Goal: Task Accomplishment & Management: Manage account settings

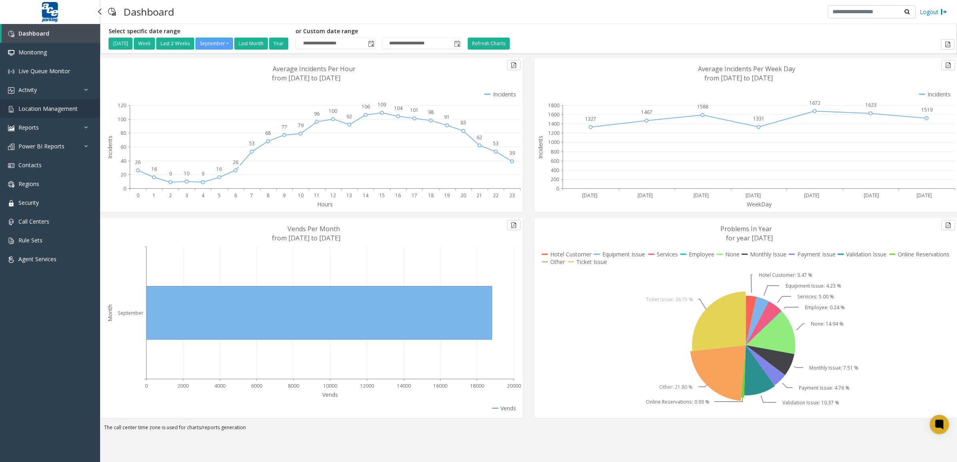
click at [58, 108] on span "Location Management" at bounding box center [47, 109] width 59 height 8
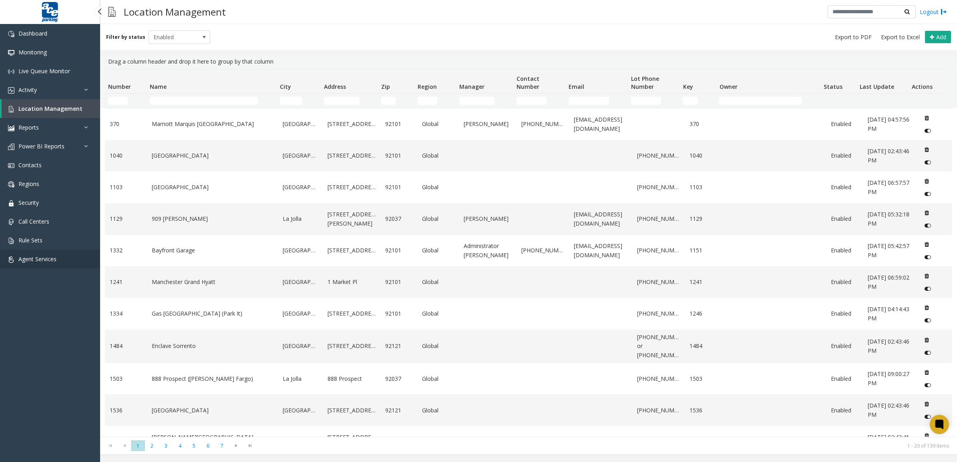
click at [52, 258] on span "Agent Services" at bounding box center [37, 259] width 38 height 8
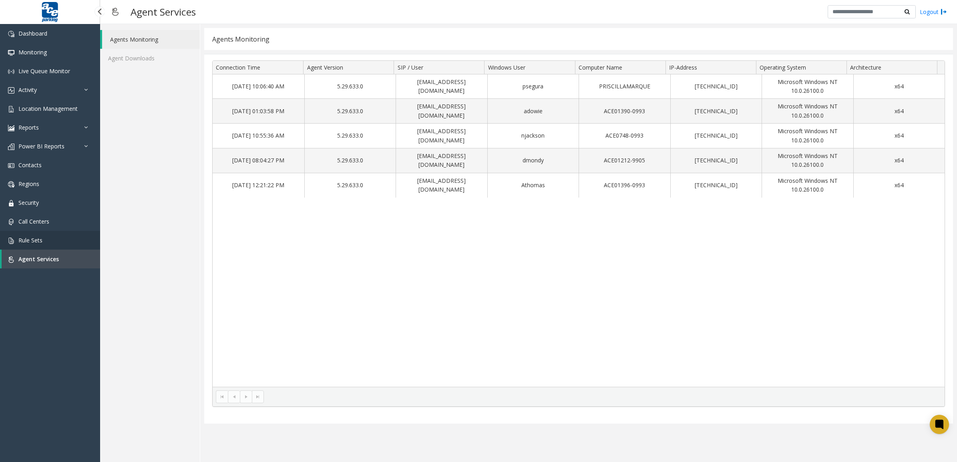
click at [61, 237] on link "Rule Sets" at bounding box center [50, 240] width 100 height 19
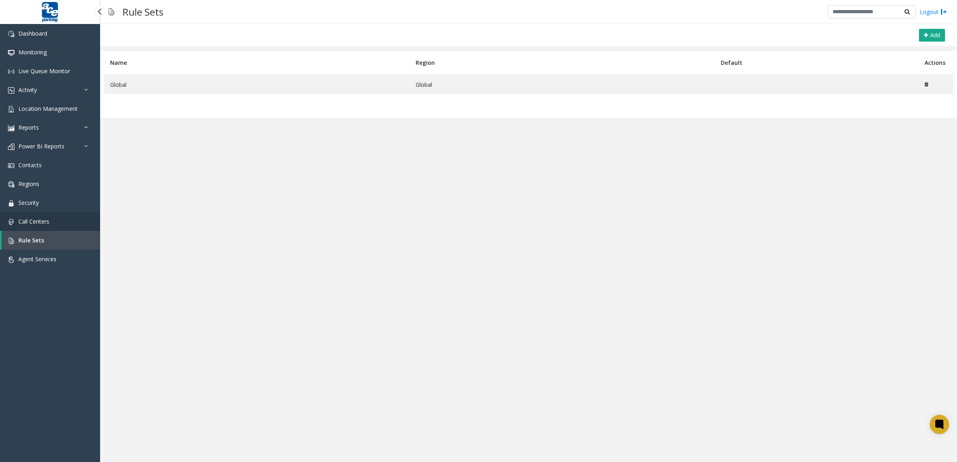
click at [59, 219] on link "Call Centers" at bounding box center [50, 221] width 100 height 19
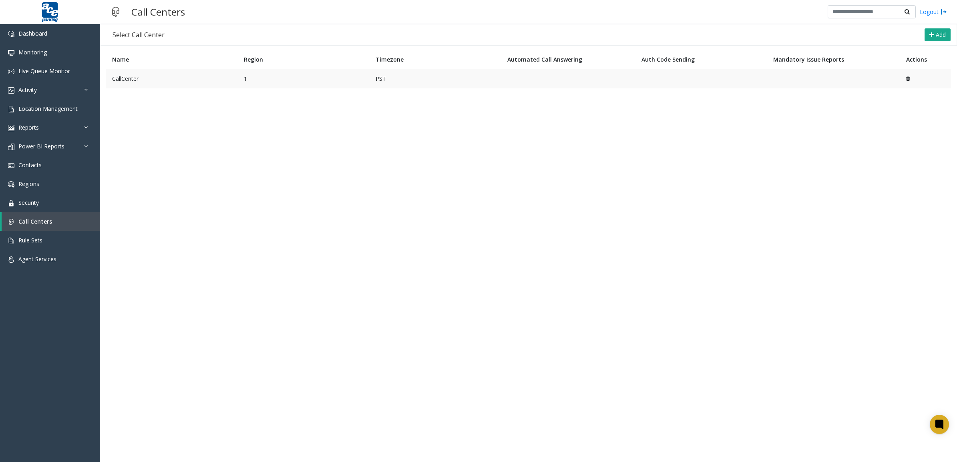
click at [157, 82] on td "CallCenter" at bounding box center [172, 78] width 132 height 19
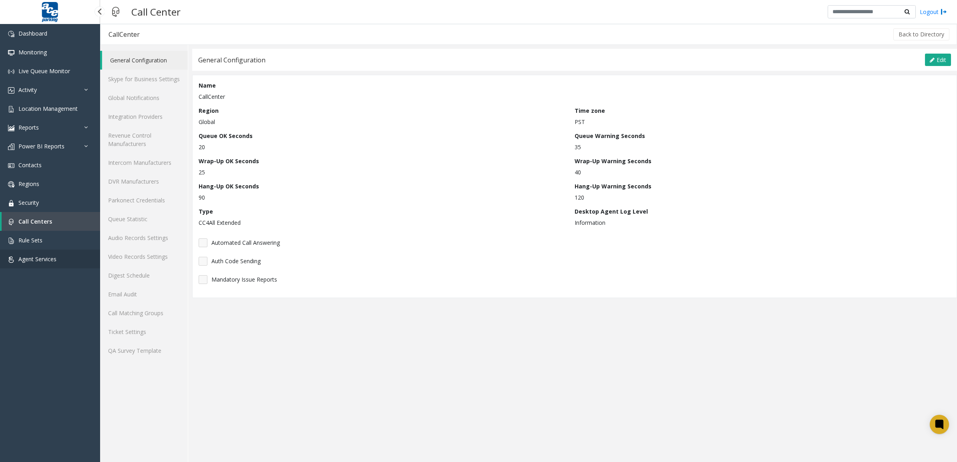
click at [42, 257] on span "Agent Services" at bounding box center [37, 259] width 38 height 8
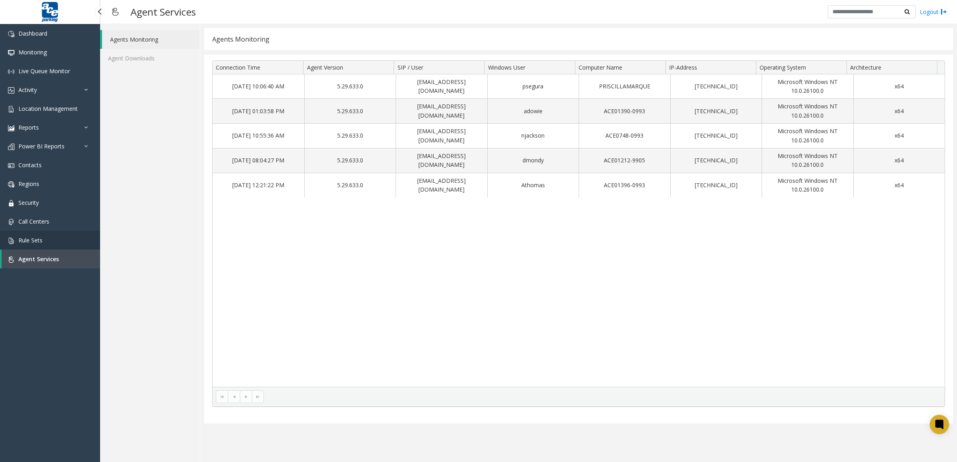
click at [48, 238] on link "Rule Sets" at bounding box center [50, 240] width 100 height 19
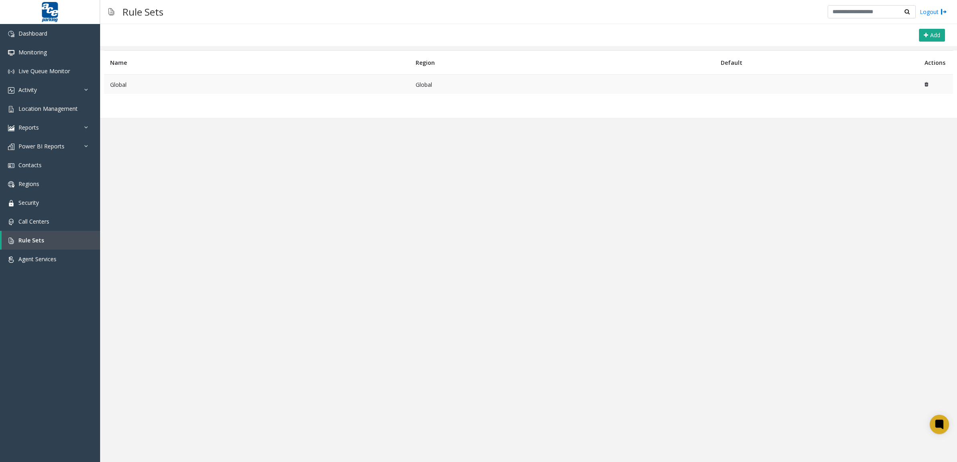
click at [143, 86] on td "Global" at bounding box center [256, 85] width 305 height 20
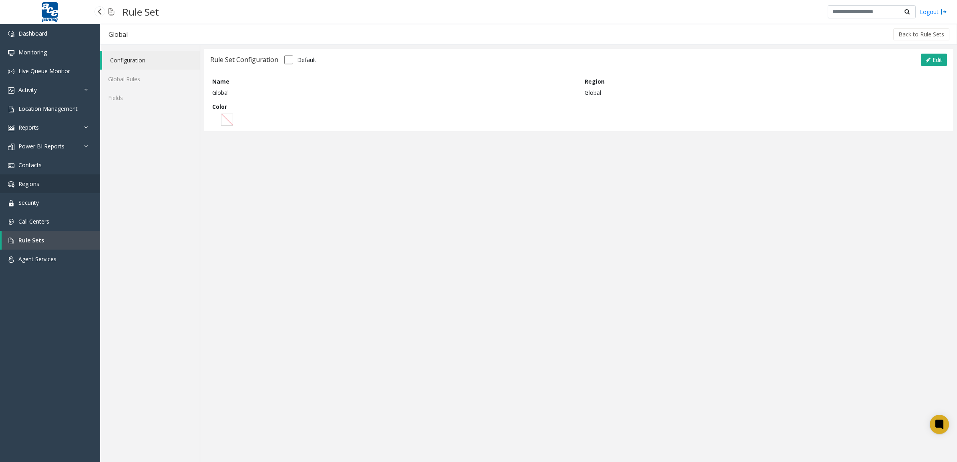
click at [40, 184] on link "Regions" at bounding box center [50, 184] width 100 height 19
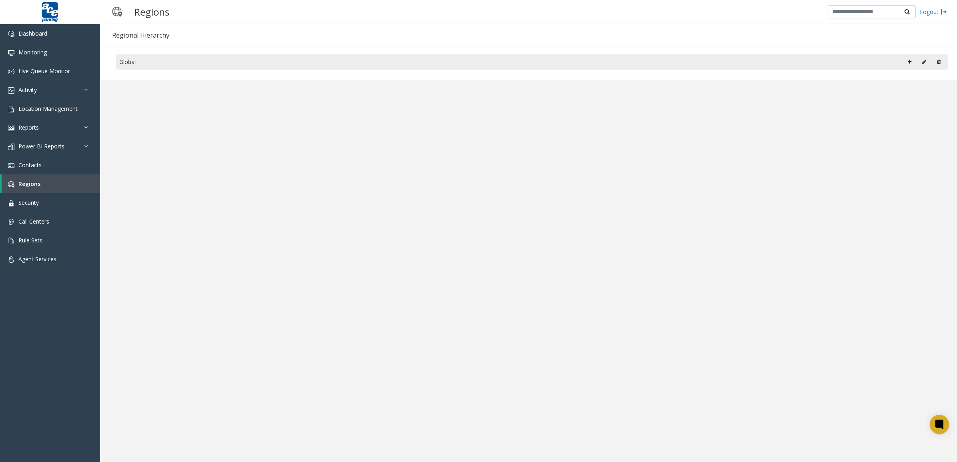
click at [145, 57] on div "Global" at bounding box center [531, 62] width 825 height 12
click at [909, 60] on icon at bounding box center [909, 62] width 4 height 5
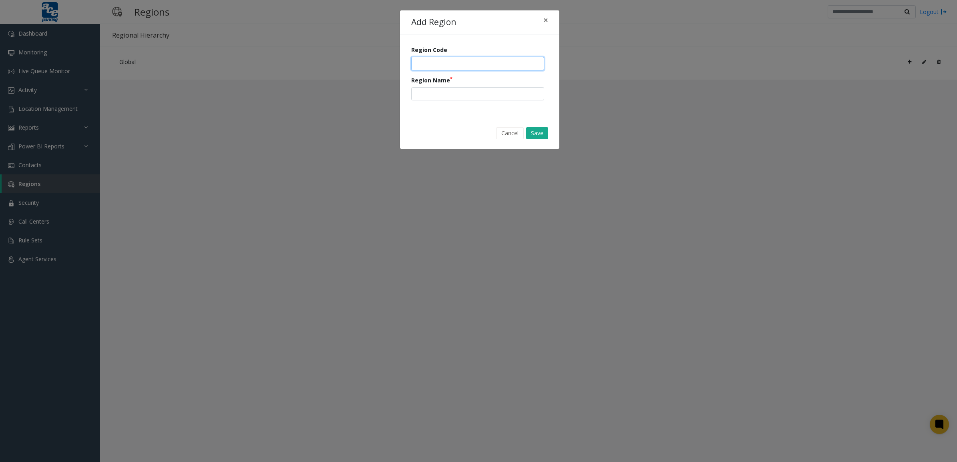
click at [455, 60] on input "number" at bounding box center [477, 64] width 133 height 14
click at [420, 83] on label "Region Name" at bounding box center [431, 80] width 41 height 8
click at [425, 92] on input "text" at bounding box center [477, 94] width 133 height 14
type input "******"
click at [545, 19] on span "×" at bounding box center [545, 19] width 5 height 11
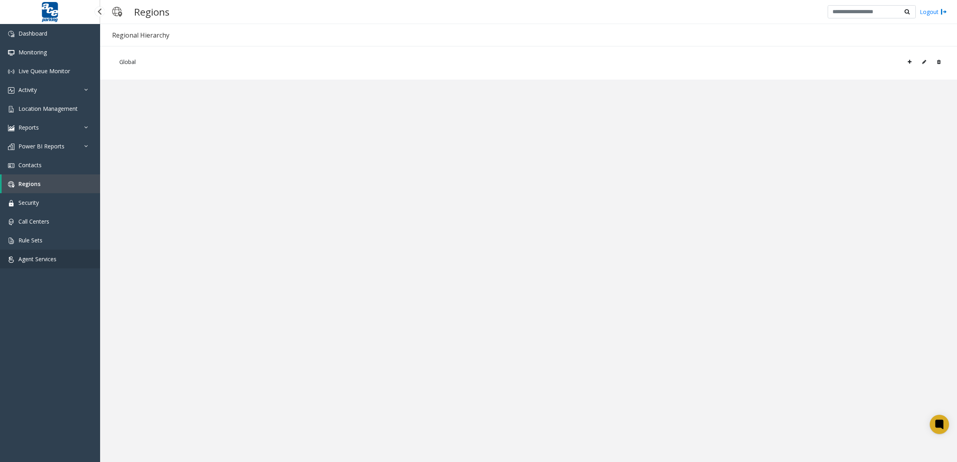
click at [50, 259] on span "Agent Services" at bounding box center [37, 259] width 38 height 8
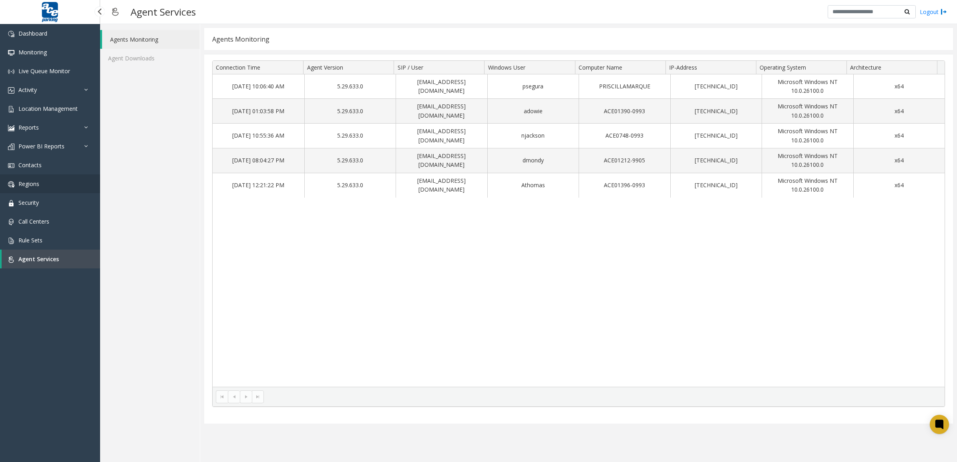
click at [45, 177] on link "Regions" at bounding box center [50, 184] width 100 height 19
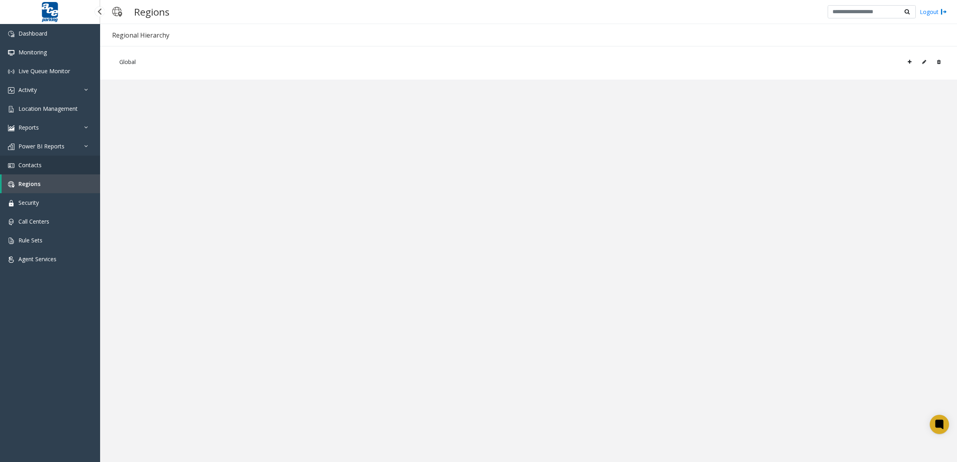
click at [51, 169] on link "Contacts" at bounding box center [50, 165] width 100 height 19
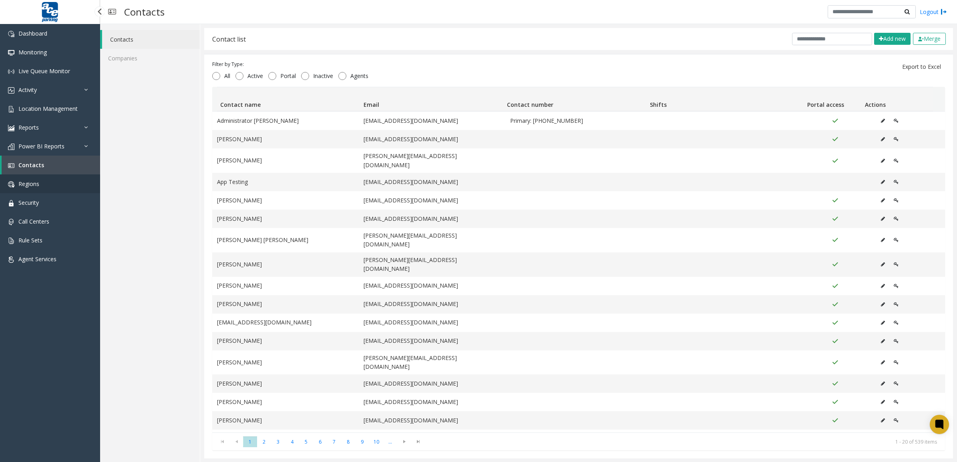
click at [48, 185] on link "Regions" at bounding box center [50, 184] width 100 height 19
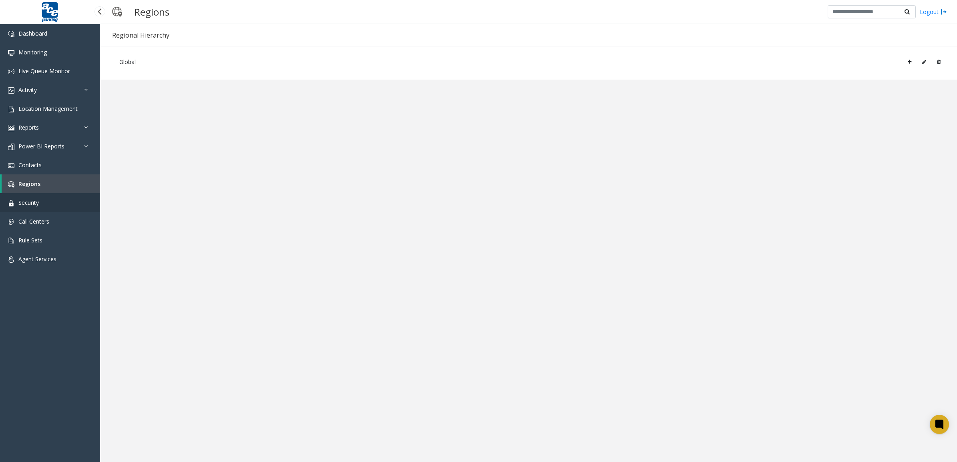
click at [47, 202] on link "Security" at bounding box center [50, 202] width 100 height 19
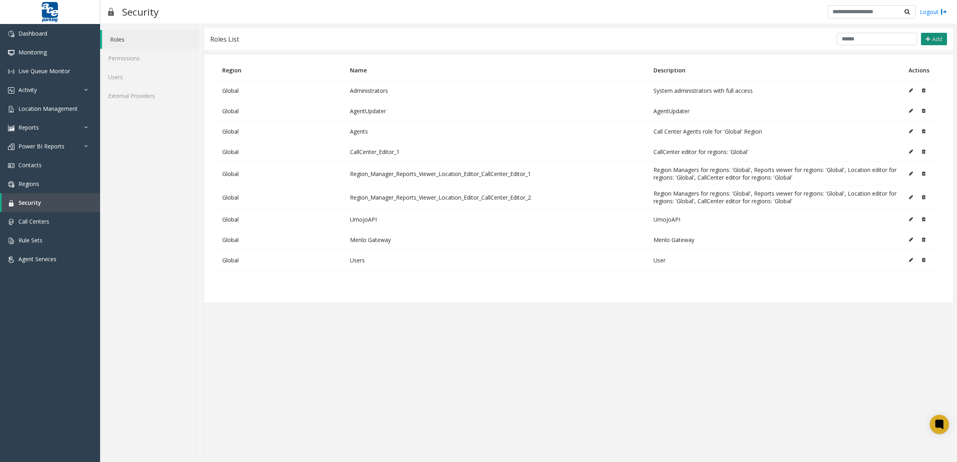
click at [932, 38] on span "Add" at bounding box center [937, 39] width 10 height 8
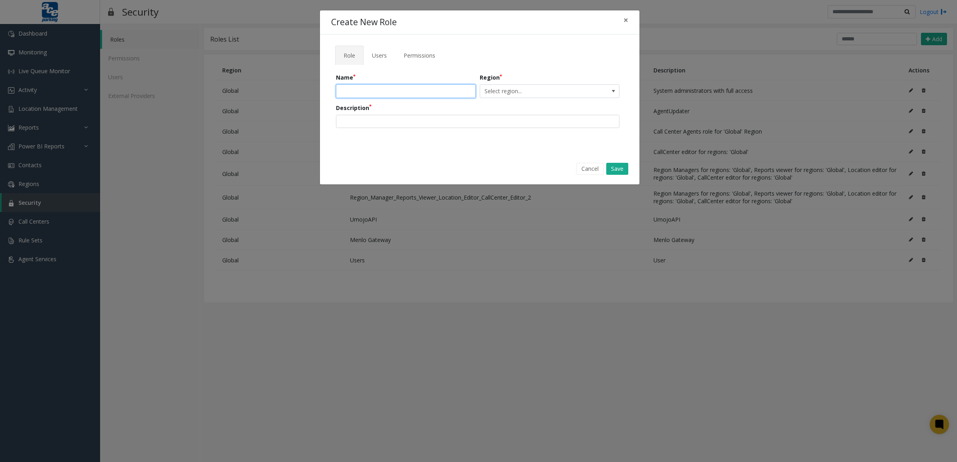
click at [377, 92] on input "text" at bounding box center [406, 91] width 140 height 14
click at [531, 91] on span "Select region..." at bounding box center [535, 91] width 111 height 13
click at [496, 156] on div "Create New Role × Role Users Permissions Name Region Select region... Descripti…" at bounding box center [479, 97] width 320 height 175
click at [377, 119] on input "text" at bounding box center [477, 122] width 283 height 14
click at [381, 54] on span "Users" at bounding box center [379, 56] width 15 height 8
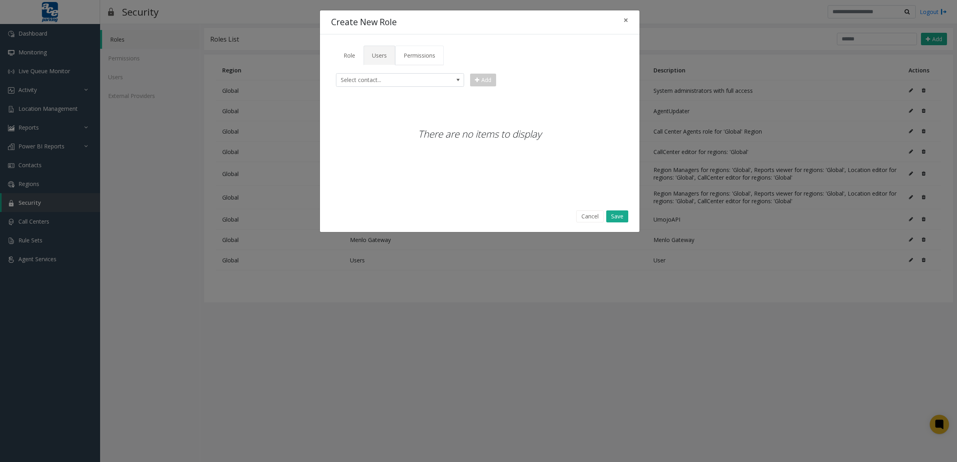
click at [420, 54] on span "Permissions" at bounding box center [419, 56] width 32 height 8
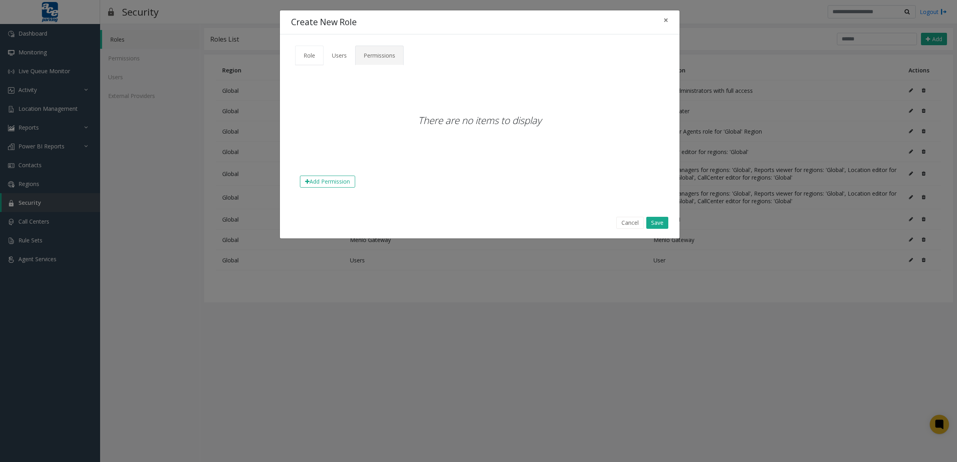
click at [308, 53] on span "Role" at bounding box center [309, 56] width 12 height 8
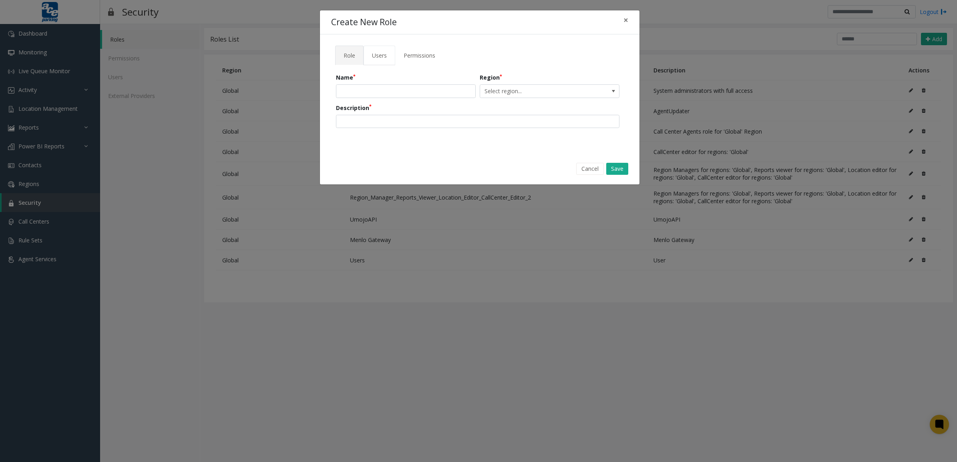
click at [381, 55] on span "Users" at bounding box center [379, 56] width 15 height 8
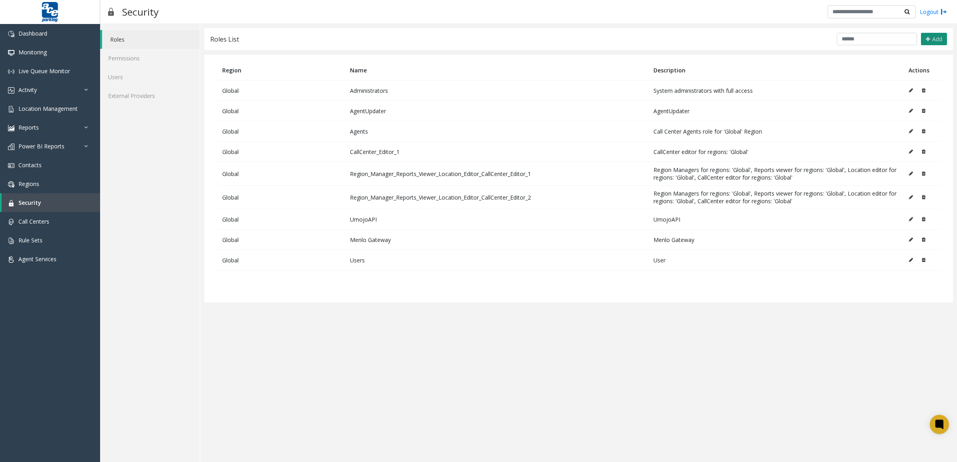
click at [932, 42] on button "Add" at bounding box center [934, 39] width 26 height 13
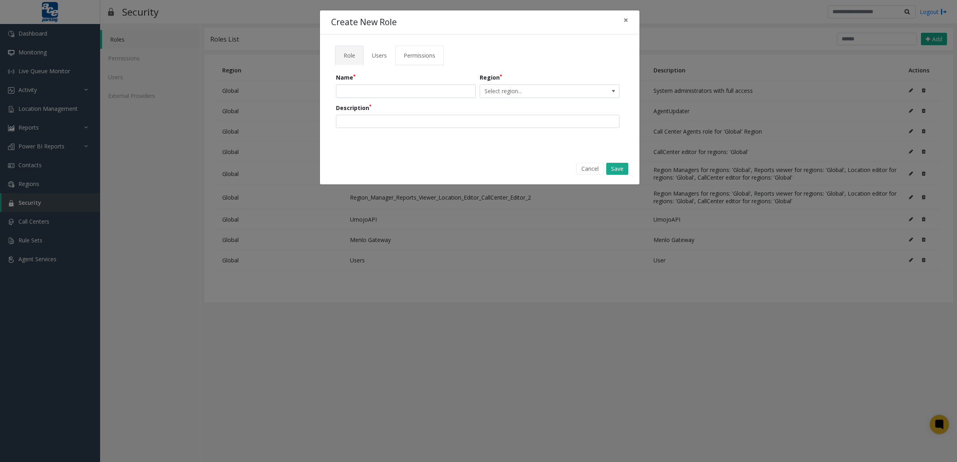
click at [415, 57] on span "Permissions" at bounding box center [419, 56] width 32 height 8
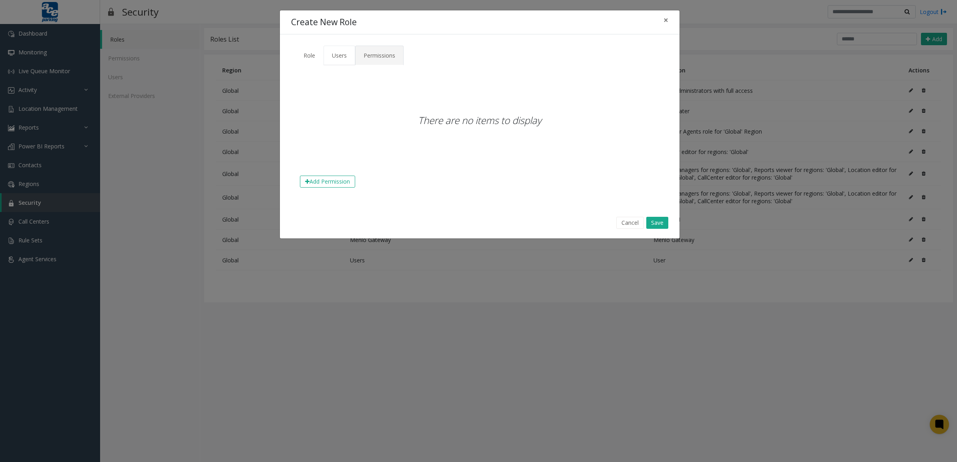
click at [343, 52] on span "Users" at bounding box center [339, 56] width 15 height 8
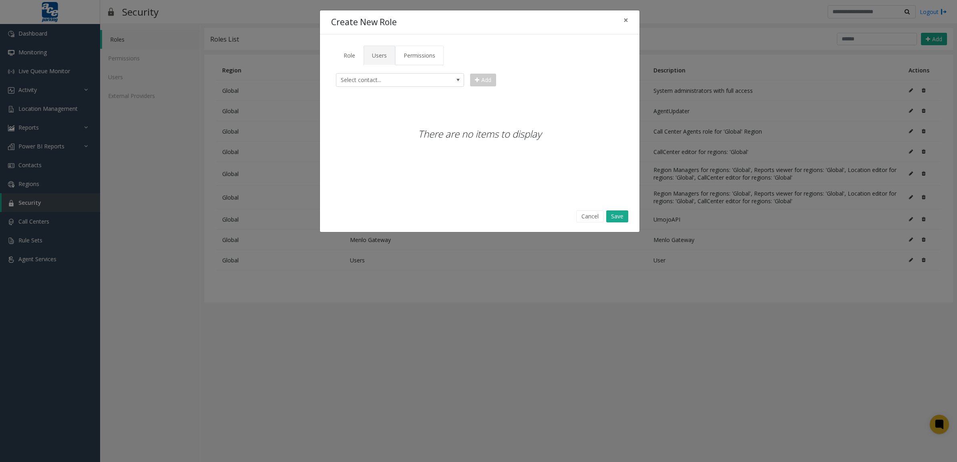
click at [405, 54] on span "Permissions" at bounding box center [419, 56] width 32 height 8
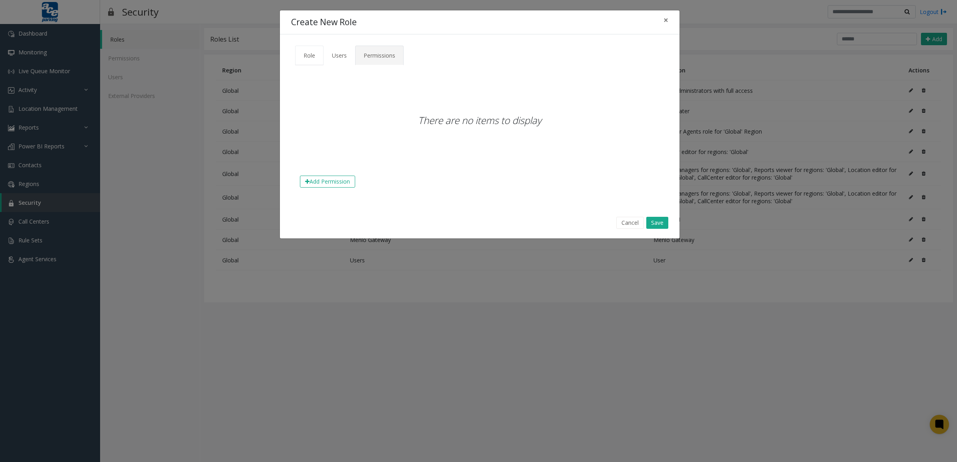
click at [309, 46] on link "Role" at bounding box center [309, 56] width 28 height 20
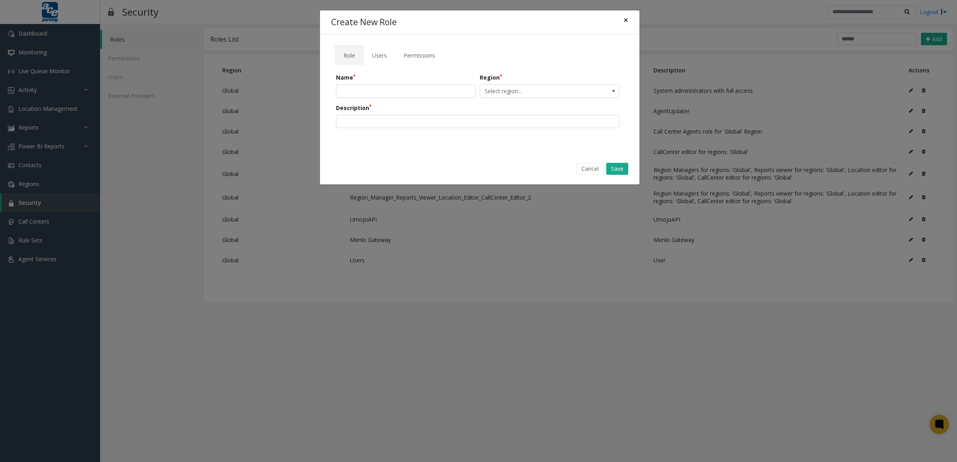
click at [627, 17] on button "×" at bounding box center [626, 20] width 16 height 20
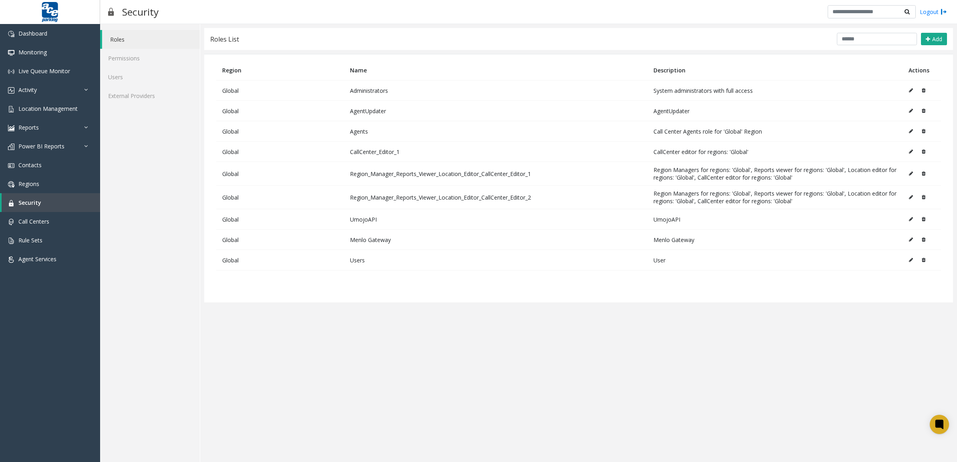
click at [593, 179] on td "Region_Manager_Reports_Viewer_Location_Editor_CallCenter_Editor_1" at bounding box center [495, 174] width 303 height 24
click at [909, 175] on button at bounding box center [912, 174] width 9 height 12
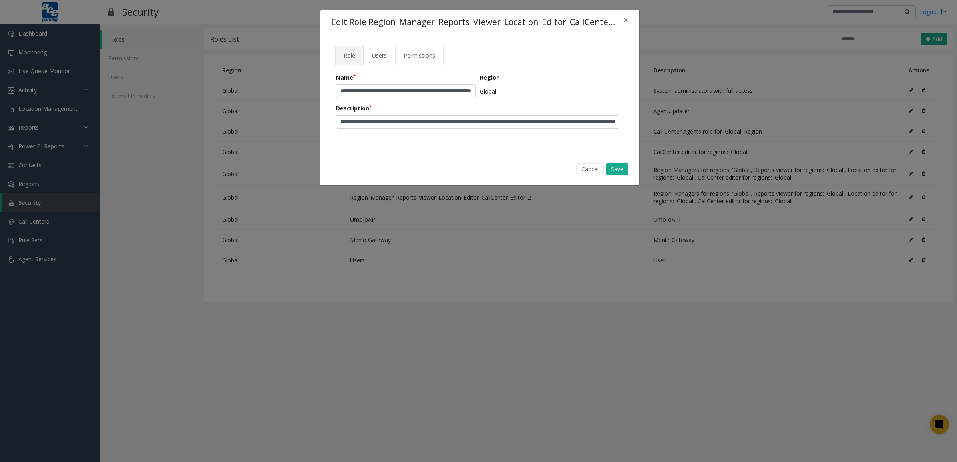
click at [436, 55] on link "Permissions" at bounding box center [419, 56] width 48 height 20
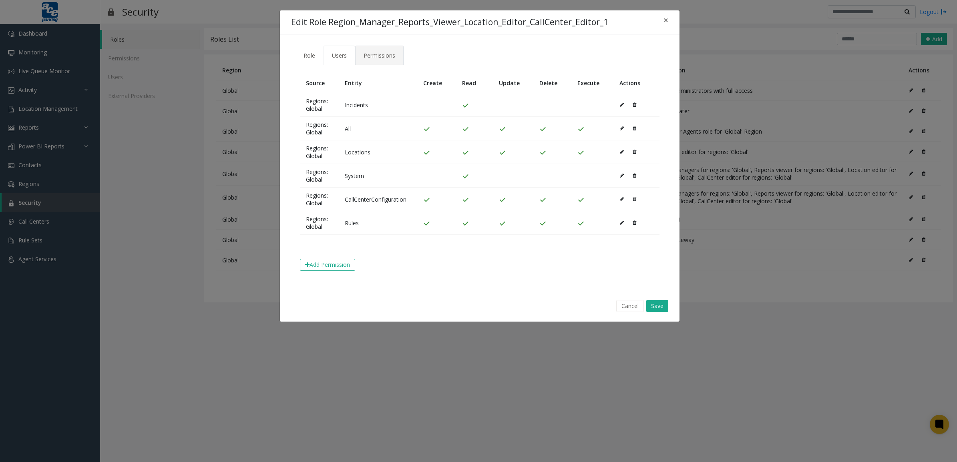
click at [341, 53] on span "Users" at bounding box center [339, 56] width 15 height 8
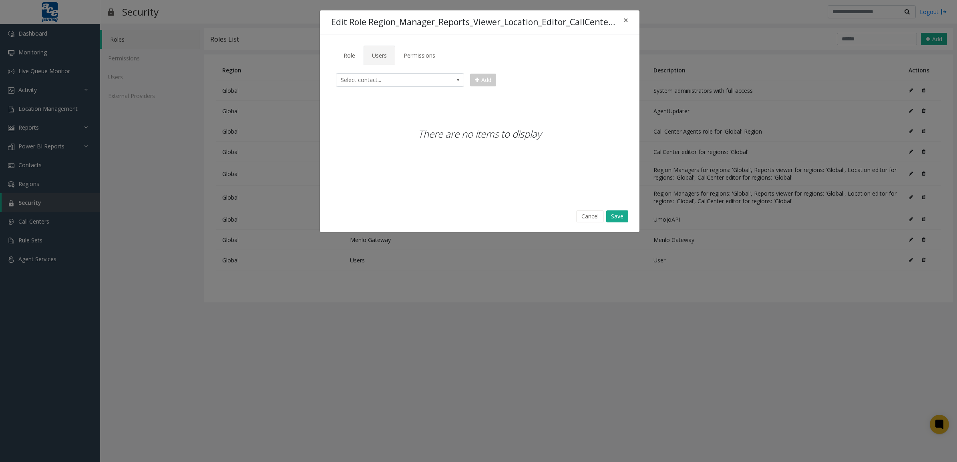
click at [389, 54] on link "Users" at bounding box center [379, 56] width 32 height 20
click at [418, 55] on span "Permissions" at bounding box center [419, 56] width 32 height 8
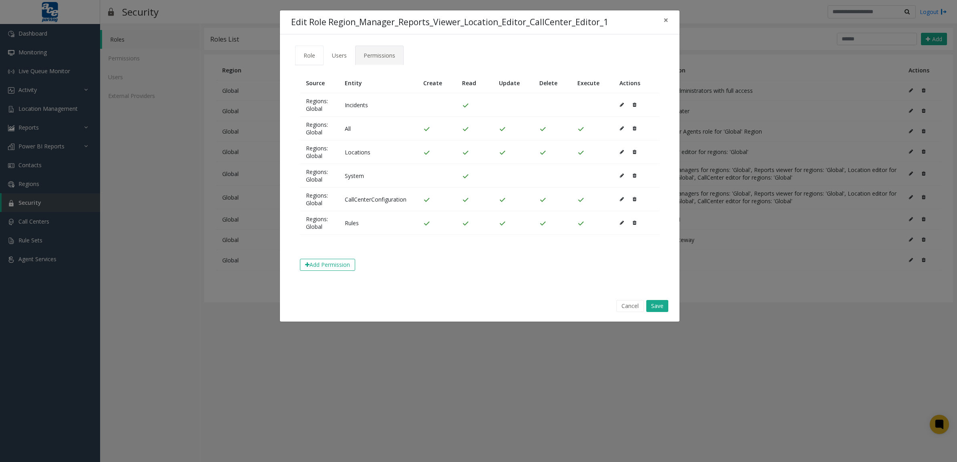
click at [309, 53] on span "Role" at bounding box center [309, 56] width 12 height 8
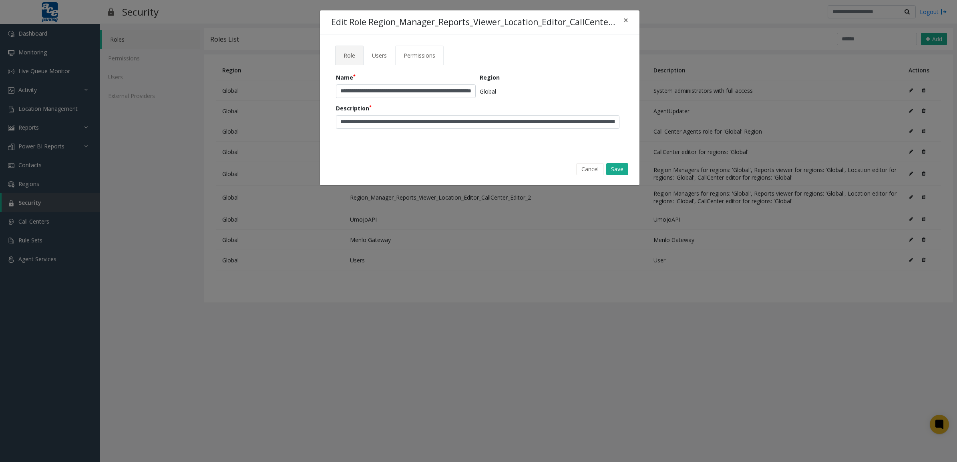
click at [417, 55] on span "Permissions" at bounding box center [419, 56] width 32 height 8
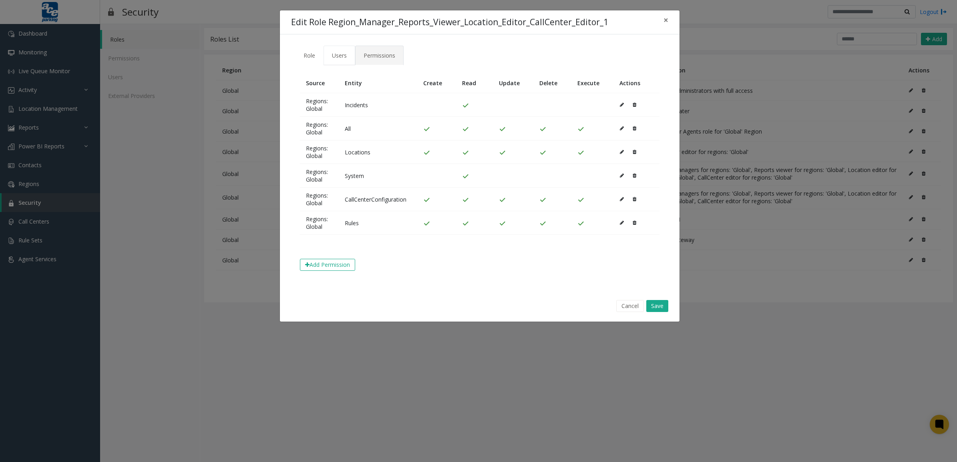
click at [346, 53] on span "Users" at bounding box center [339, 56] width 15 height 8
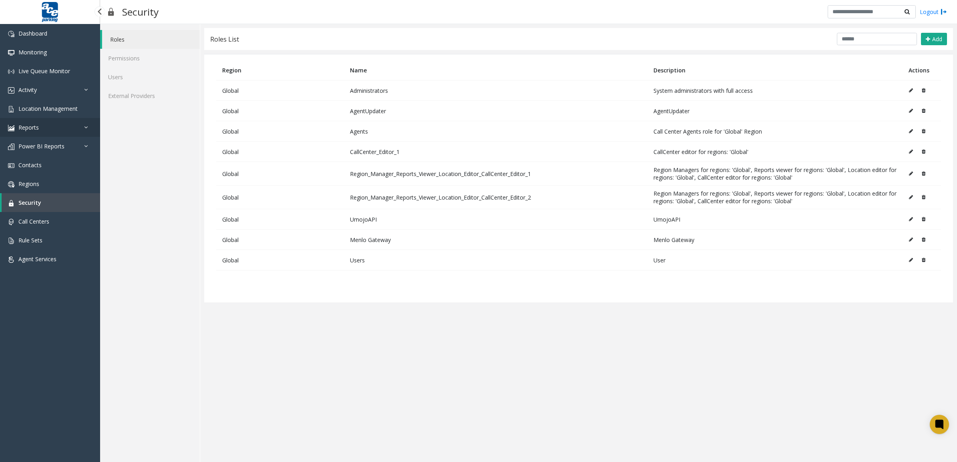
click at [50, 126] on link "Reports" at bounding box center [50, 127] width 100 height 19
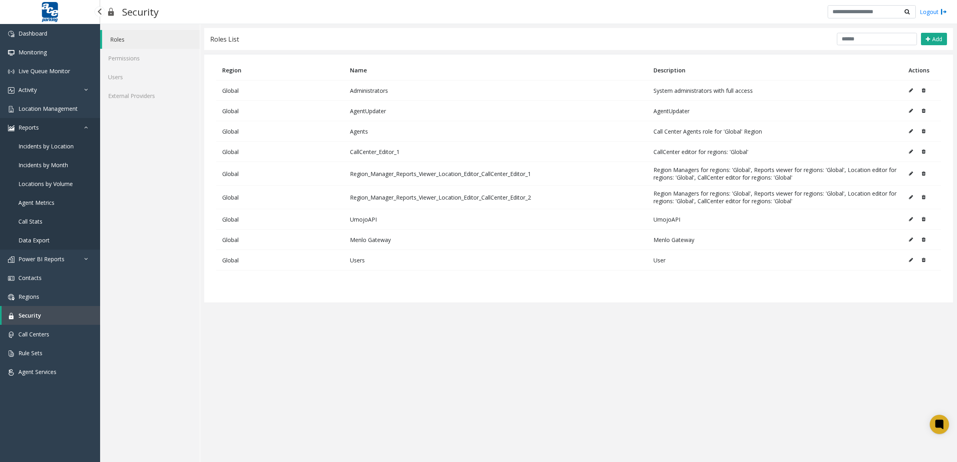
click at [44, 128] on link "Reports" at bounding box center [50, 127] width 100 height 19
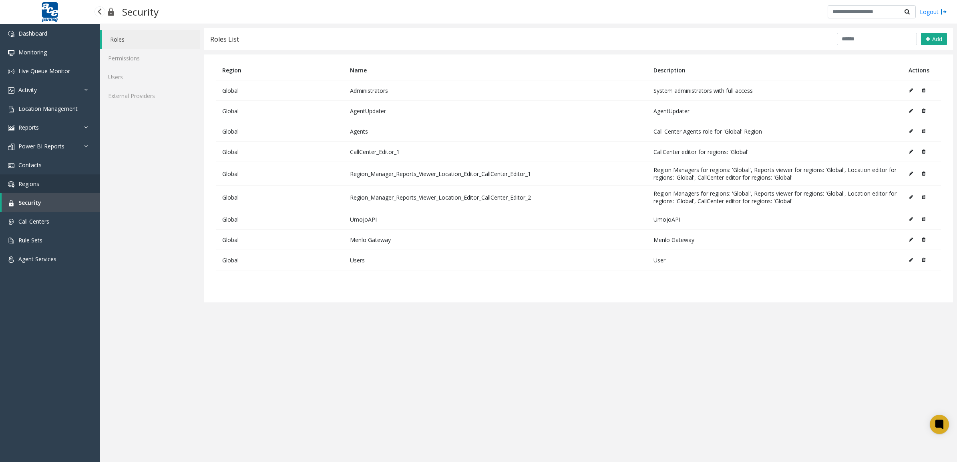
click at [56, 181] on link "Regions" at bounding box center [50, 184] width 100 height 19
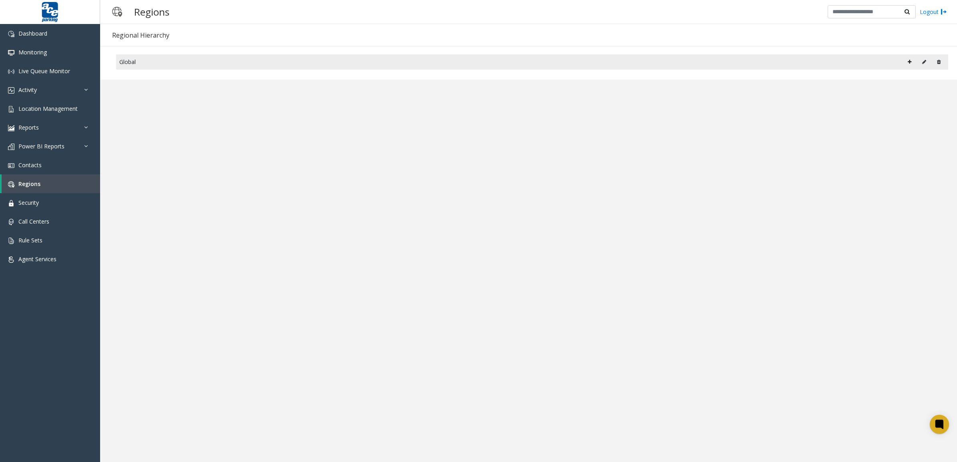
click at [908, 61] on icon at bounding box center [909, 62] width 4 height 5
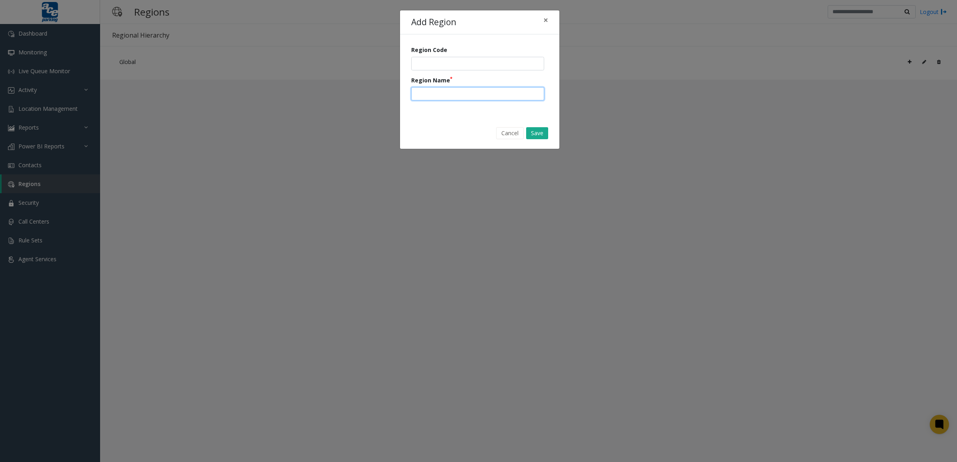
click at [454, 93] on input "text" at bounding box center [477, 94] width 133 height 14
type input "******"
click at [535, 135] on button "Save" at bounding box center [537, 133] width 22 height 12
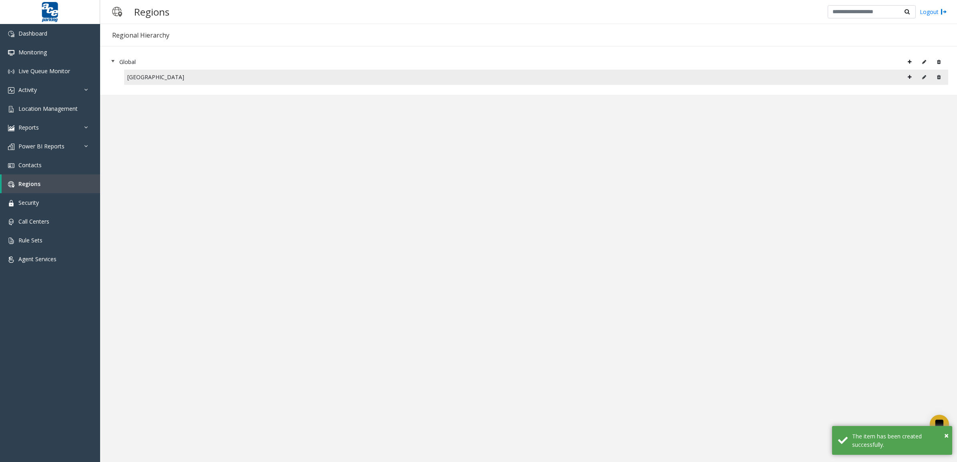
click at [921, 76] on button at bounding box center [923, 77] width 13 height 12
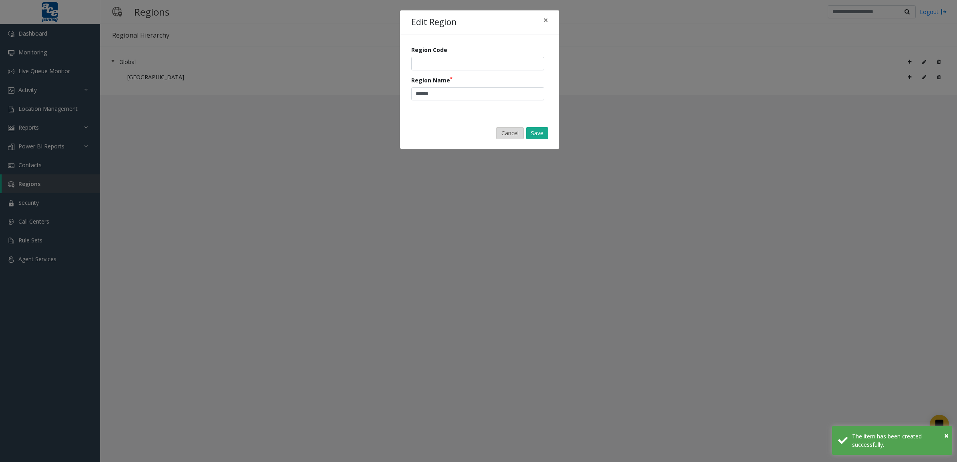
click at [512, 127] on button "Cancel" at bounding box center [510, 133] width 28 height 12
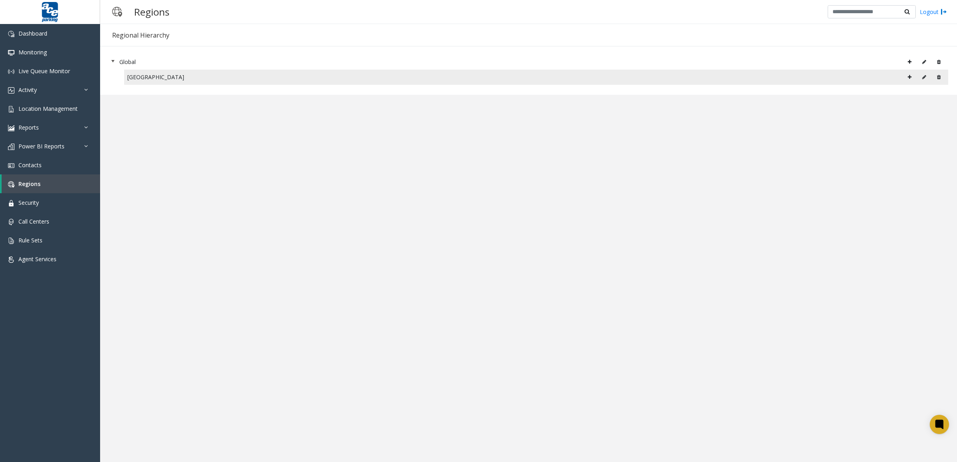
click at [909, 77] on icon at bounding box center [909, 77] width 4 height 5
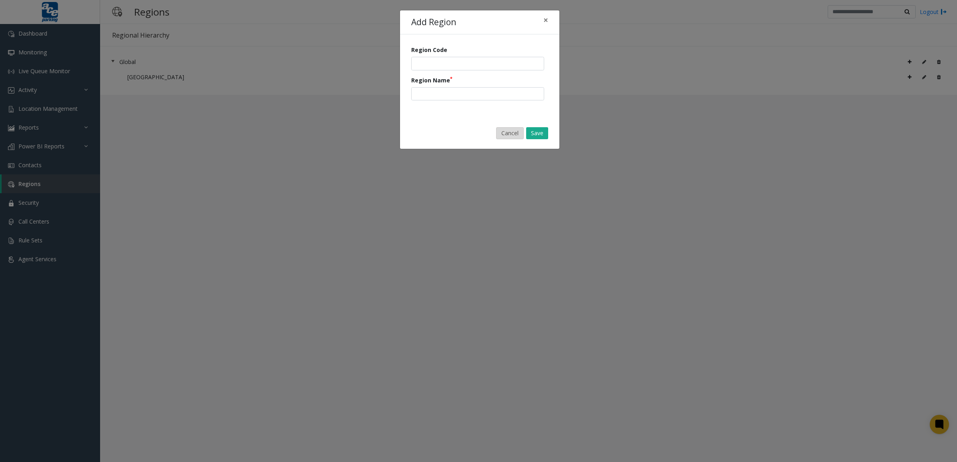
click at [514, 130] on button "Cancel" at bounding box center [510, 133] width 28 height 12
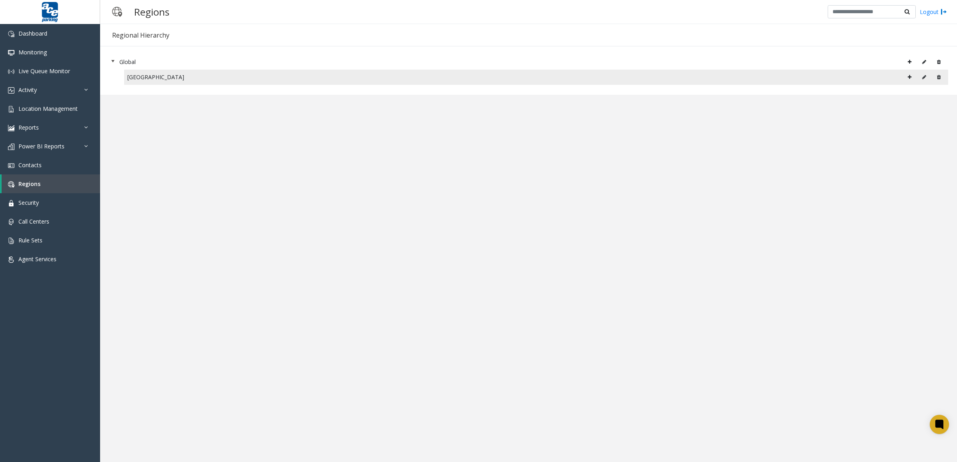
click at [924, 76] on icon at bounding box center [924, 77] width 4 height 5
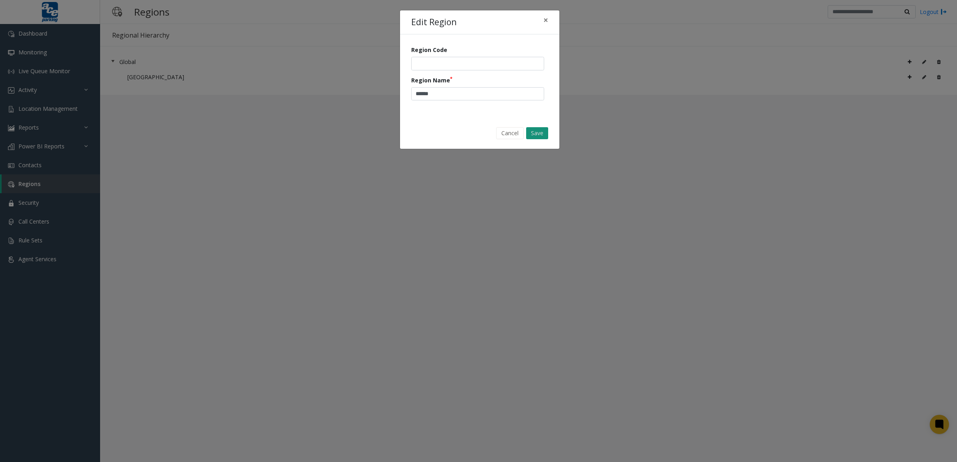
click at [536, 133] on button "Save" at bounding box center [537, 133] width 22 height 12
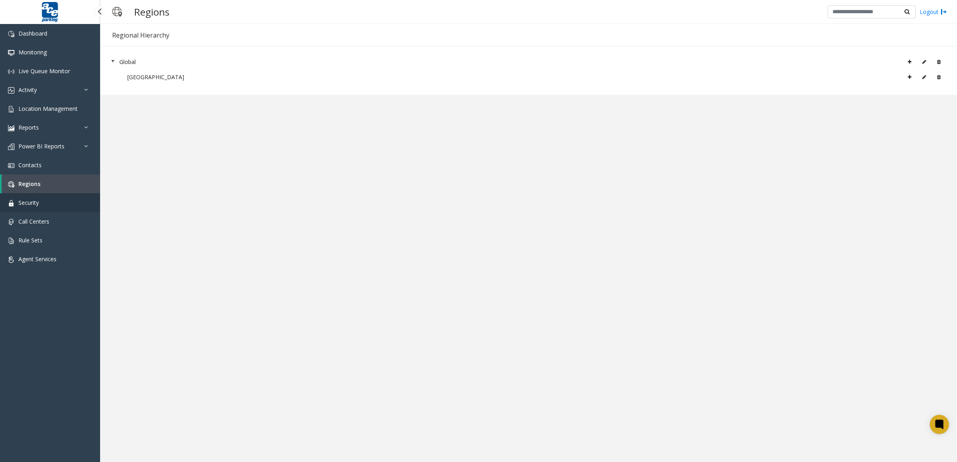
click at [51, 211] on link "Security" at bounding box center [50, 202] width 100 height 19
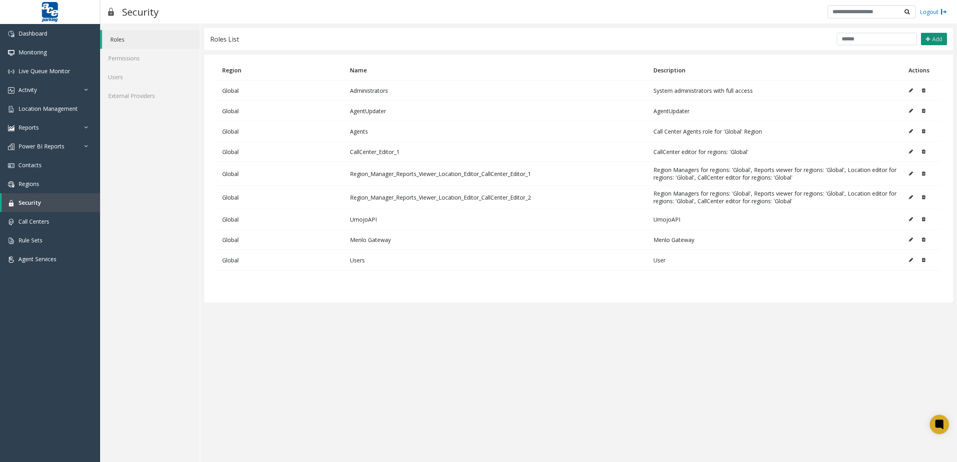
click at [932, 38] on span "Add" at bounding box center [937, 39] width 10 height 8
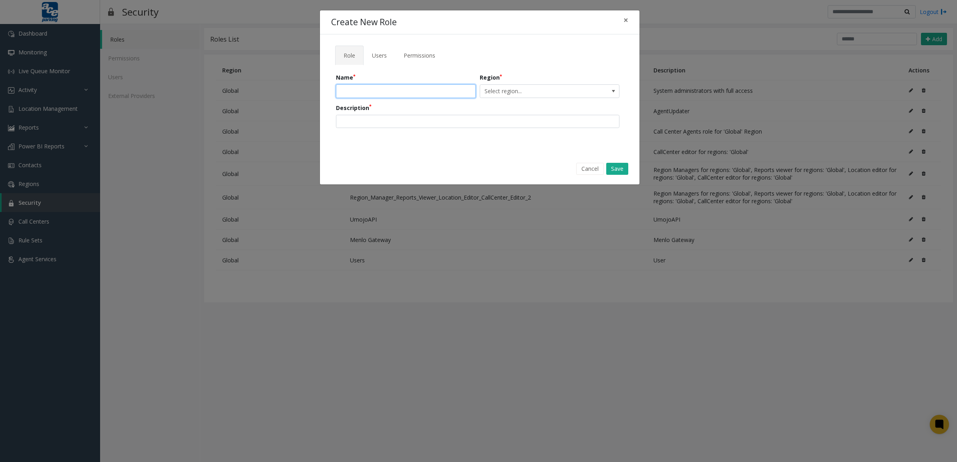
click at [409, 90] on input "text" at bounding box center [406, 91] width 140 height 14
type input "**********"
click at [505, 94] on span "Select region..." at bounding box center [535, 91] width 111 height 13
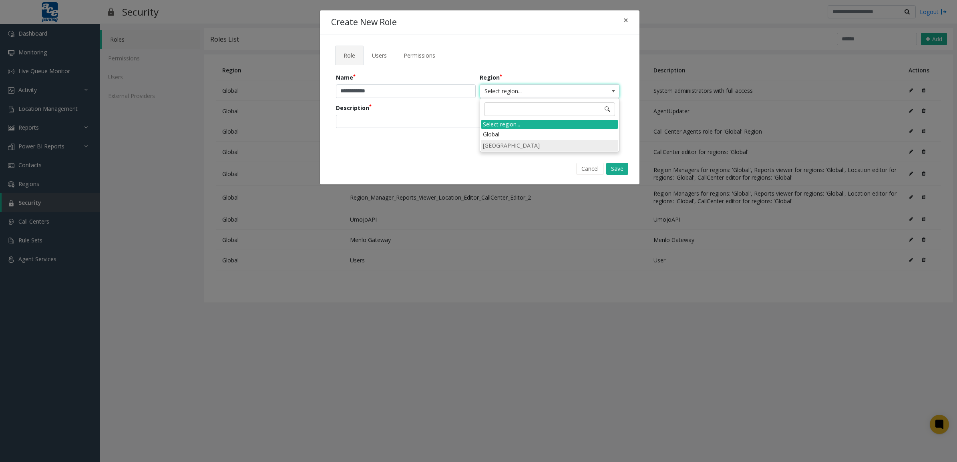
click at [515, 141] on li "[GEOGRAPHIC_DATA]" at bounding box center [549, 145] width 137 height 11
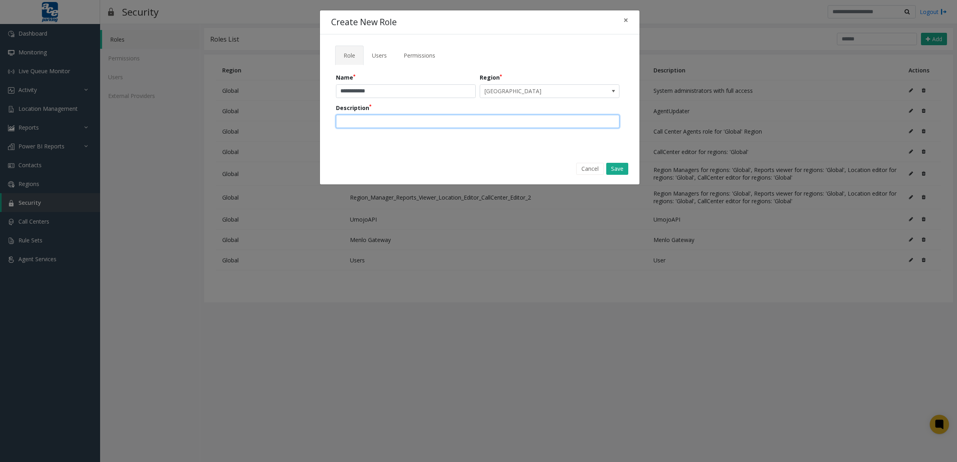
click at [411, 125] on input "text" at bounding box center [477, 122] width 283 height 14
type input "**********"
click at [619, 167] on button "Save" at bounding box center [617, 169] width 22 height 12
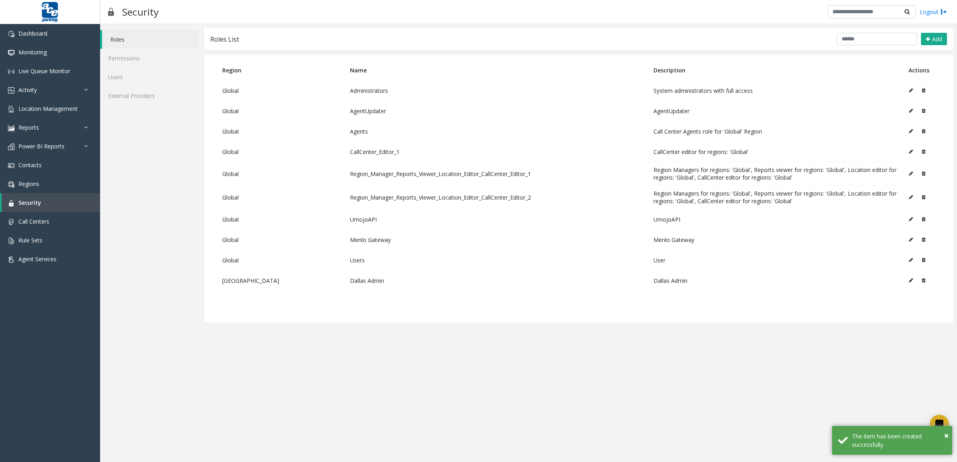
click at [913, 282] on icon at bounding box center [911, 280] width 4 height 5
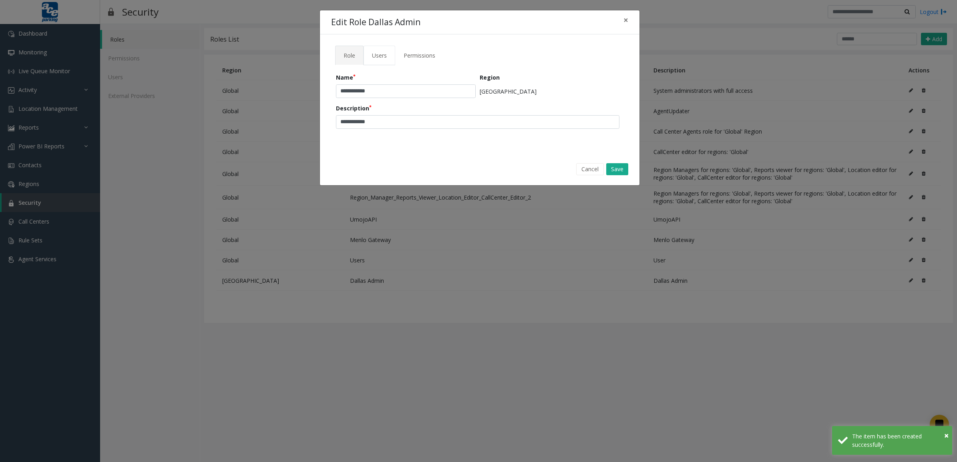
click at [391, 54] on link "Users" at bounding box center [379, 56] width 32 height 20
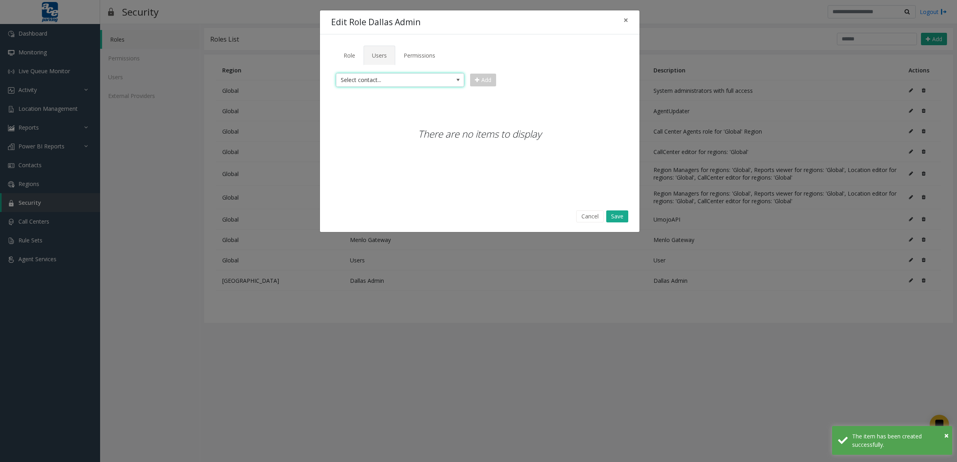
click at [433, 79] on span "Select contact..." at bounding box center [387, 80] width 102 height 13
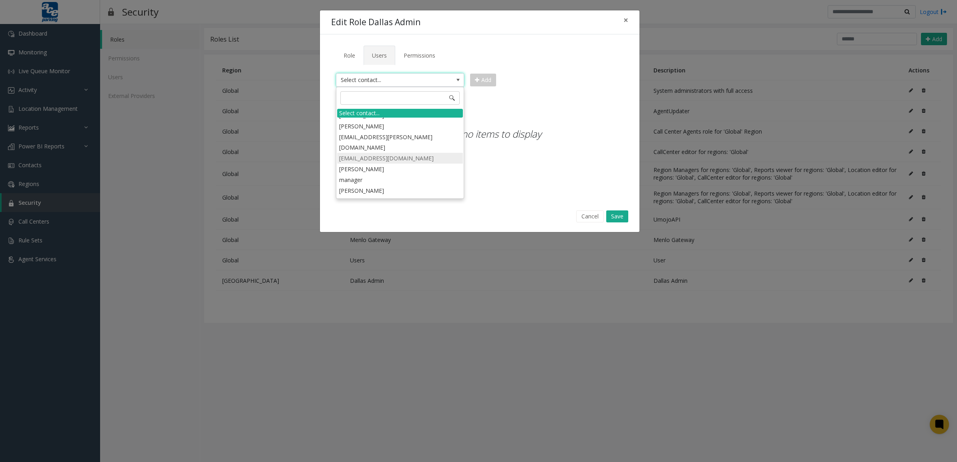
scroll to position [1051, 0]
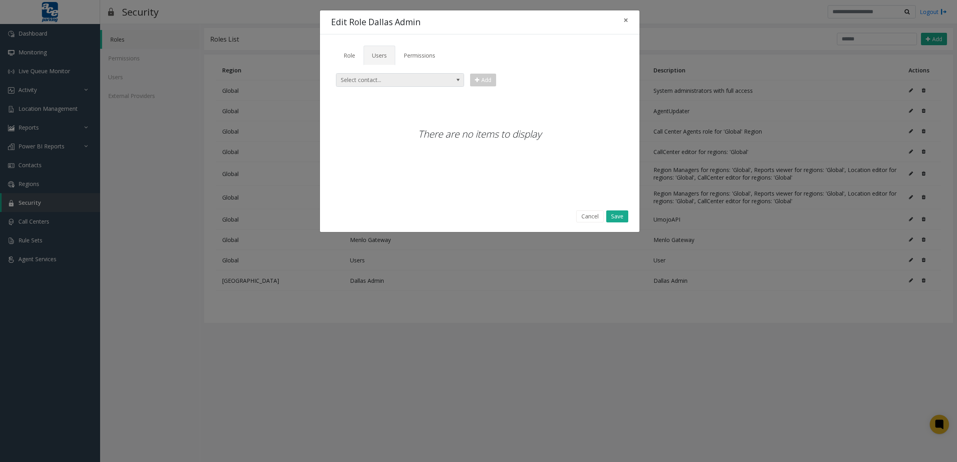
click at [406, 84] on span "Select contact..." at bounding box center [387, 80] width 102 height 13
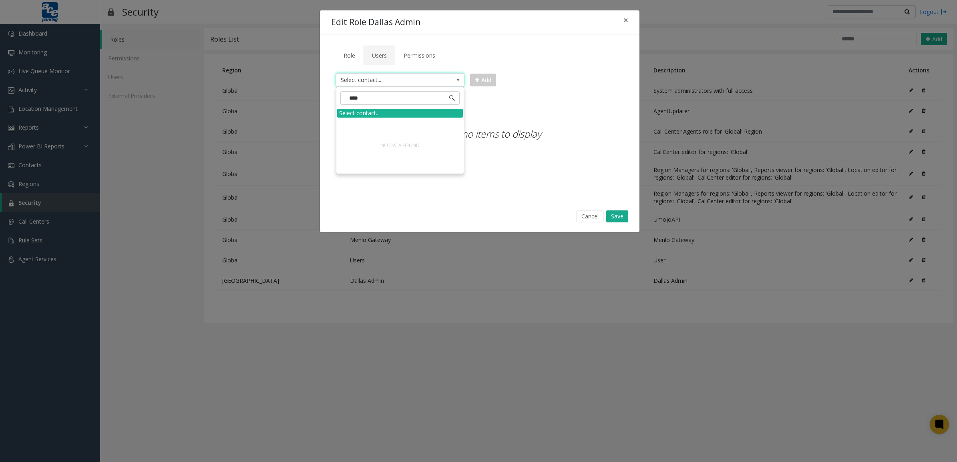
type input "*****"
click at [627, 17] on span "×" at bounding box center [625, 19] width 5 height 11
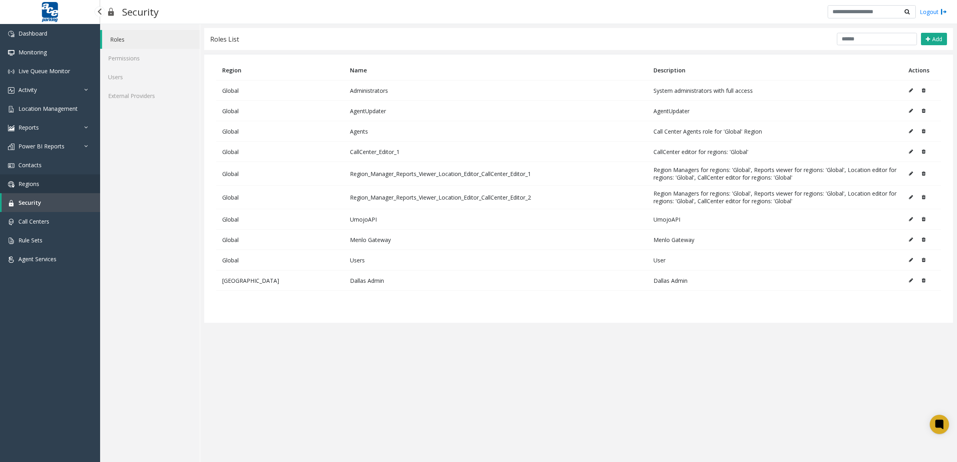
click at [43, 183] on link "Regions" at bounding box center [50, 184] width 100 height 19
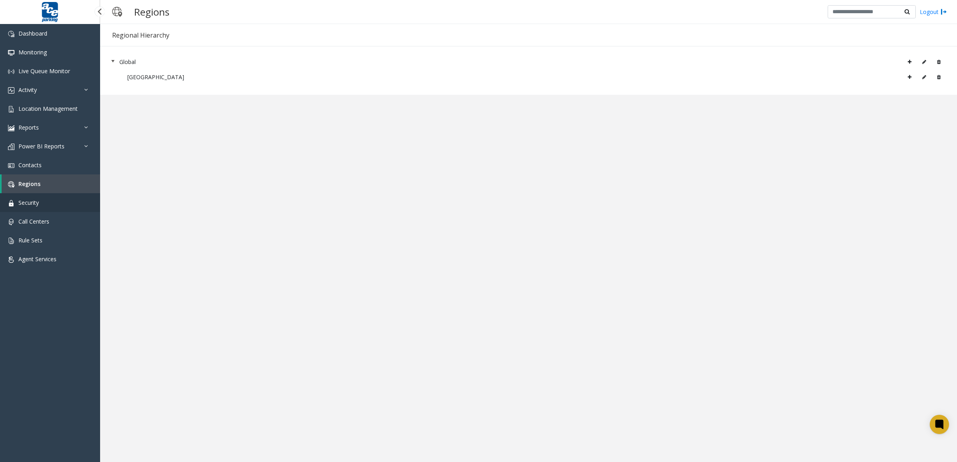
click at [60, 201] on link "Security" at bounding box center [50, 202] width 100 height 19
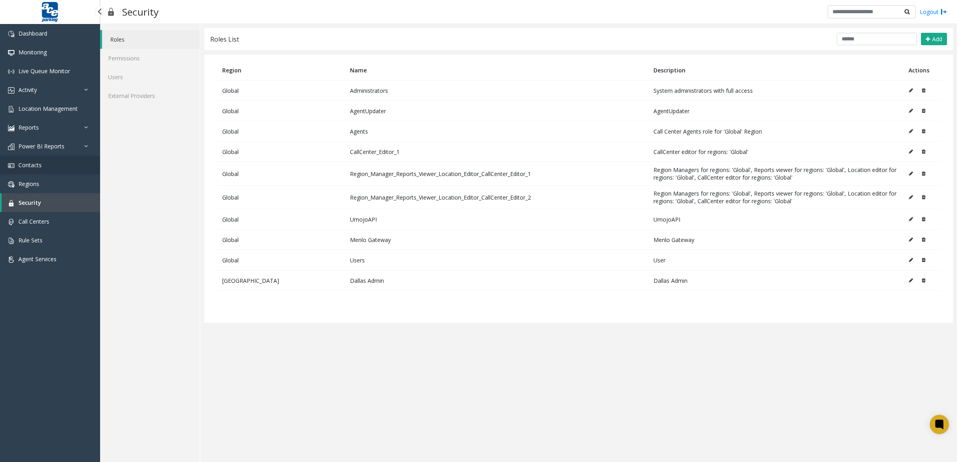
click at [60, 171] on link "Contacts" at bounding box center [50, 165] width 100 height 19
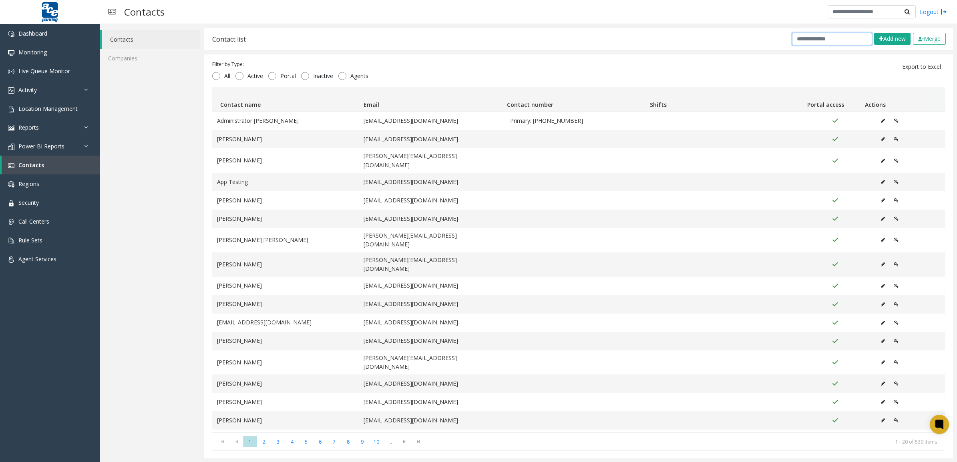
click at [801, 41] on input "text" at bounding box center [832, 39] width 80 height 12
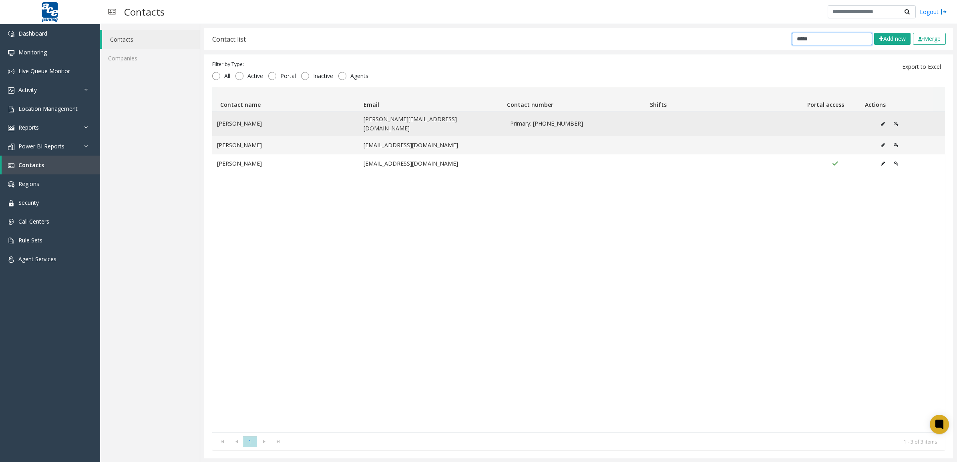
type input "*****"
click at [893, 122] on icon "Data table" at bounding box center [895, 124] width 5 height 5
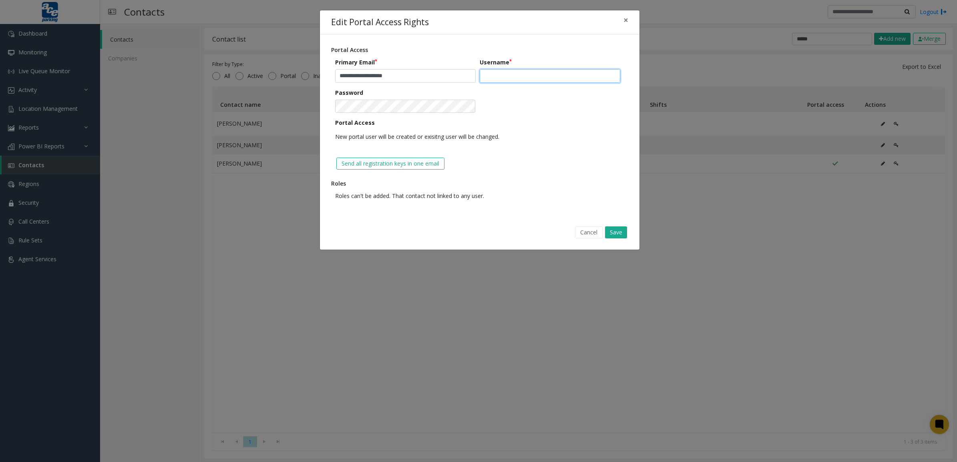
click at [514, 77] on input "text" at bounding box center [550, 76] width 141 height 14
drag, startPoint x: 357, startPoint y: 77, endPoint x: 314, endPoint y: 76, distance: 43.2
click at [314, 76] on div "**********" at bounding box center [478, 231] width 957 height 462
click at [515, 80] on input "text" at bounding box center [550, 76] width 141 height 14
paste input "******"
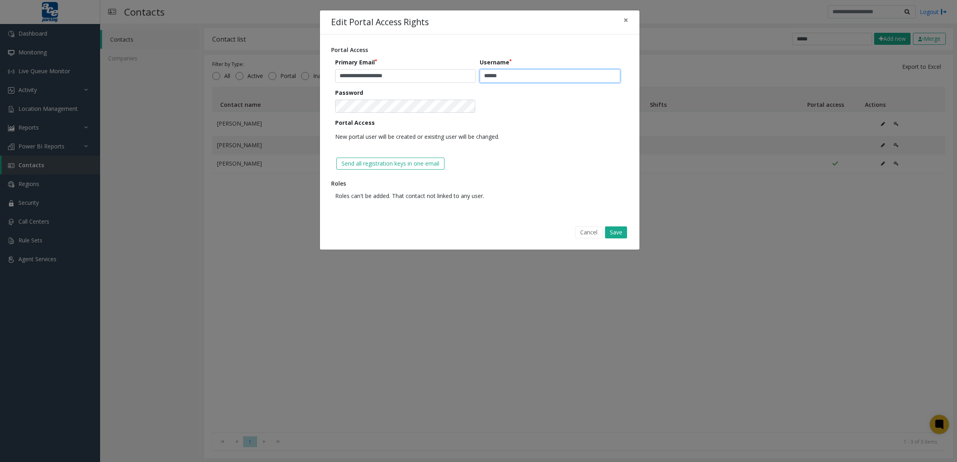
type input "******"
click at [562, 143] on p "New portal user will be created or exisitng user will be changed." at bounding box center [477, 137] width 285 height 14
click at [621, 233] on button "Save" at bounding box center [616, 233] width 22 height 12
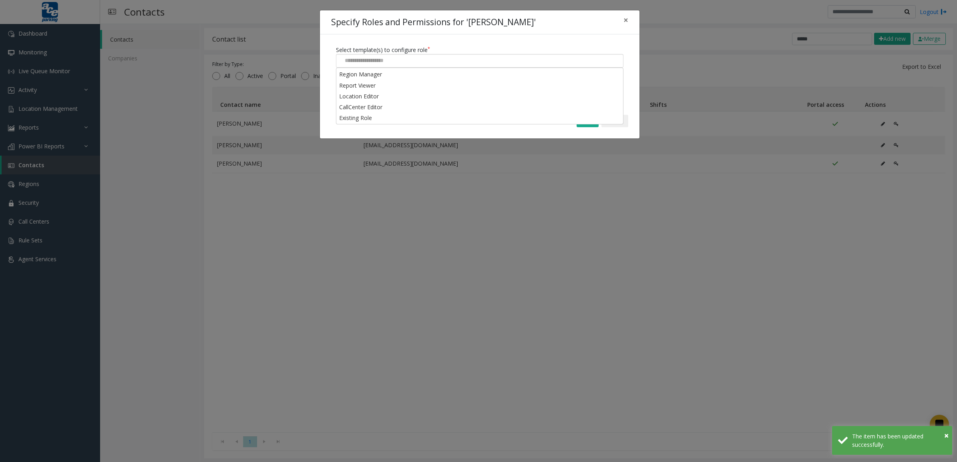
click at [448, 63] on div at bounding box center [479, 61] width 287 height 14
click at [401, 119] on li "Existing Role" at bounding box center [479, 117] width 285 height 11
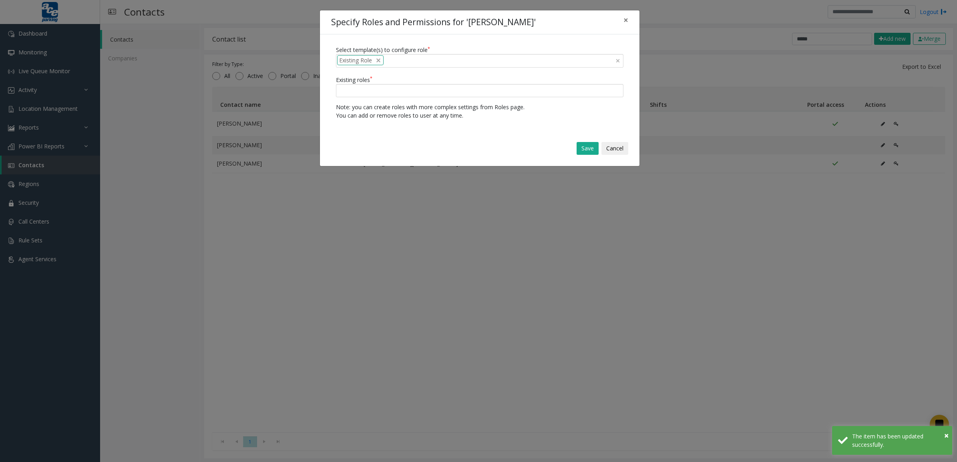
click at [415, 84] on div at bounding box center [479, 91] width 287 height 14
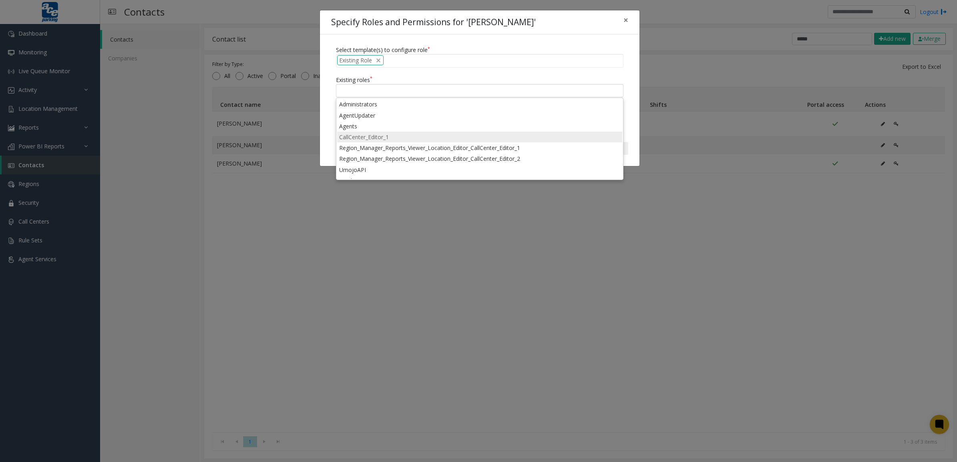
scroll to position [31, 0]
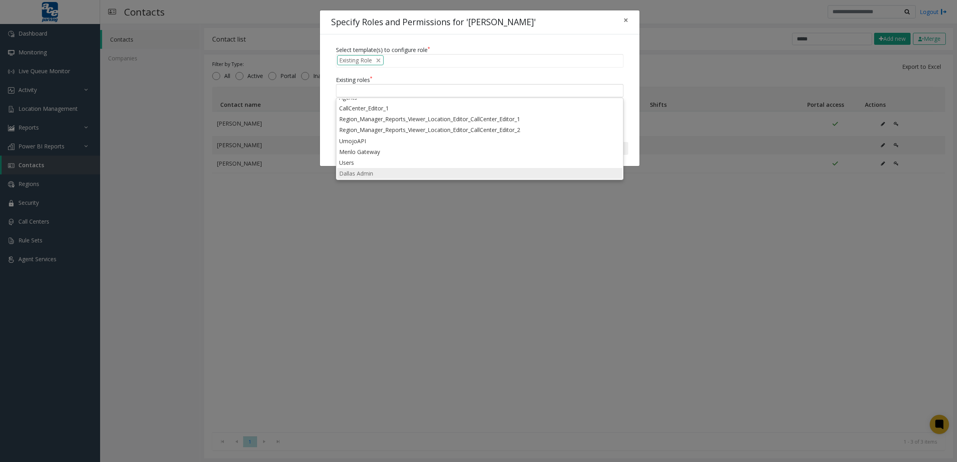
click at [405, 171] on li "Dallas Admin" at bounding box center [479, 173] width 285 height 11
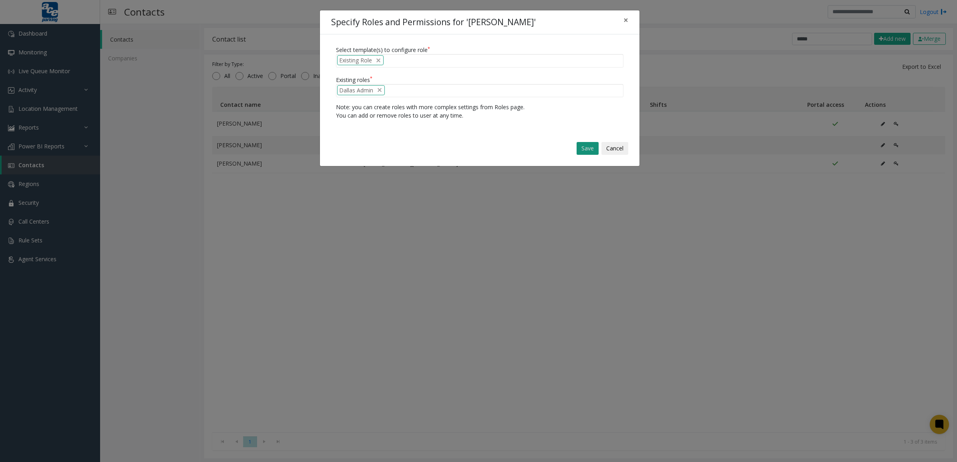
click at [588, 149] on button "Save" at bounding box center [587, 148] width 22 height 13
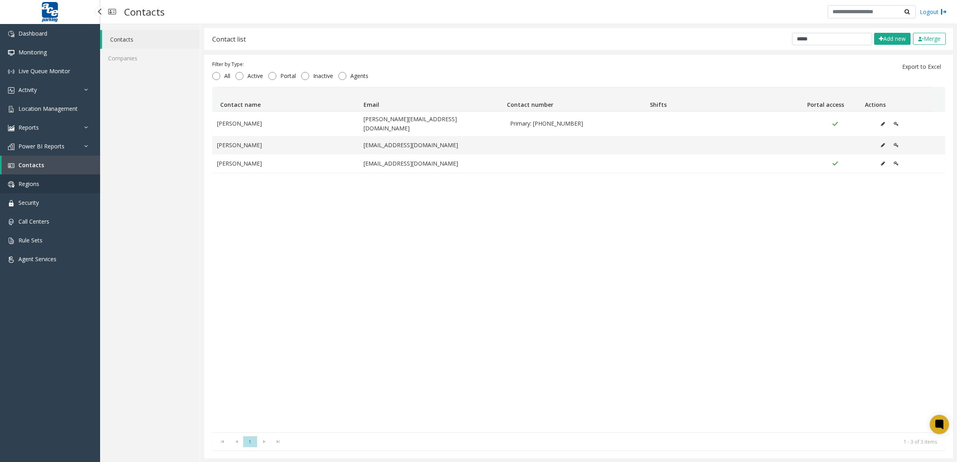
click at [47, 185] on link "Regions" at bounding box center [50, 184] width 100 height 19
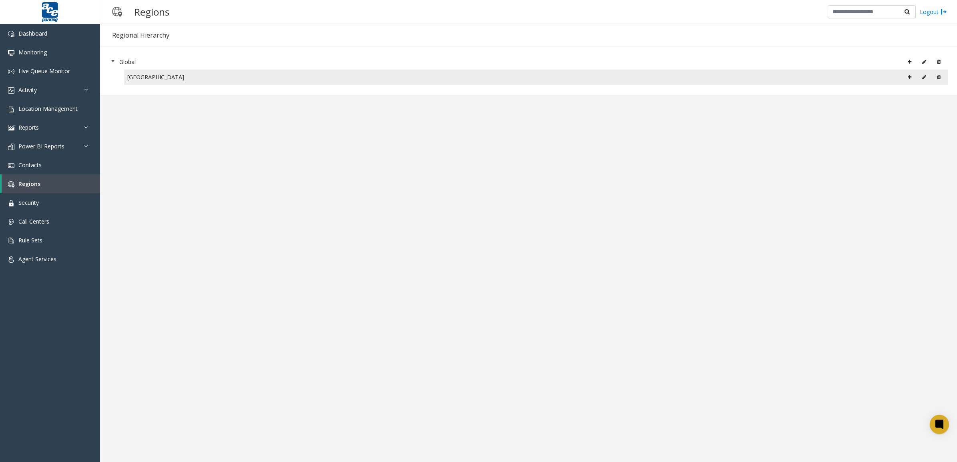
click at [138, 75] on div "[GEOGRAPHIC_DATA]" at bounding box center [535, 77] width 817 height 12
click at [924, 76] on icon at bounding box center [924, 77] width 4 height 5
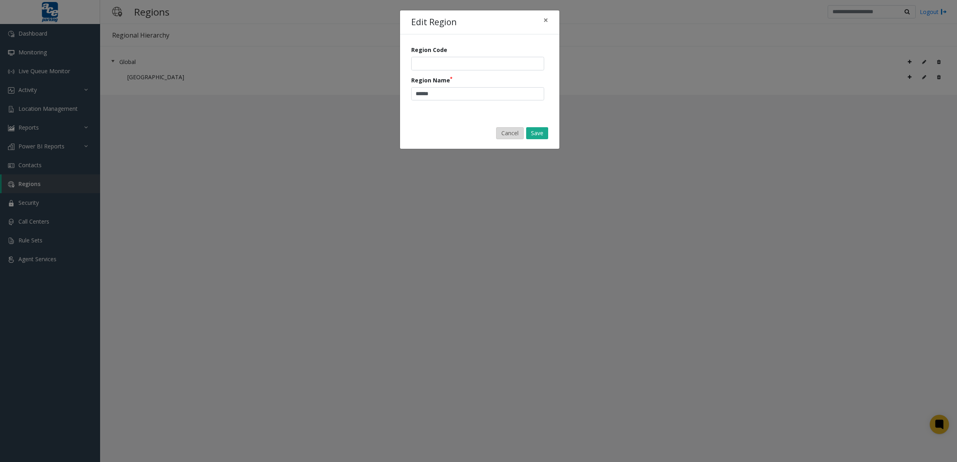
click at [519, 128] on button "Cancel" at bounding box center [510, 133] width 28 height 12
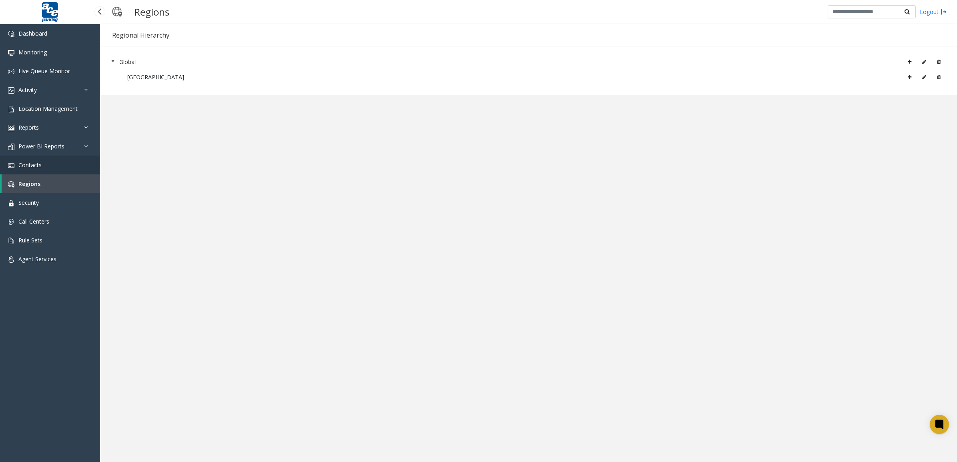
click at [43, 162] on link "Contacts" at bounding box center [50, 165] width 100 height 19
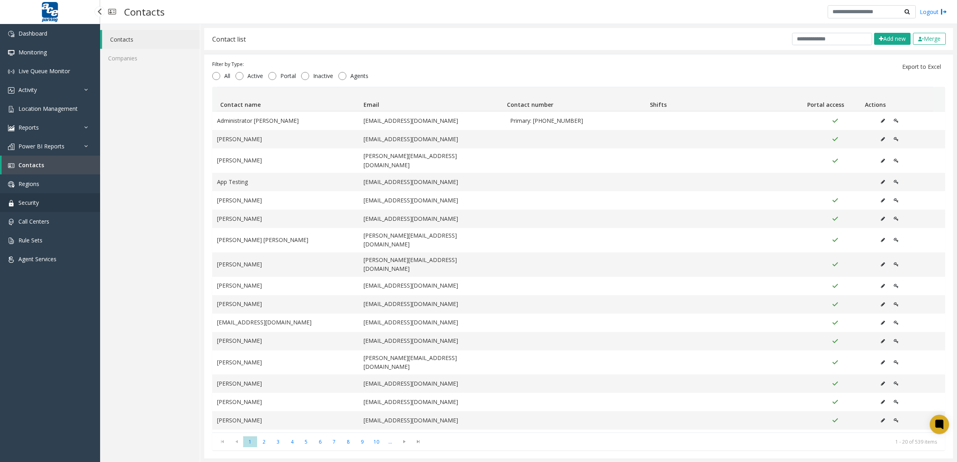
click at [45, 206] on link "Security" at bounding box center [50, 202] width 100 height 19
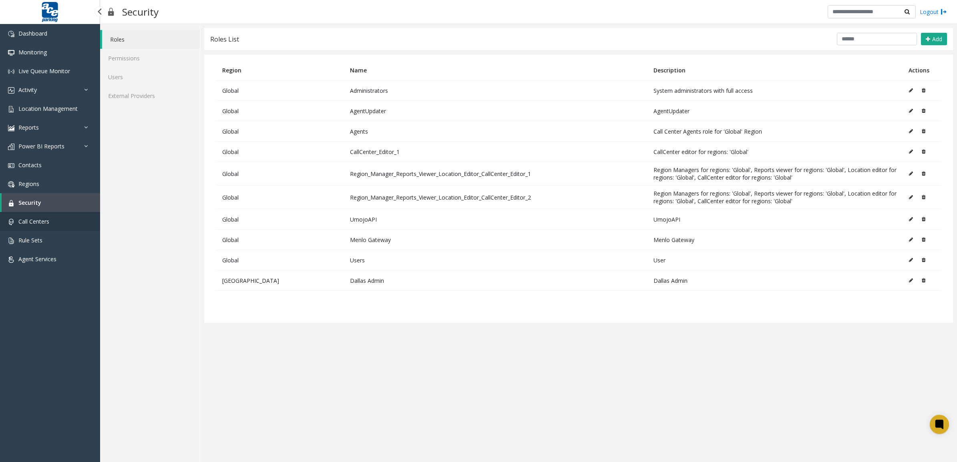
click at [46, 217] on link "Call Centers" at bounding box center [50, 221] width 100 height 19
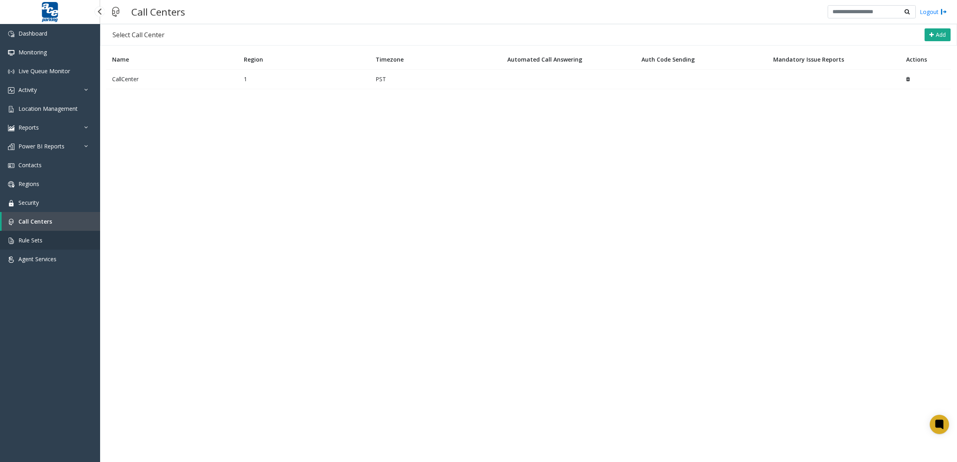
click at [52, 241] on link "Rule Sets" at bounding box center [50, 240] width 100 height 19
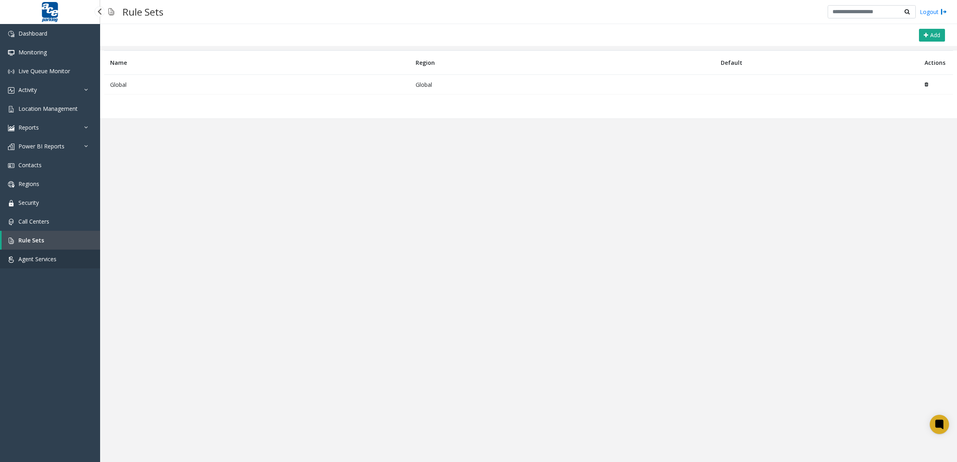
click at [52, 256] on span "Agent Services" at bounding box center [37, 259] width 38 height 8
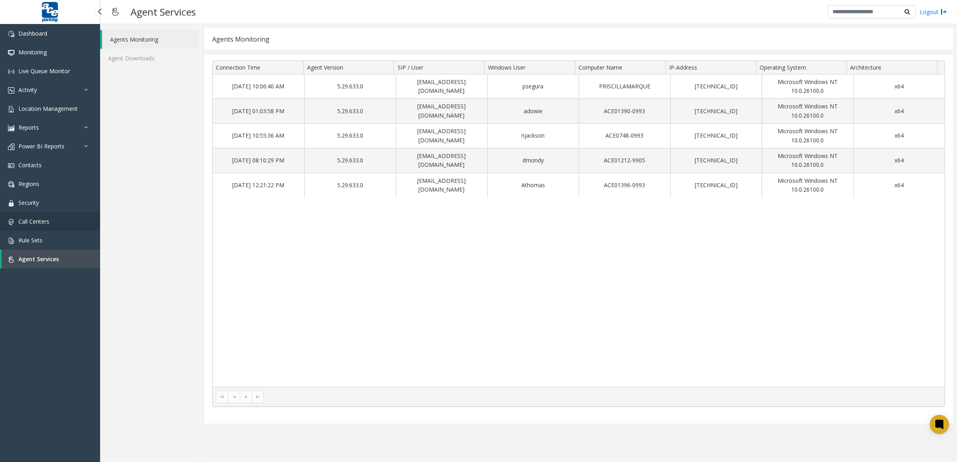
click at [53, 213] on link "Call Centers" at bounding box center [50, 221] width 100 height 19
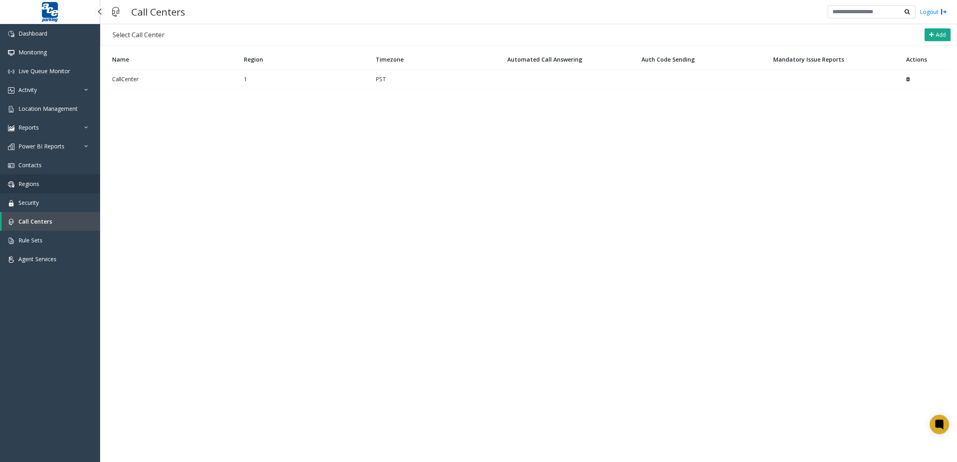
click at [58, 191] on link "Regions" at bounding box center [50, 184] width 100 height 19
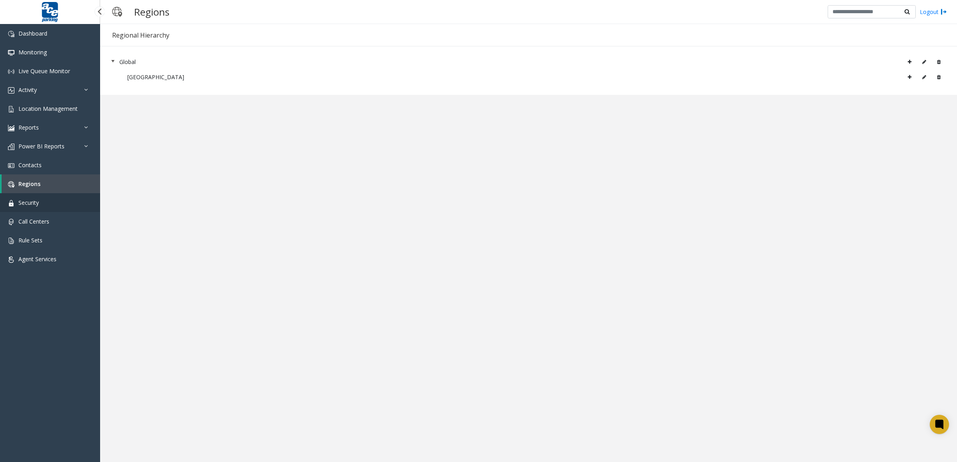
click at [56, 201] on link "Security" at bounding box center [50, 202] width 100 height 19
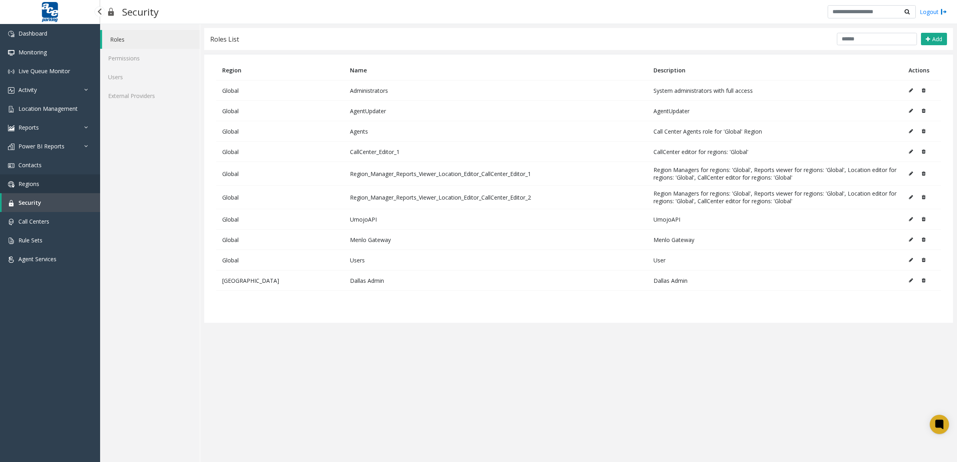
click at [59, 188] on link "Regions" at bounding box center [50, 184] width 100 height 19
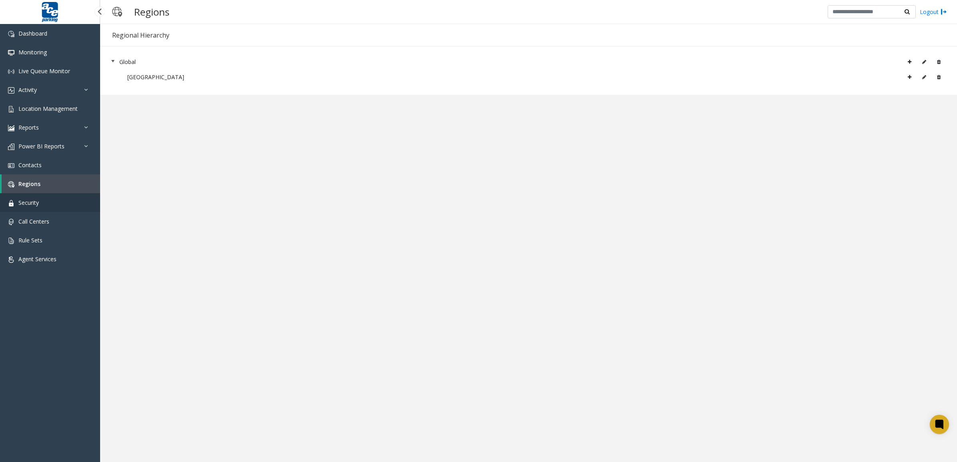
click at [48, 195] on link "Security" at bounding box center [50, 202] width 100 height 19
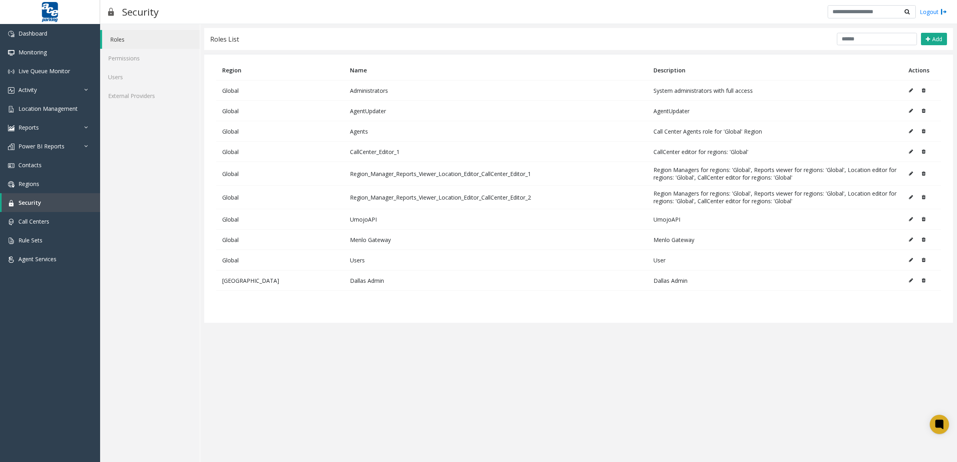
click at [142, 40] on link "Roles" at bounding box center [151, 39] width 98 height 19
click at [937, 40] on span "Add" at bounding box center [937, 39] width 10 height 8
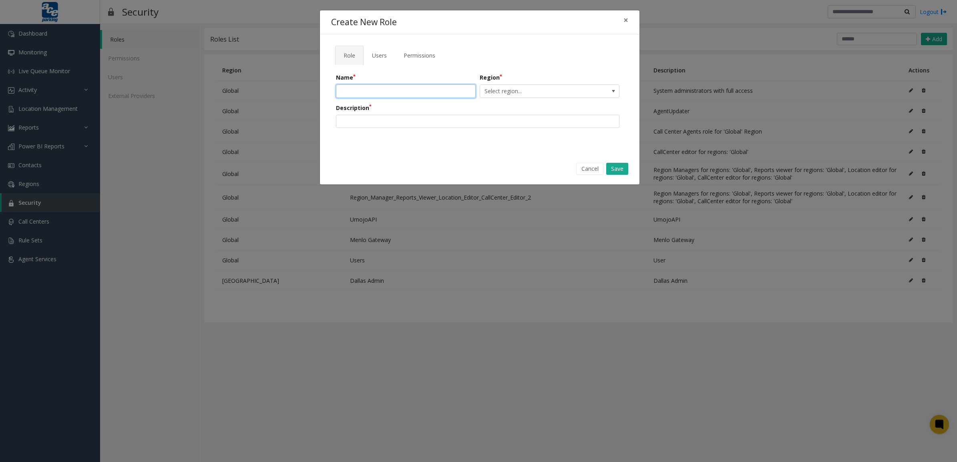
click at [379, 88] on input "text" at bounding box center [406, 91] width 140 height 14
type input "**********"
click at [511, 91] on span "Select region..." at bounding box center [535, 91] width 111 height 13
click at [628, 20] on button "×" at bounding box center [626, 20] width 16 height 20
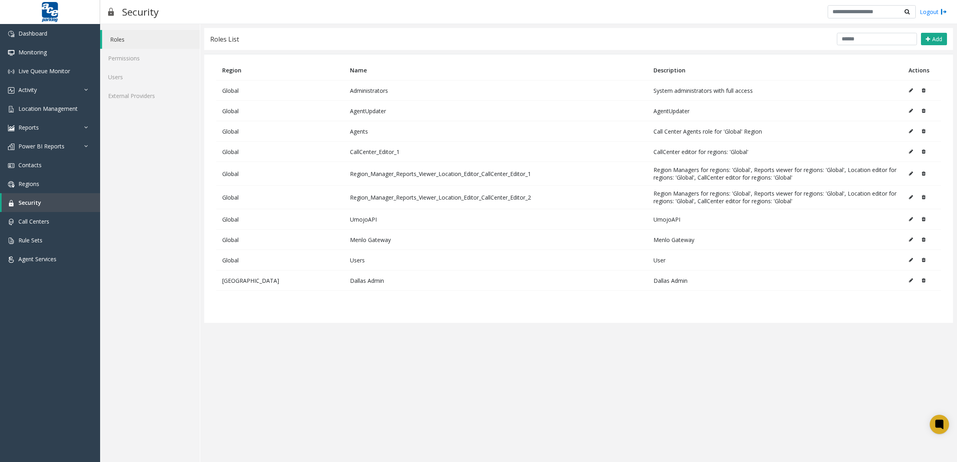
click at [910, 283] on icon at bounding box center [911, 280] width 4 height 5
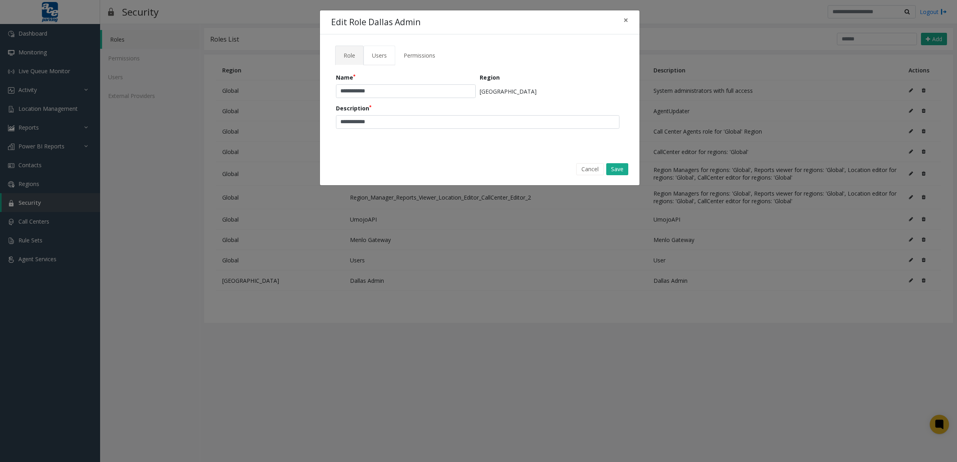
click at [383, 57] on span "Users" at bounding box center [379, 56] width 15 height 8
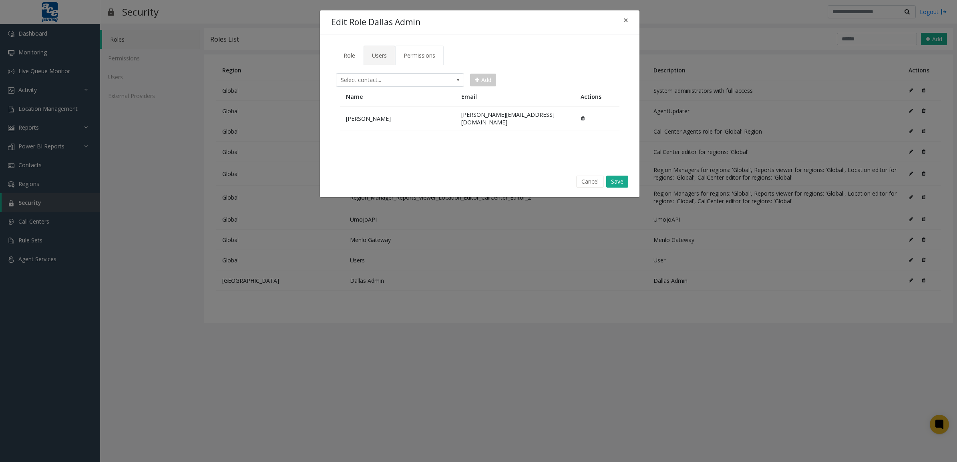
click at [417, 56] on span "Permissions" at bounding box center [419, 56] width 32 height 8
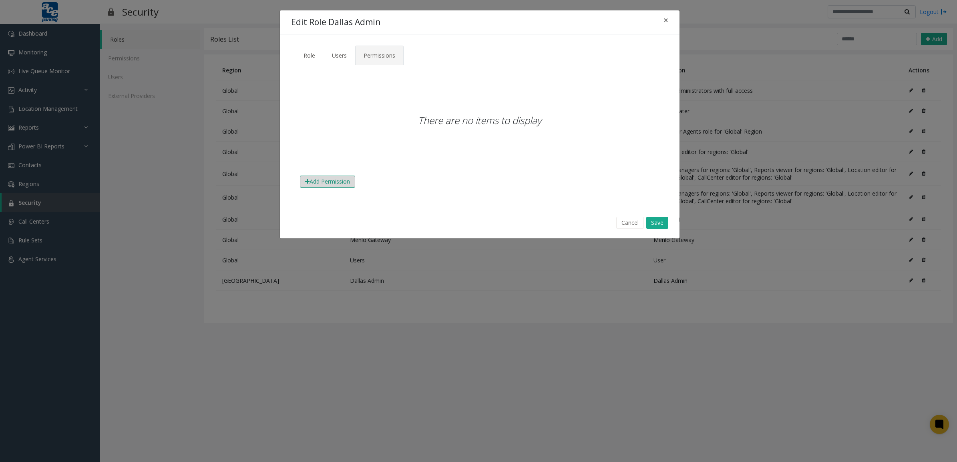
click at [342, 180] on button "Add Permission" at bounding box center [327, 182] width 55 height 12
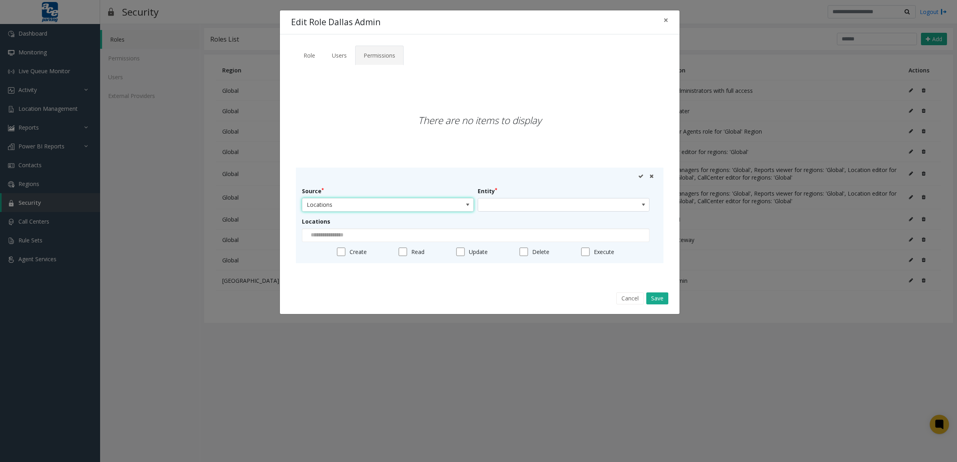
click at [397, 210] on span "Locations" at bounding box center [370, 205] width 137 height 13
click at [378, 217] on li "Locations" at bounding box center [387, 218] width 169 height 11
click at [494, 207] on span at bounding box center [546, 205] width 137 height 13
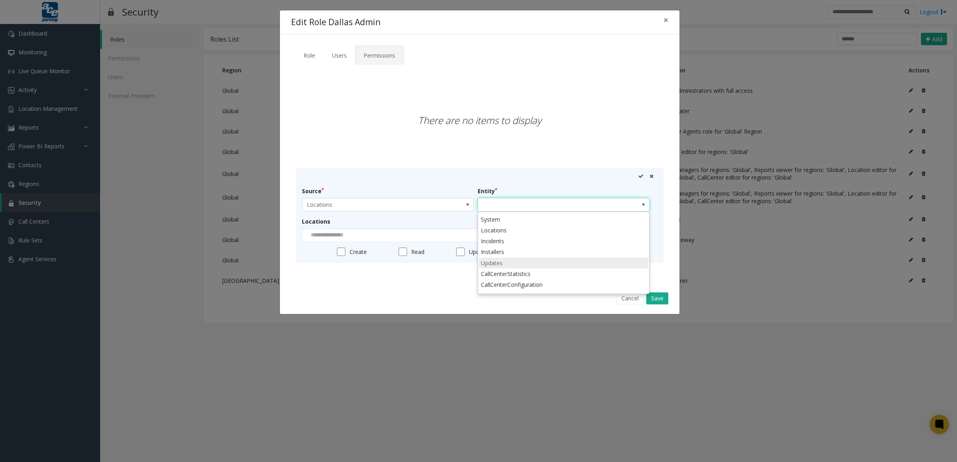
scroll to position [31, 0]
click at [526, 289] on li "All" at bounding box center [563, 287] width 169 height 11
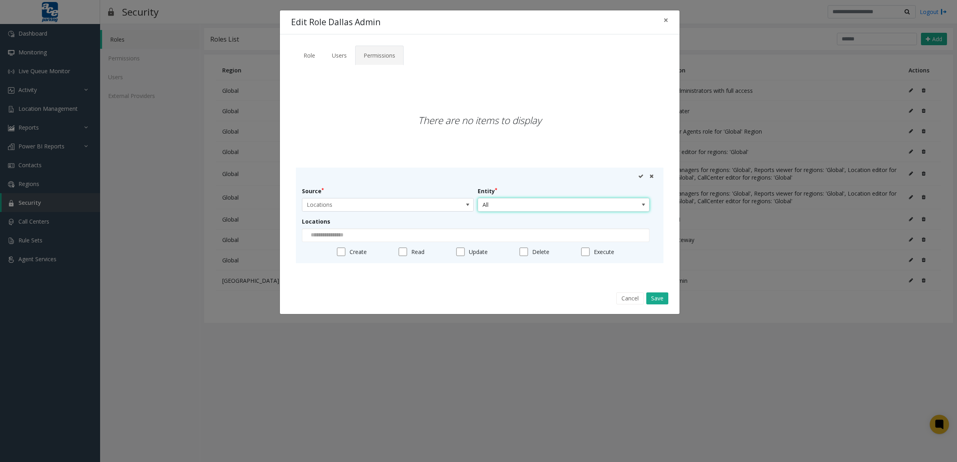
click at [527, 205] on span "All" at bounding box center [546, 205] width 137 height 13
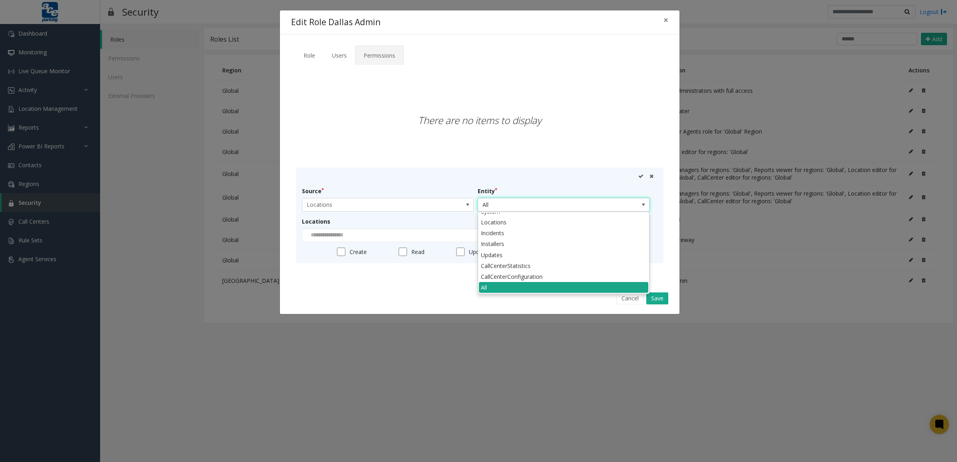
click at [520, 285] on li "All" at bounding box center [563, 287] width 169 height 11
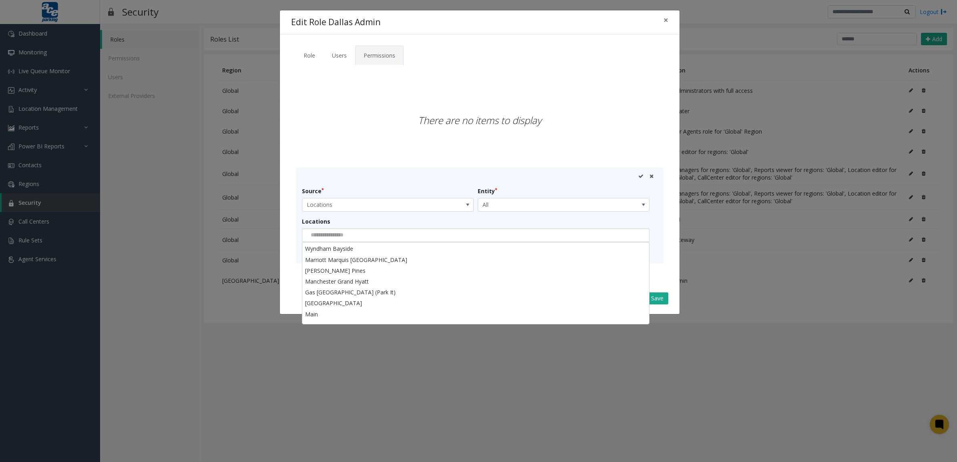
click at [343, 235] on input at bounding box center [326, 235] width 49 height 13
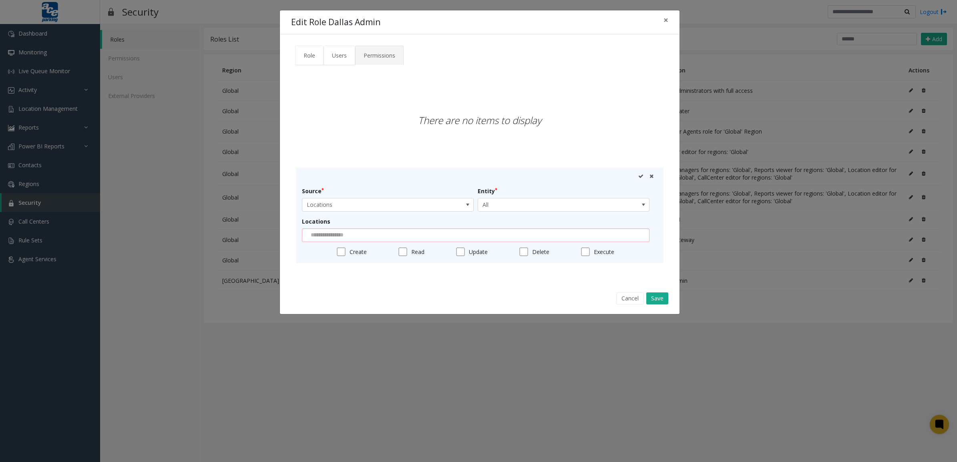
click at [341, 54] on span "Users" at bounding box center [339, 56] width 15 height 8
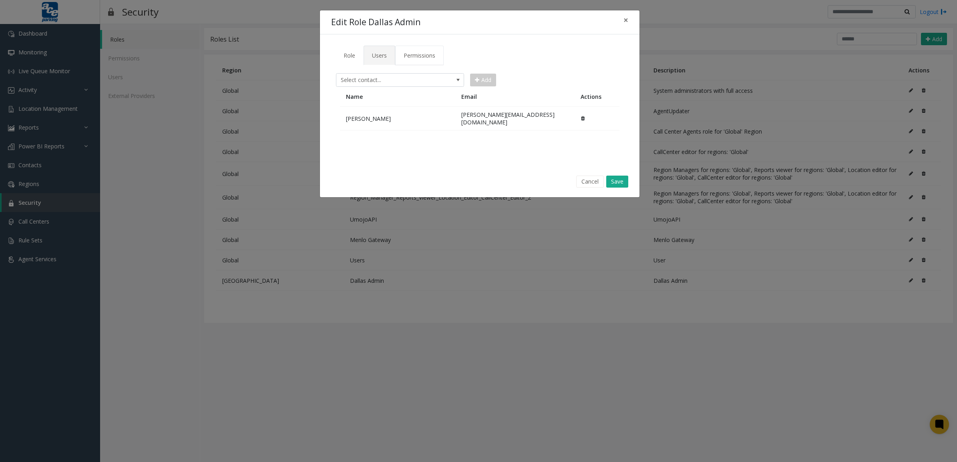
click at [421, 53] on span "Permissions" at bounding box center [419, 56] width 32 height 8
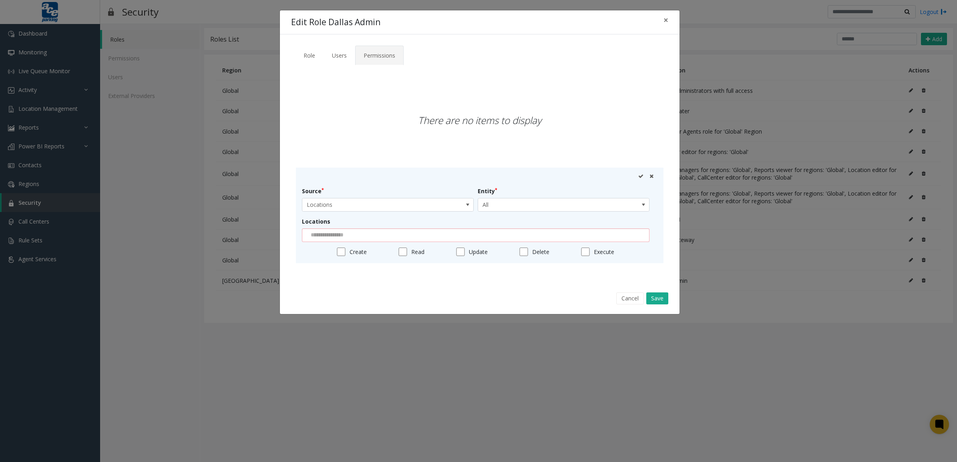
click at [407, 251] on div "Read" at bounding box center [413, 252] width 30 height 9
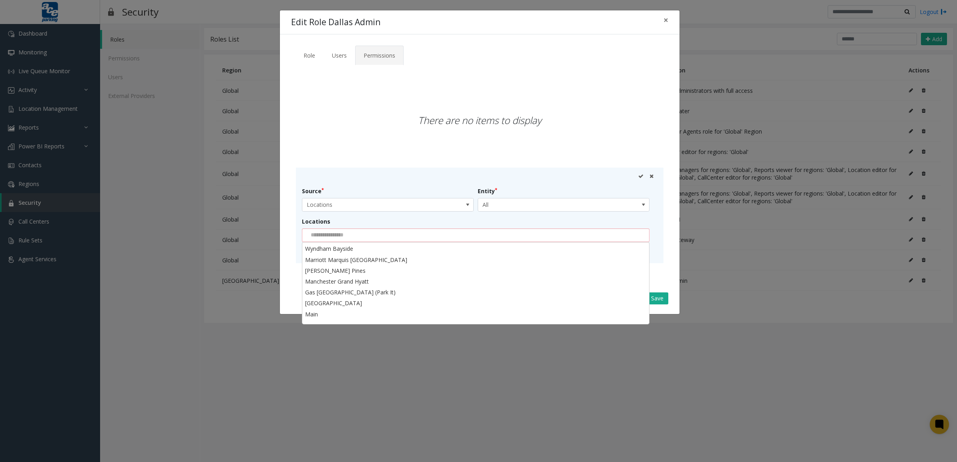
click at [351, 236] on input at bounding box center [326, 235] width 49 height 13
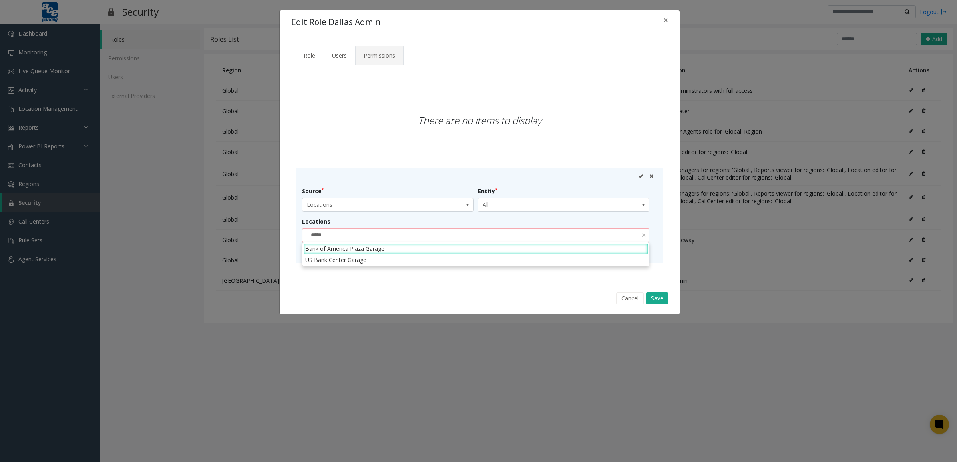
type input "******"
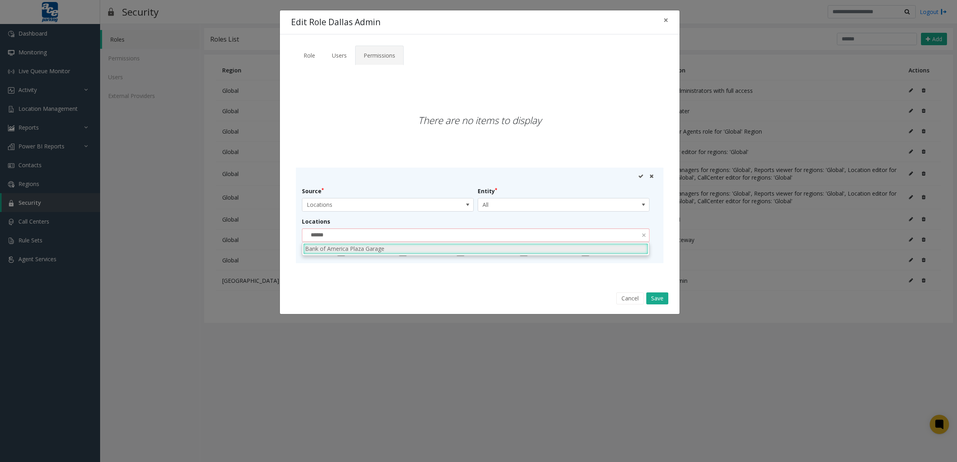
click at [370, 248] on li "Bank of America Plaza Garage" at bounding box center [475, 248] width 345 height 11
type input "*********"
click at [385, 249] on li "The Union" at bounding box center [475, 248] width 345 height 11
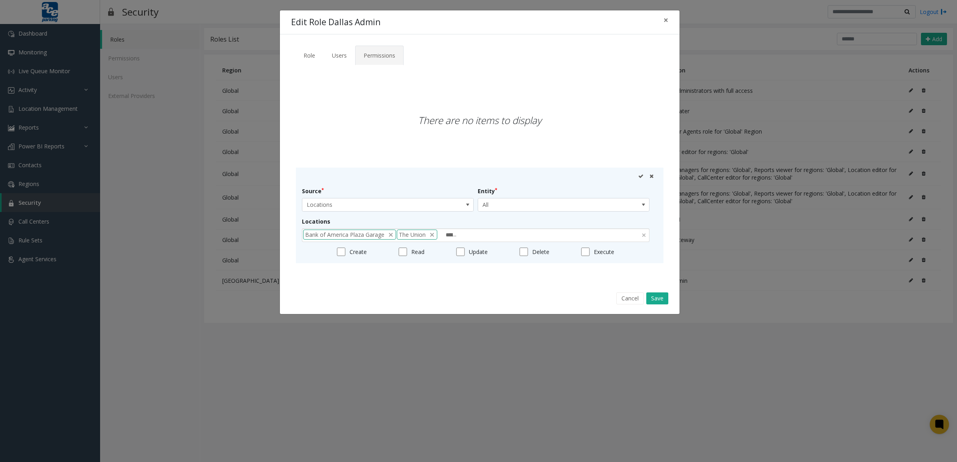
drag, startPoint x: 461, startPoint y: 237, endPoint x: 457, endPoint y: 237, distance: 4.4
click at [457, 237] on div "Bank of America Plaza Garage The Union ******" at bounding box center [475, 236] width 347 height 14
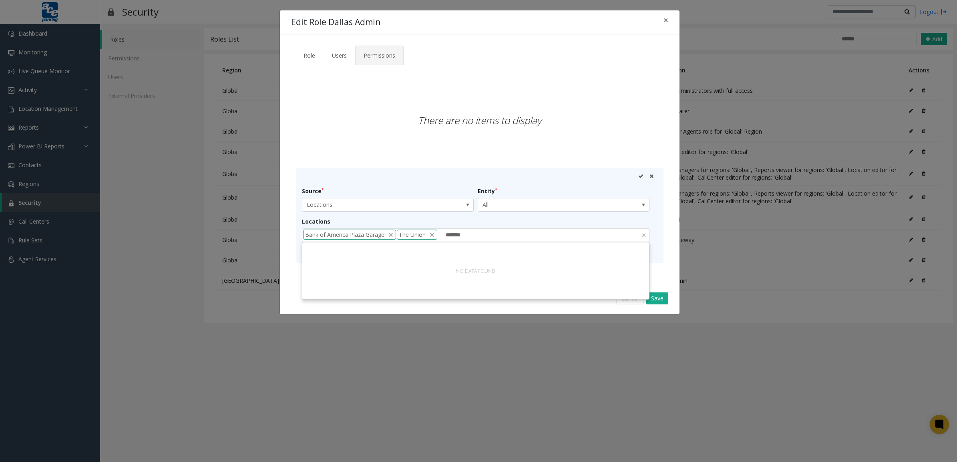
drag, startPoint x: 457, startPoint y: 235, endPoint x: 476, endPoint y: 237, distance: 18.6
click at [476, 237] on div "Bank of America Plaza Garage The Union *******" at bounding box center [475, 236] width 347 height 14
type input "******"
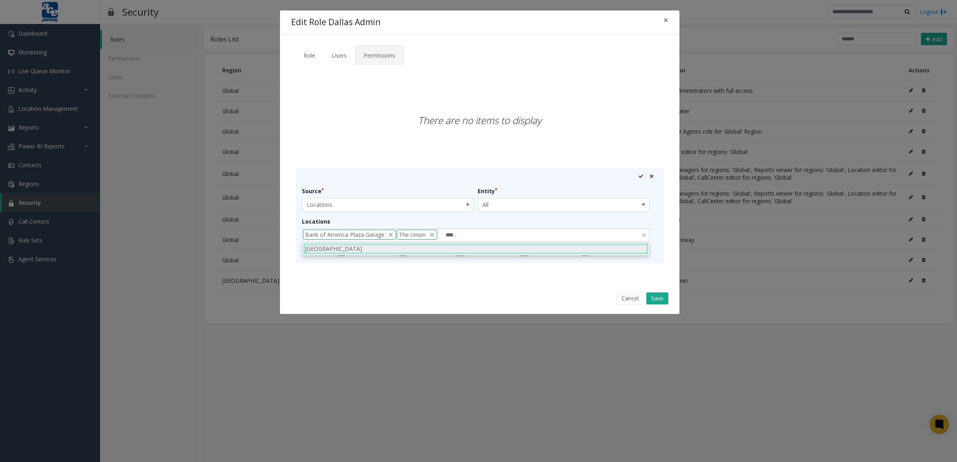
click at [432, 251] on li "[GEOGRAPHIC_DATA]" at bounding box center [475, 248] width 345 height 11
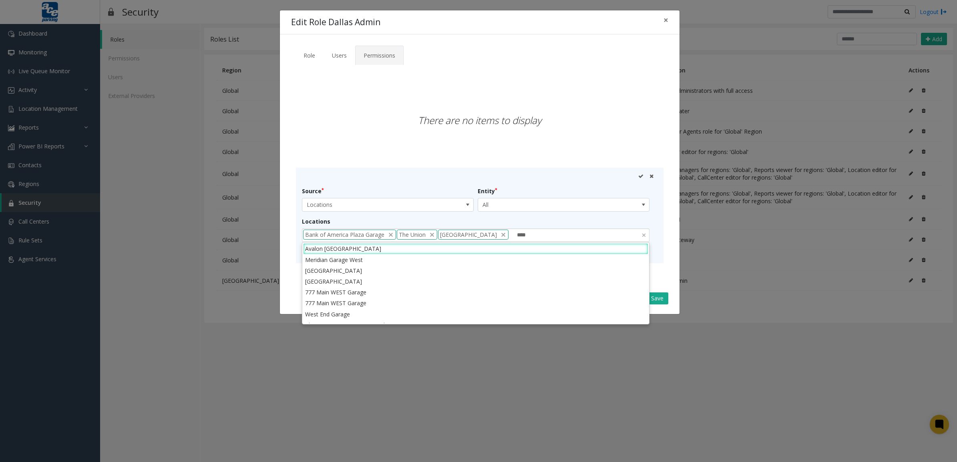
scroll to position [0, 0]
type input "******"
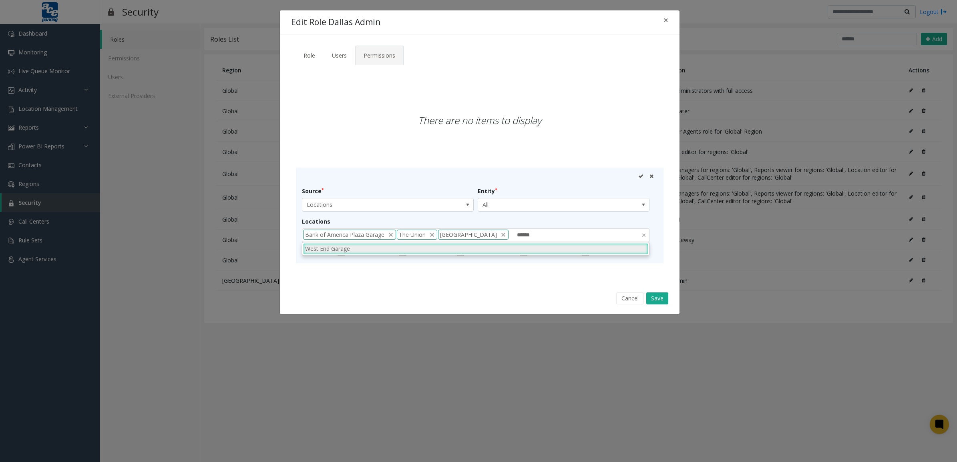
click at [427, 253] on li "West End Garage" at bounding box center [475, 248] width 345 height 11
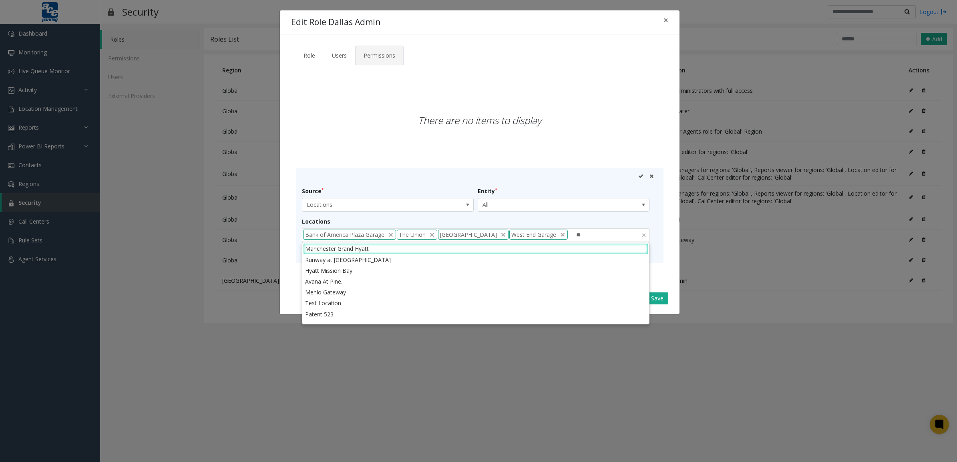
type input "*"
type input "******"
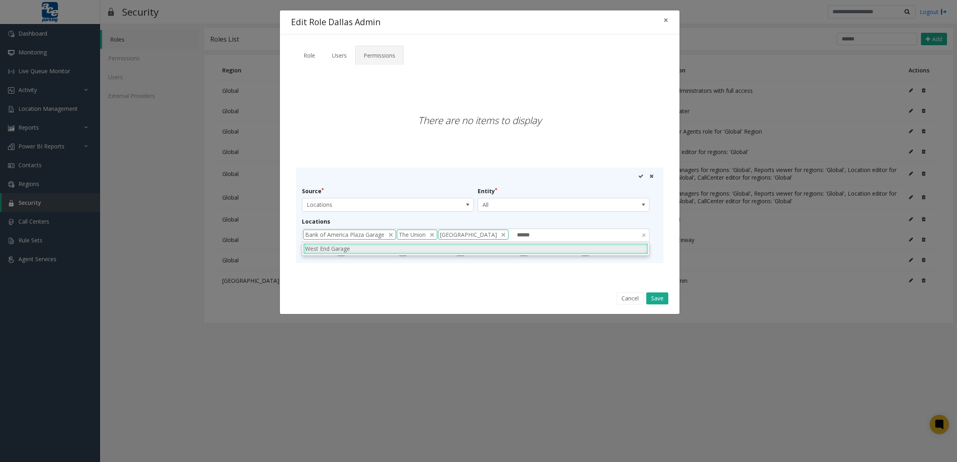
click at [399, 251] on li "West End Garage" at bounding box center [475, 248] width 345 height 11
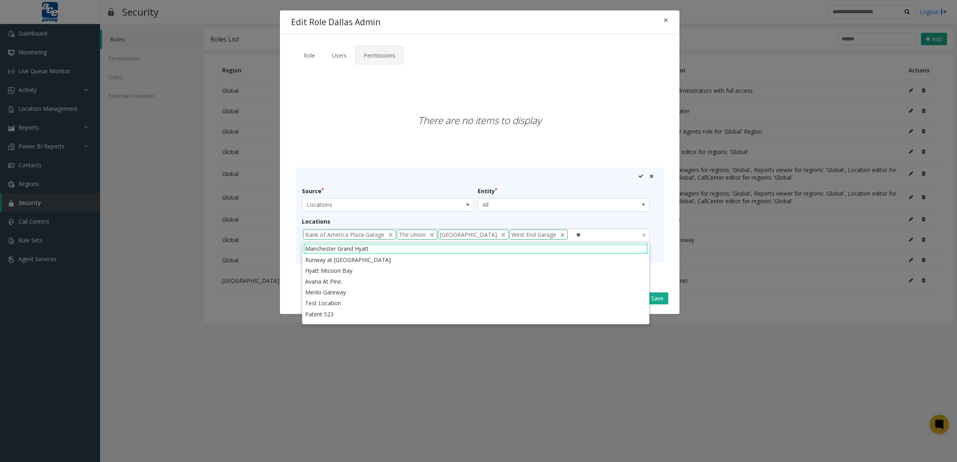
type input "***"
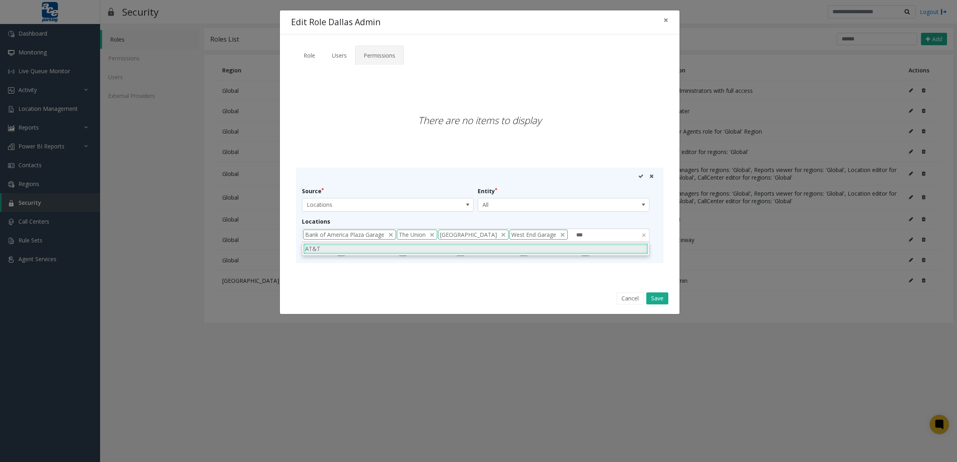
click at [540, 245] on li "AT&T" at bounding box center [475, 248] width 345 height 11
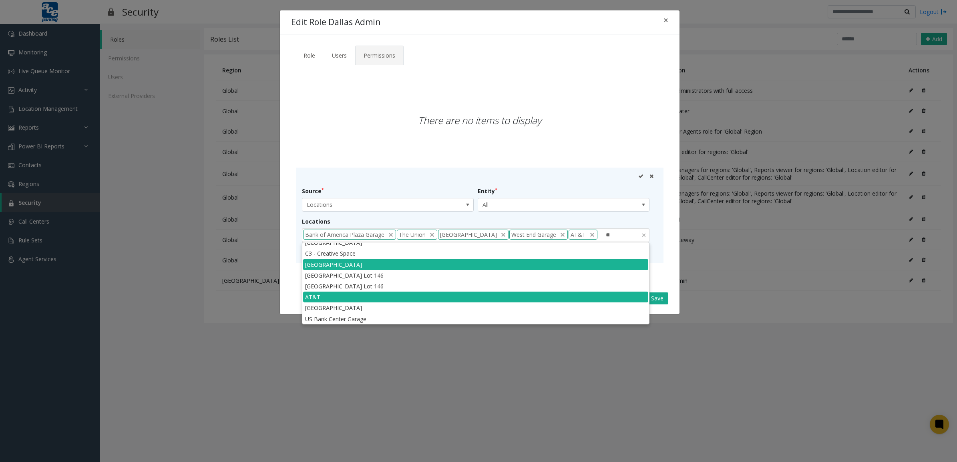
scroll to position [0, 0]
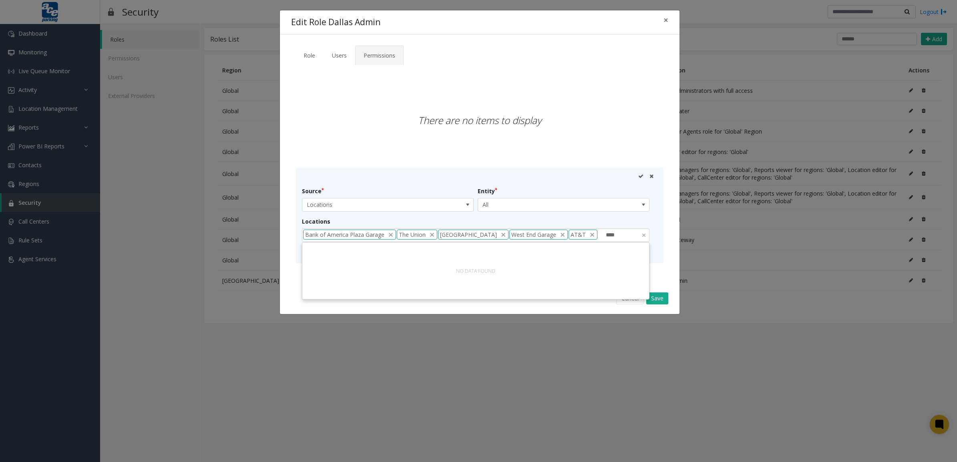
type input "***"
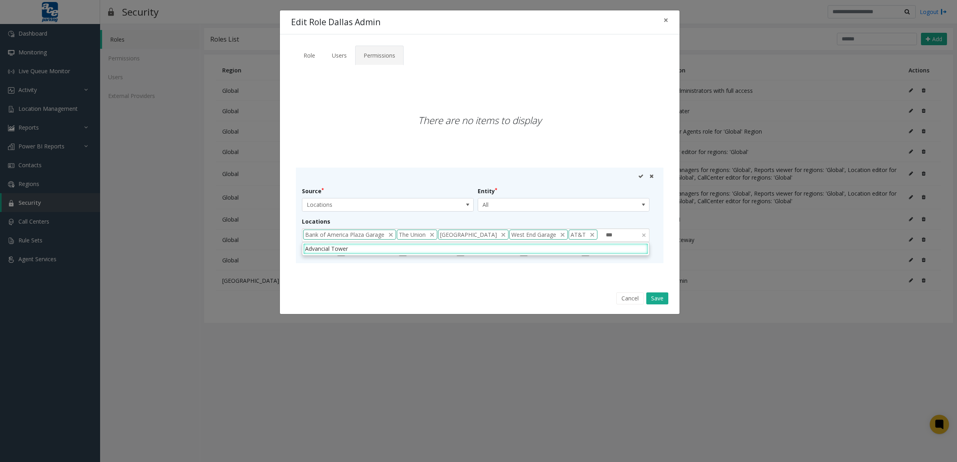
scroll to position [0, 1]
click at [485, 247] on li "Advancial Tower" at bounding box center [475, 248] width 345 height 11
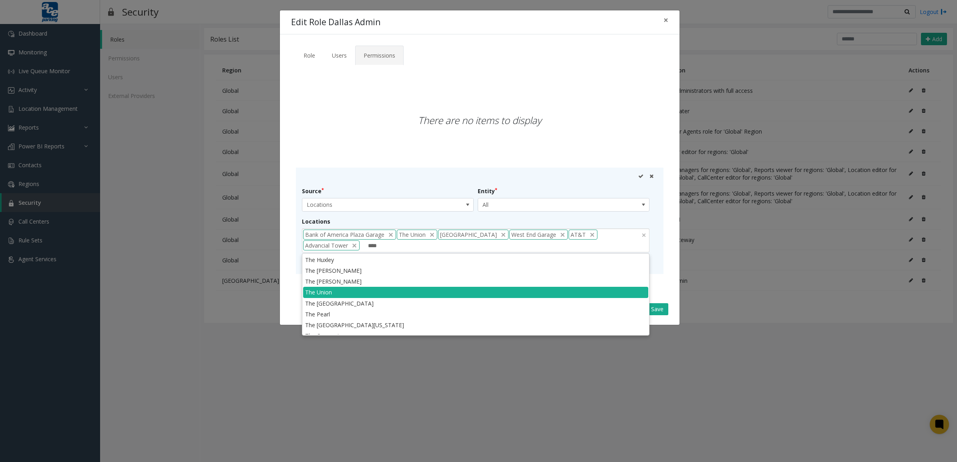
scroll to position [0, 0]
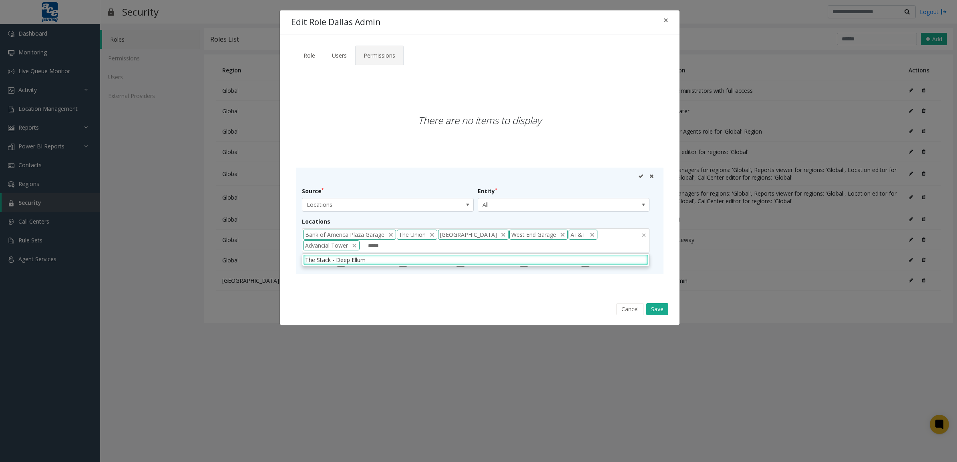
type input "******"
click at [332, 257] on li "The Stack - Deep Ellum" at bounding box center [475, 260] width 345 height 11
type input "*****"
click at [338, 257] on li "Maple Terrace" at bounding box center [475, 260] width 345 height 11
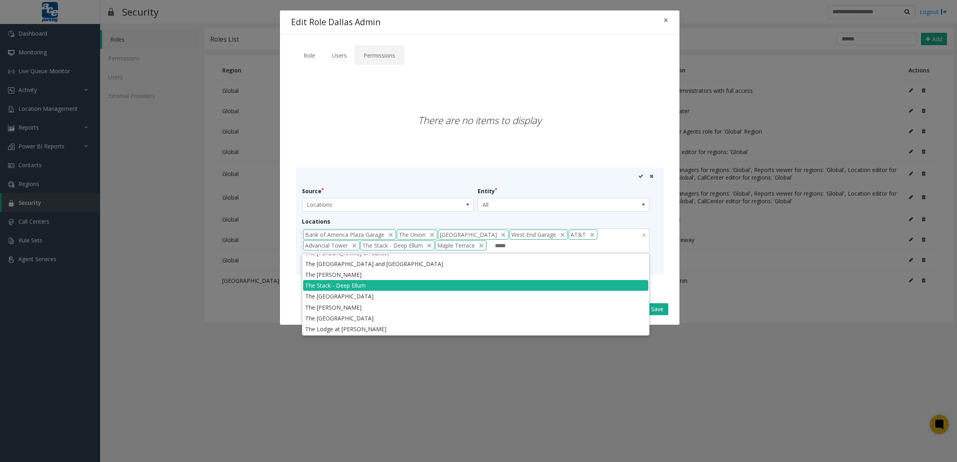
scroll to position [0, 0]
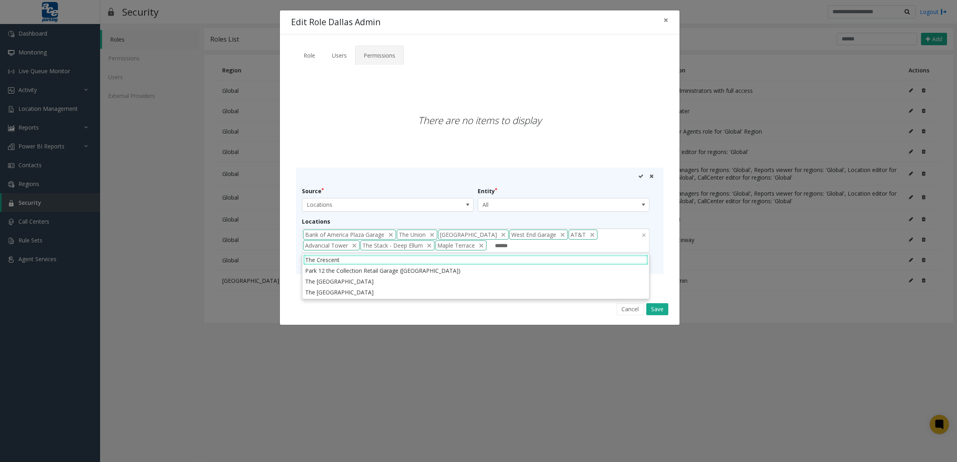
type input "*******"
click at [323, 259] on li "The Crescent" at bounding box center [475, 260] width 345 height 11
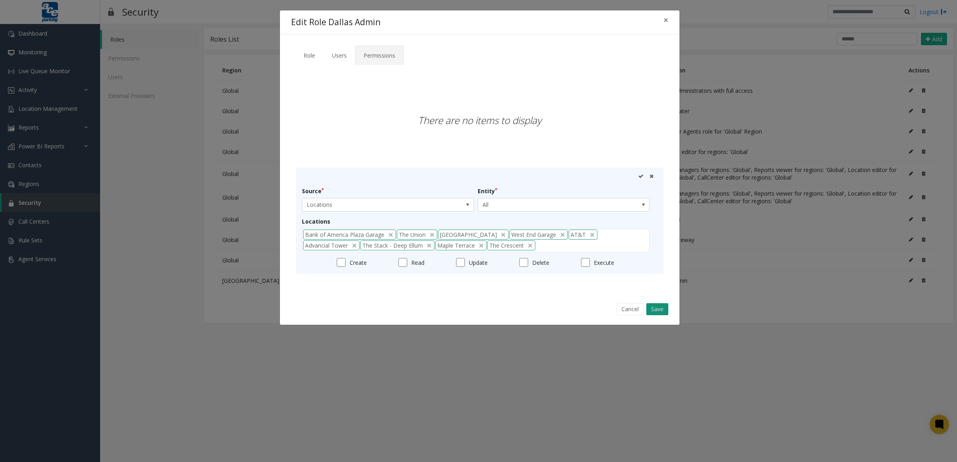
click at [655, 307] on button "Save" at bounding box center [657, 309] width 22 height 12
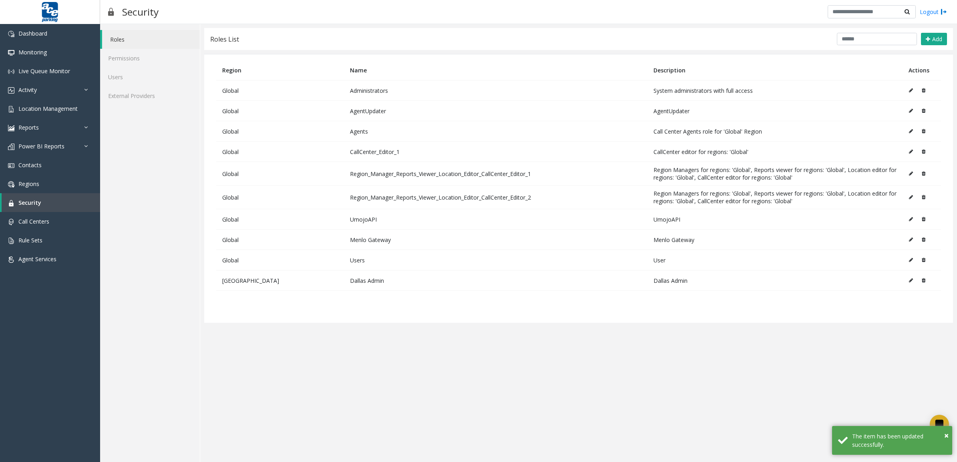
click at [663, 282] on td "Dallas Admin" at bounding box center [774, 281] width 255 height 20
click at [552, 285] on td "Dallas Admin" at bounding box center [495, 281] width 303 height 20
click at [909, 281] on button at bounding box center [912, 281] width 9 height 12
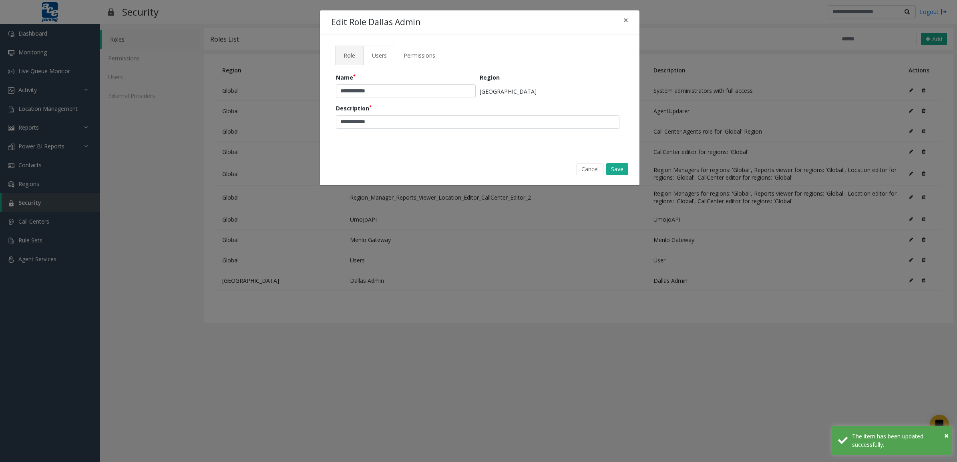
click at [383, 65] on link "Users" at bounding box center [379, 56] width 32 height 20
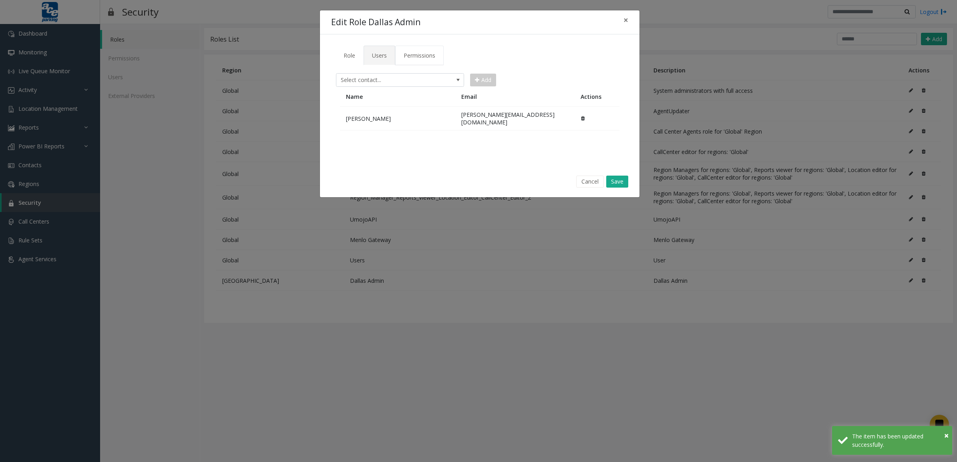
click at [416, 58] on span "Permissions" at bounding box center [419, 56] width 32 height 8
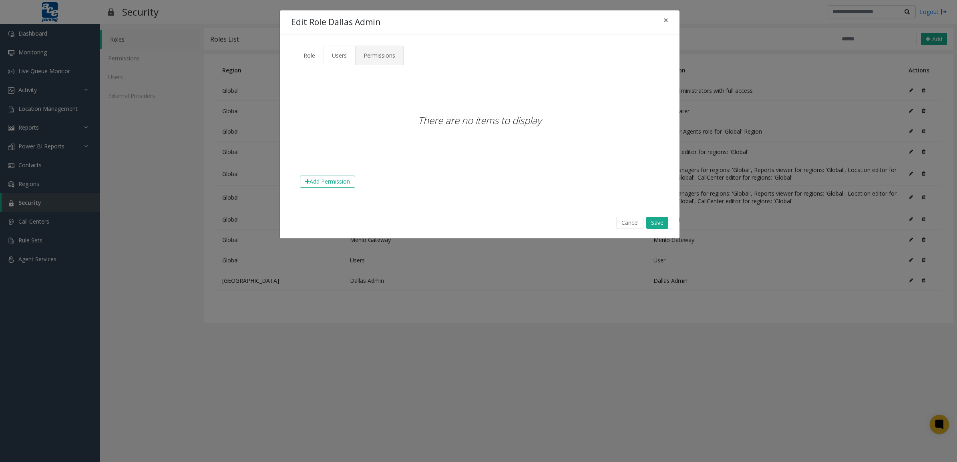
click at [341, 52] on span "Users" at bounding box center [339, 56] width 15 height 8
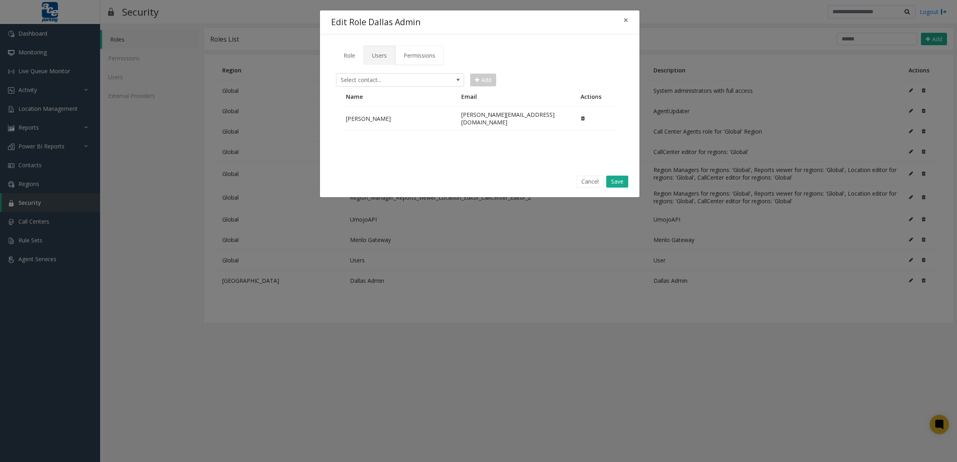
click at [414, 58] on span "Permissions" at bounding box center [419, 56] width 32 height 8
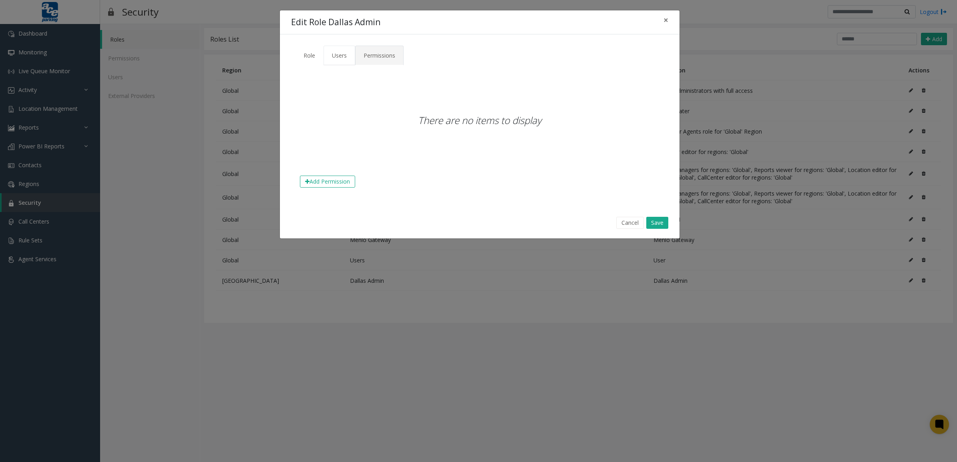
click at [347, 52] on link "Users" at bounding box center [339, 56] width 32 height 20
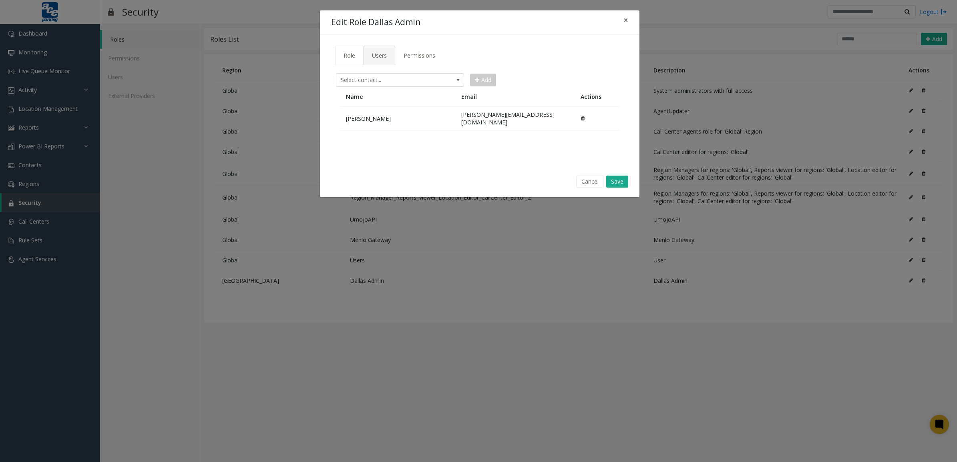
click at [347, 56] on span "Role" at bounding box center [349, 56] width 12 height 8
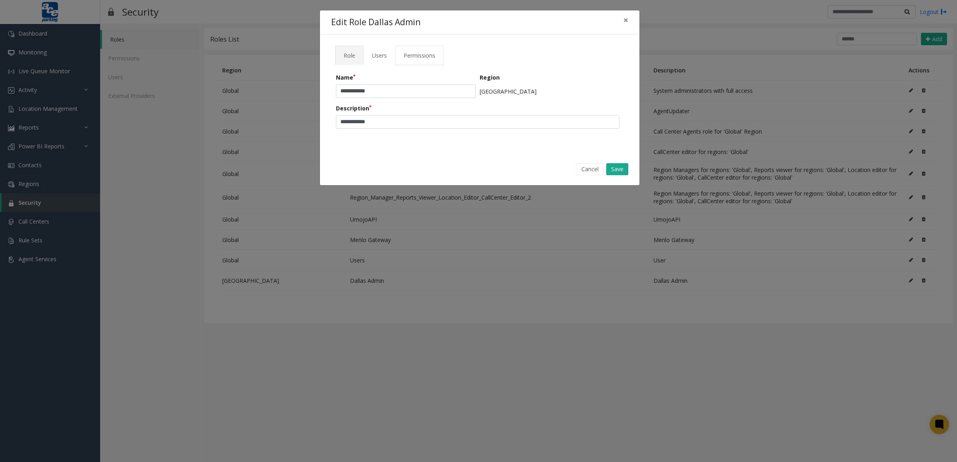
click at [421, 57] on span "Permissions" at bounding box center [419, 56] width 32 height 8
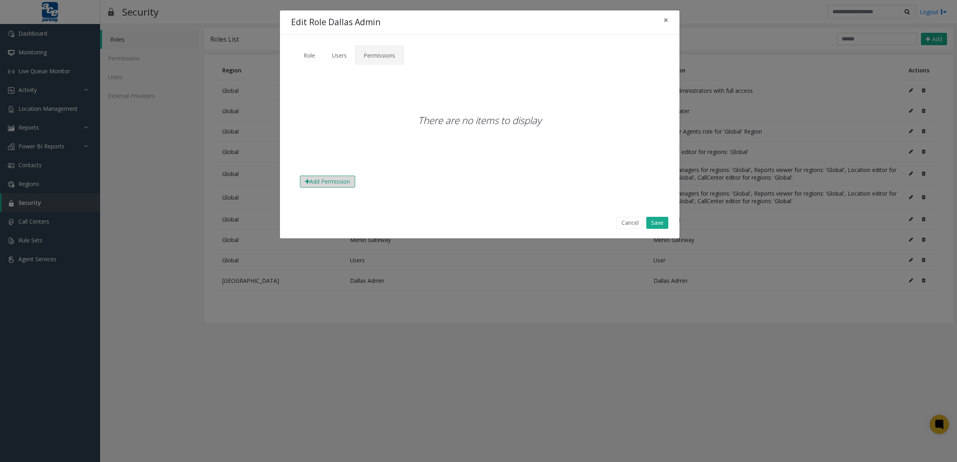
click at [337, 179] on button "Add Permission" at bounding box center [327, 182] width 55 height 12
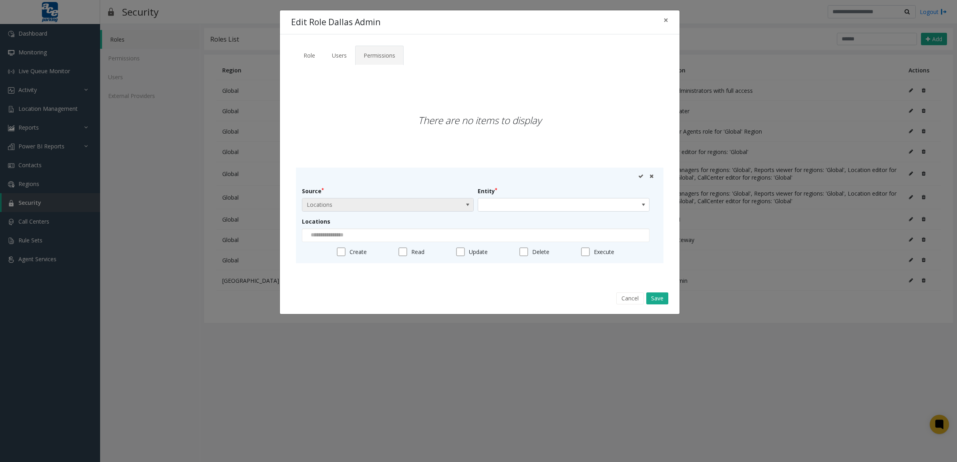
click at [446, 203] on span "Locations" at bounding box center [388, 205] width 172 height 14
click at [426, 216] on li "Locations" at bounding box center [387, 218] width 169 height 11
click at [529, 206] on span at bounding box center [546, 205] width 137 height 13
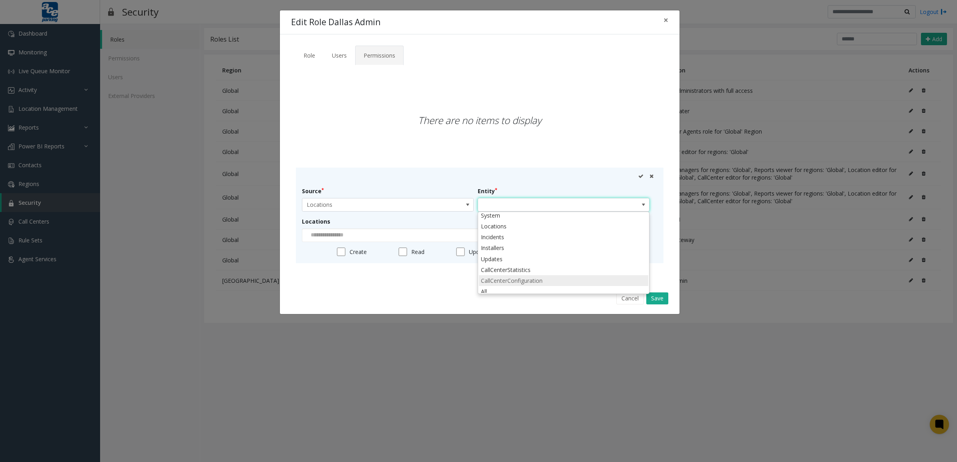
scroll to position [31, 0]
click at [521, 283] on li "All" at bounding box center [563, 287] width 169 height 11
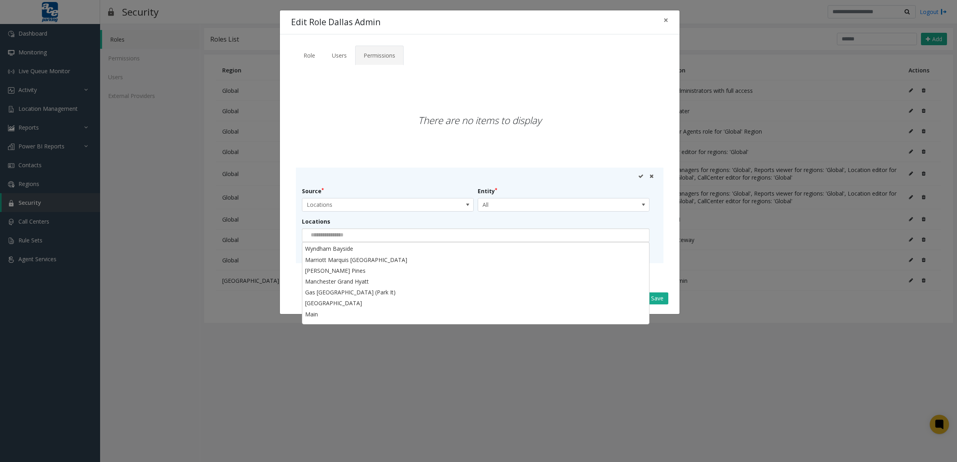
click at [380, 229] on div at bounding box center [475, 236] width 347 height 14
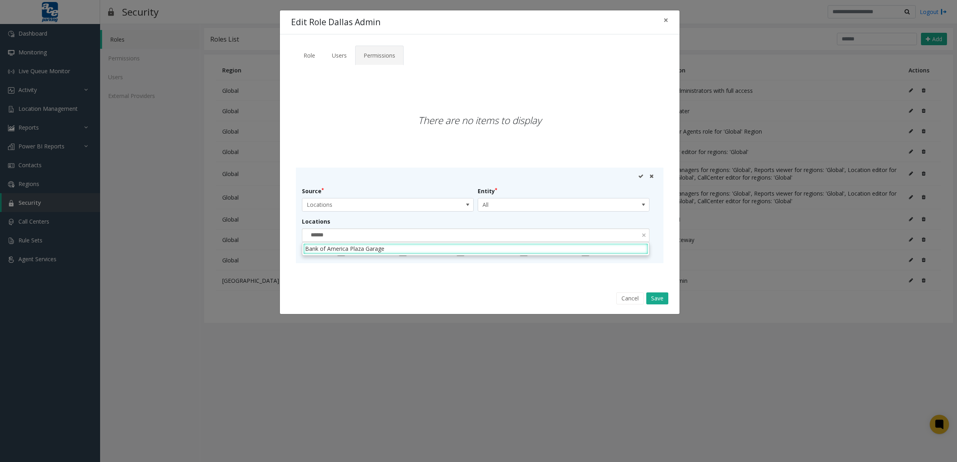
type input "*******"
click at [377, 249] on li "Bank of America Plaza Garage" at bounding box center [475, 248] width 345 height 11
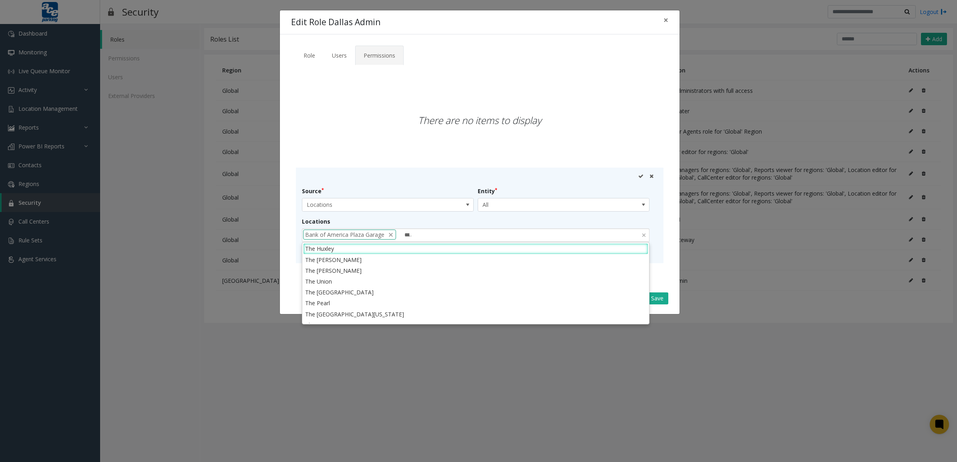
type input "******"
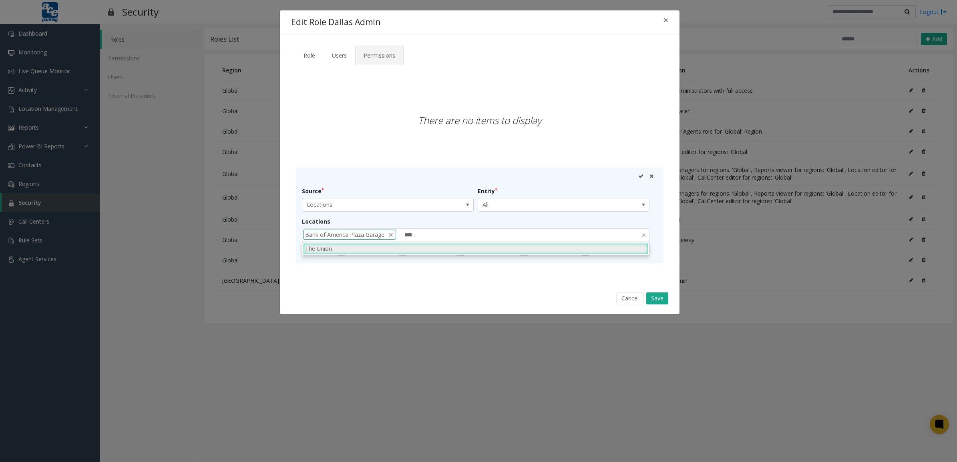
click at [415, 253] on li "The Union" at bounding box center [475, 248] width 345 height 11
type input "******"
click at [422, 243] on li "[GEOGRAPHIC_DATA]" at bounding box center [475, 248] width 345 height 11
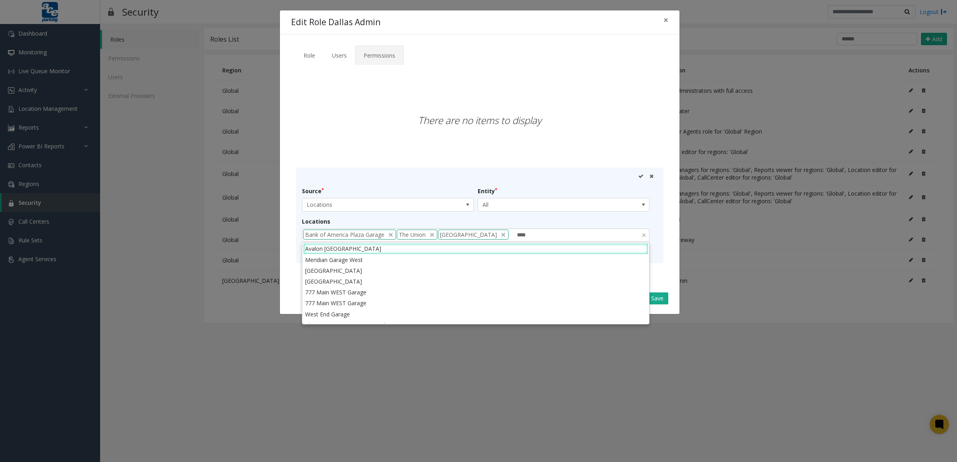
scroll to position [0, 0]
type input "****"
click at [362, 303] on li "West End Garage" at bounding box center [475, 303] width 345 height 11
type input "***"
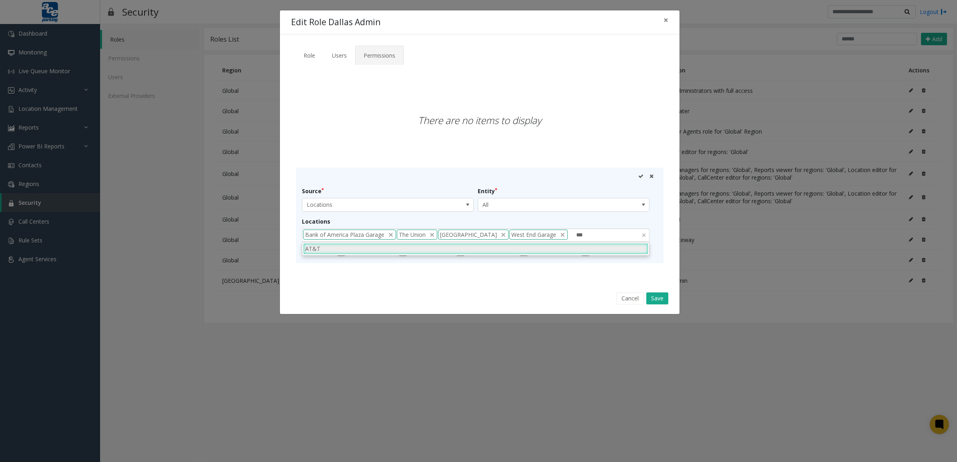
click at [447, 247] on li "AT&T" at bounding box center [475, 248] width 345 height 11
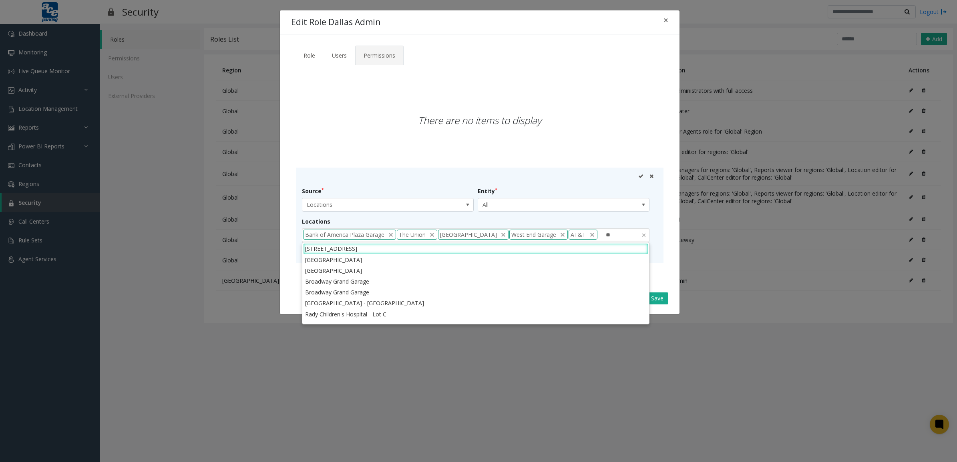
type input "***"
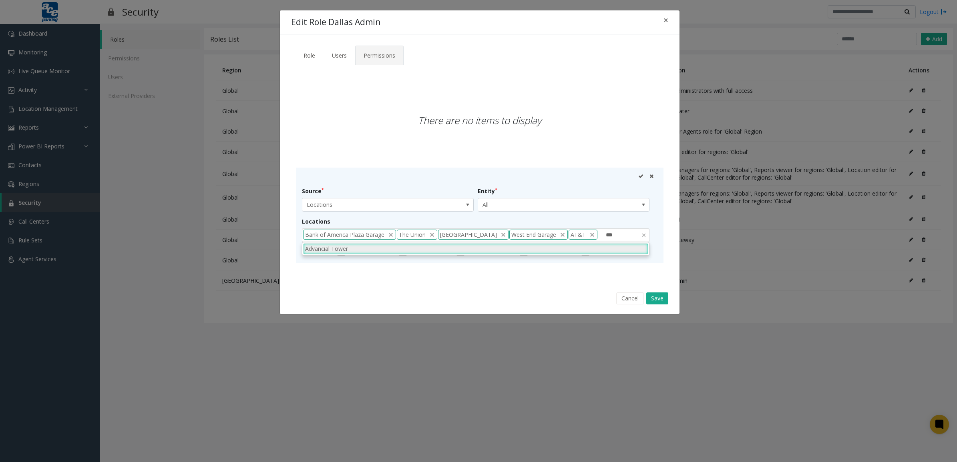
click at [480, 249] on li "Advancial Tower" at bounding box center [475, 248] width 345 height 11
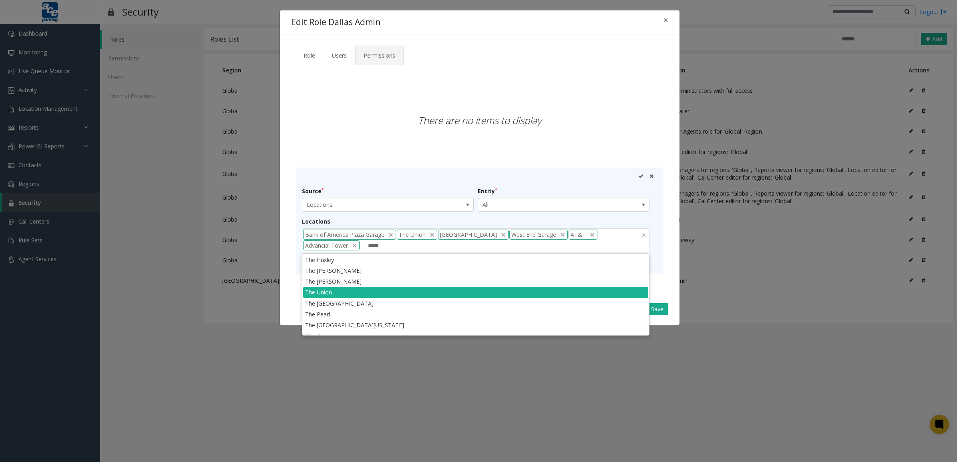
type input "******"
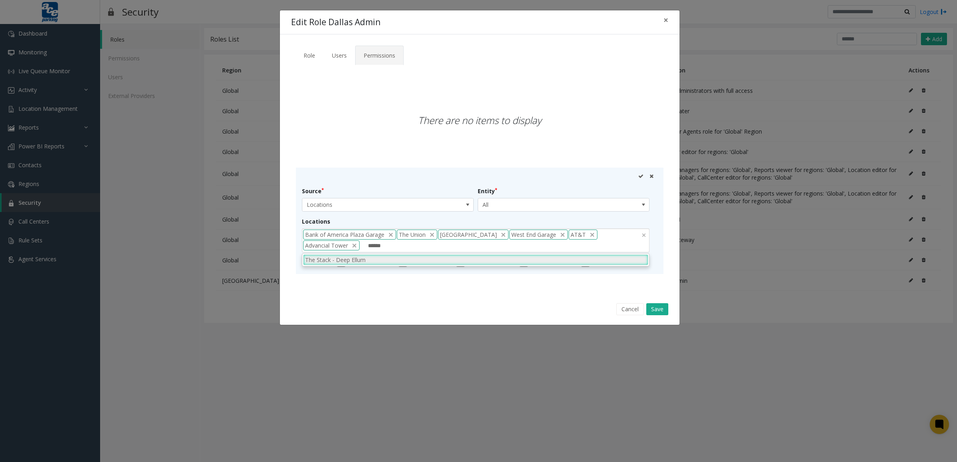
click at [473, 259] on li "The Stack - Deep Ellum" at bounding box center [475, 260] width 345 height 11
type input "*****"
click at [459, 257] on li "Maple Terrace" at bounding box center [475, 260] width 345 height 11
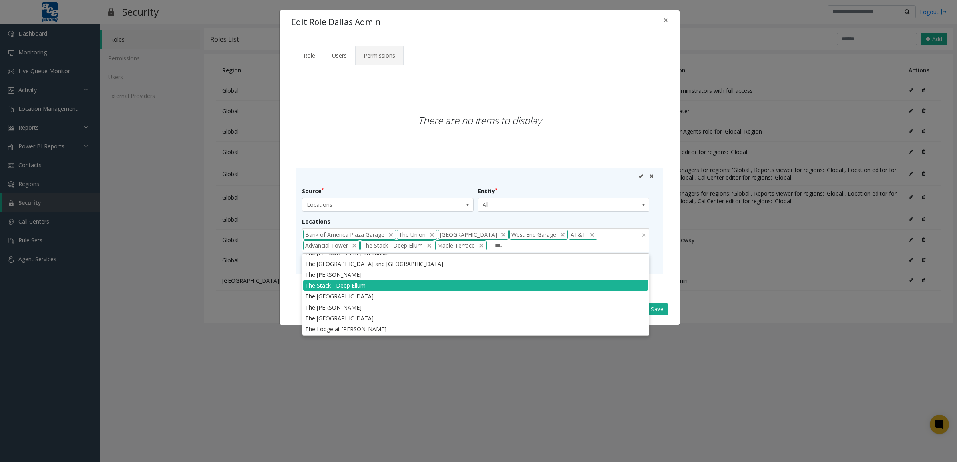
scroll to position [0, 0]
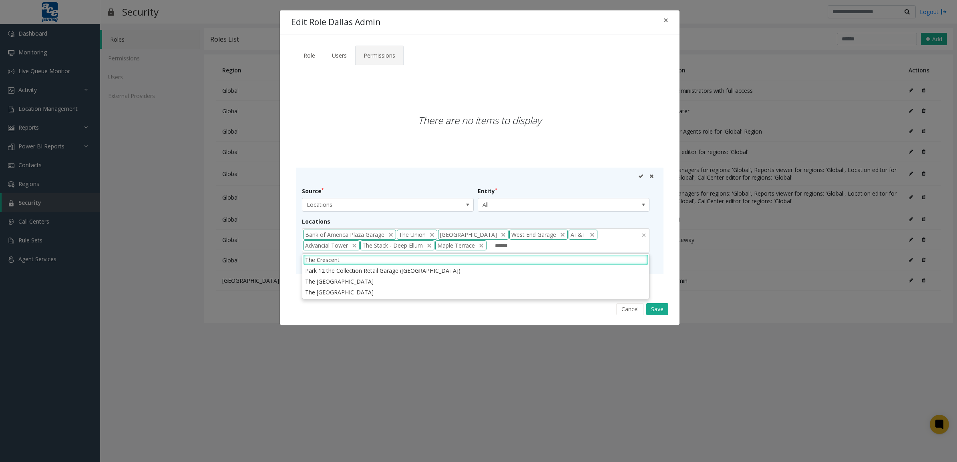
type input "*******"
click at [442, 257] on li "The Crescent" at bounding box center [475, 260] width 345 height 11
click at [638, 177] on icon at bounding box center [640, 176] width 5 height 5
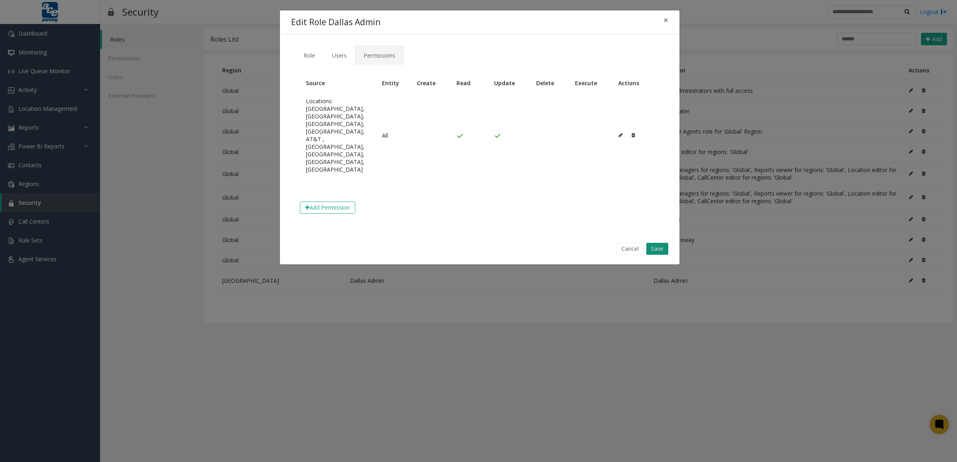
click at [659, 255] on button "Save" at bounding box center [657, 249] width 22 height 12
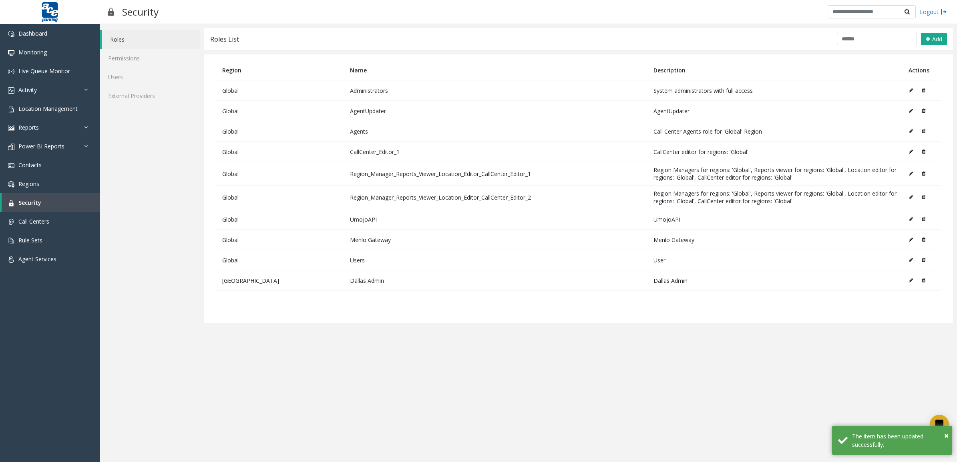
click at [914, 282] on button at bounding box center [912, 281] width 9 height 12
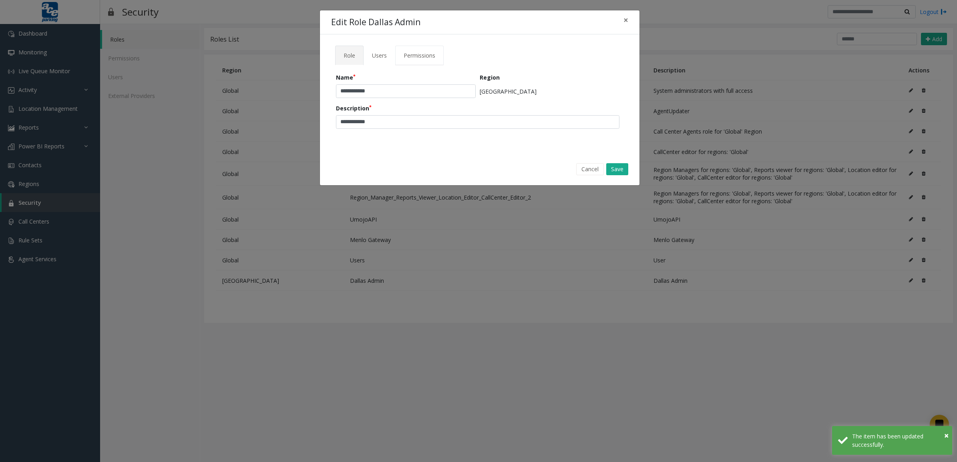
click at [424, 48] on link "Permissions" at bounding box center [419, 56] width 48 height 20
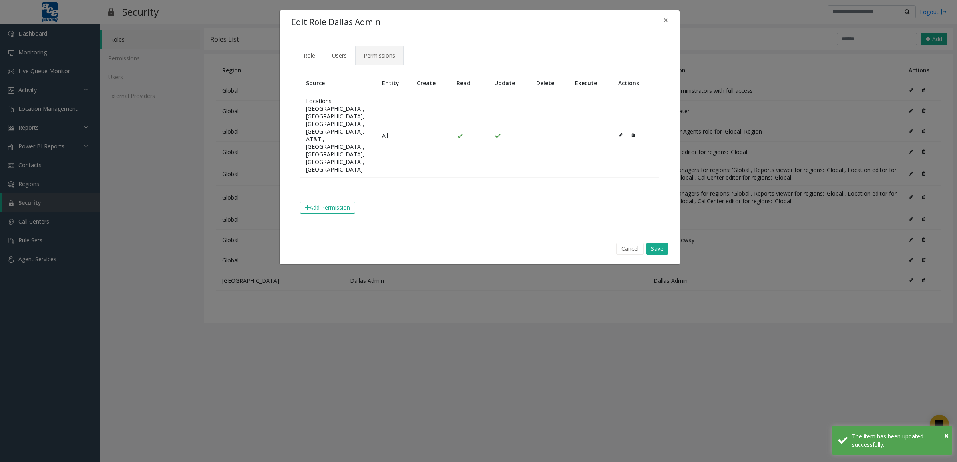
click at [363, 56] on span "Permissions" at bounding box center [379, 56] width 32 height 8
click at [346, 56] on span "Users" at bounding box center [339, 56] width 15 height 8
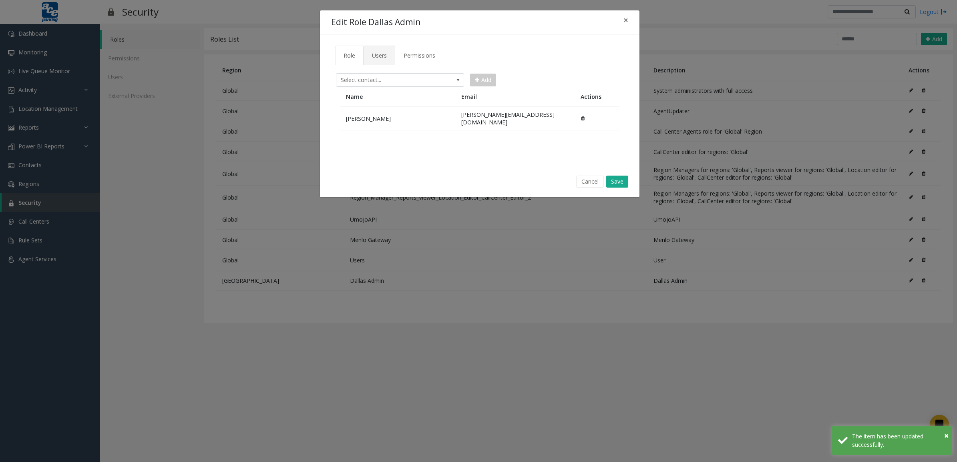
click at [337, 51] on link "Role" at bounding box center [349, 56] width 28 height 20
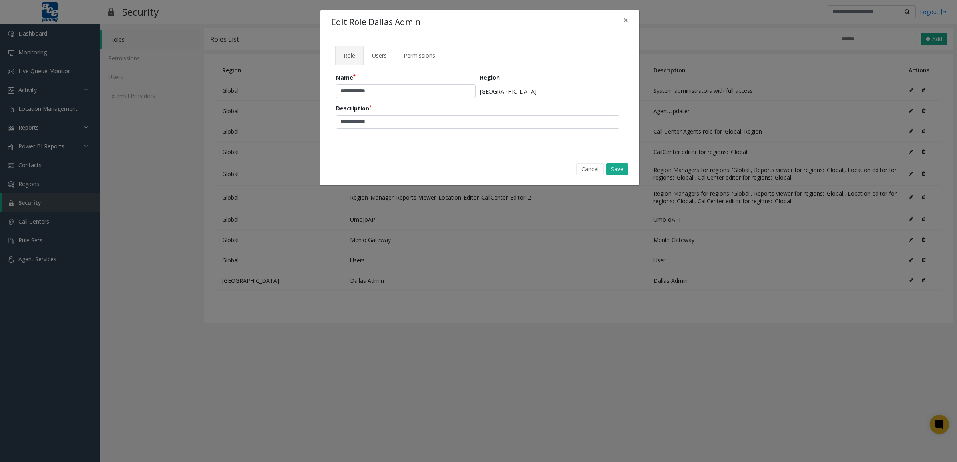
click at [375, 55] on span "Users" at bounding box center [379, 56] width 15 height 8
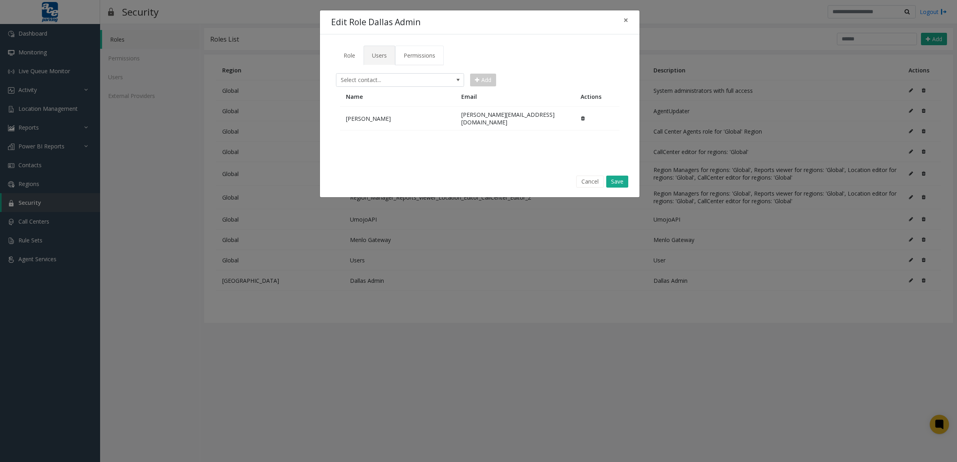
click at [421, 55] on span "Permissions" at bounding box center [419, 56] width 32 height 8
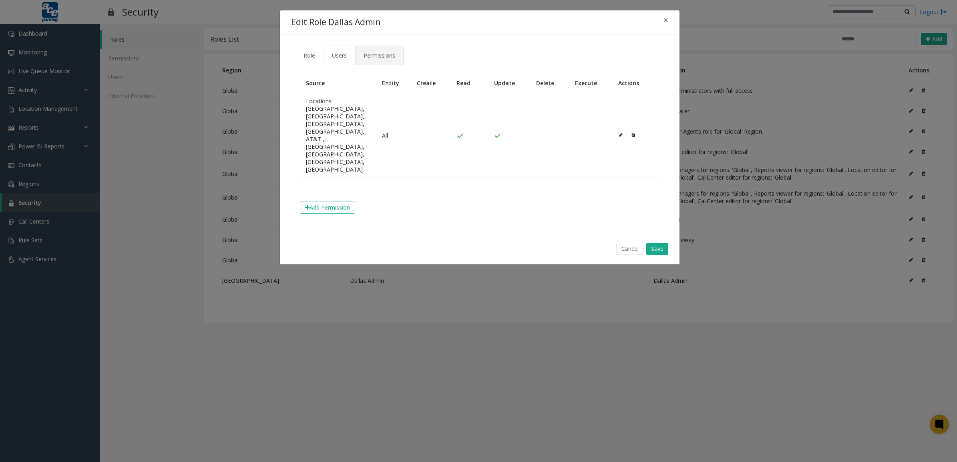
click at [337, 57] on span "Users" at bounding box center [339, 56] width 15 height 8
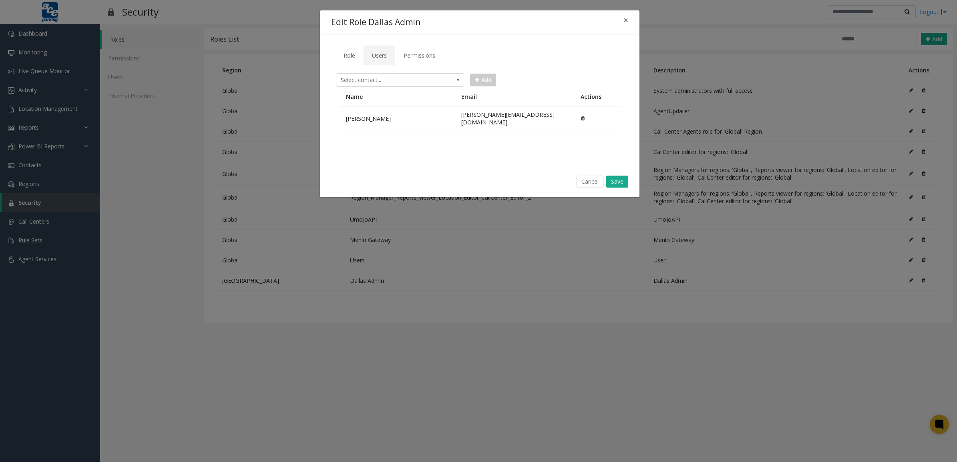
click at [311, 56] on div "**********" at bounding box center [478, 231] width 957 height 462
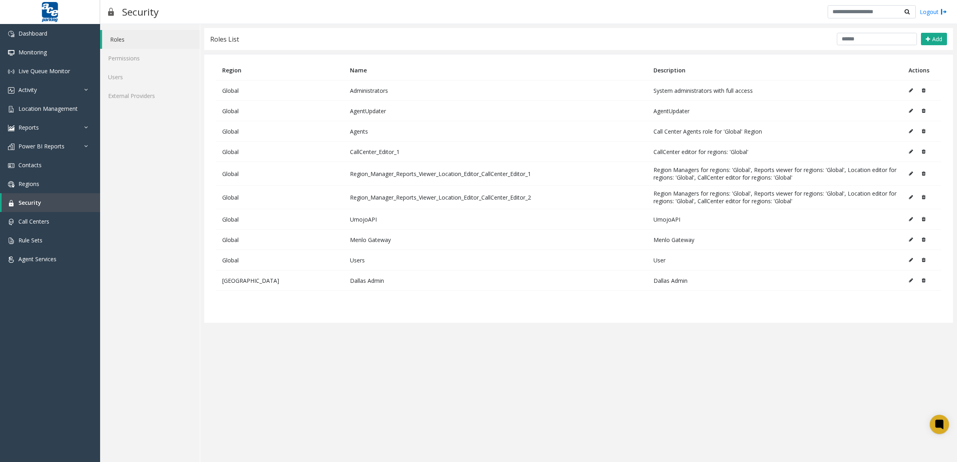
drag, startPoint x: 0, startPoint y: 64, endPoint x: 464, endPoint y: 24, distance: 465.3
click at [463, 24] on div "**********" at bounding box center [578, 243] width 757 height 438
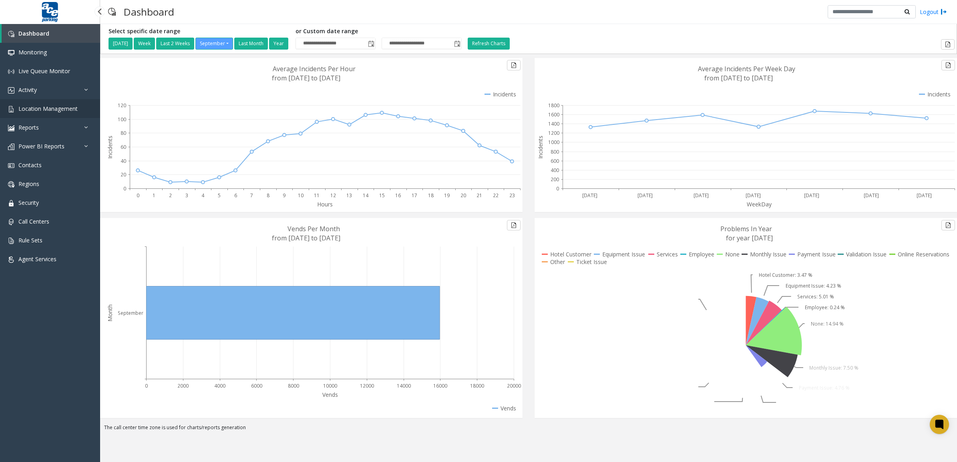
click at [58, 106] on span "Location Management" at bounding box center [47, 109] width 59 height 8
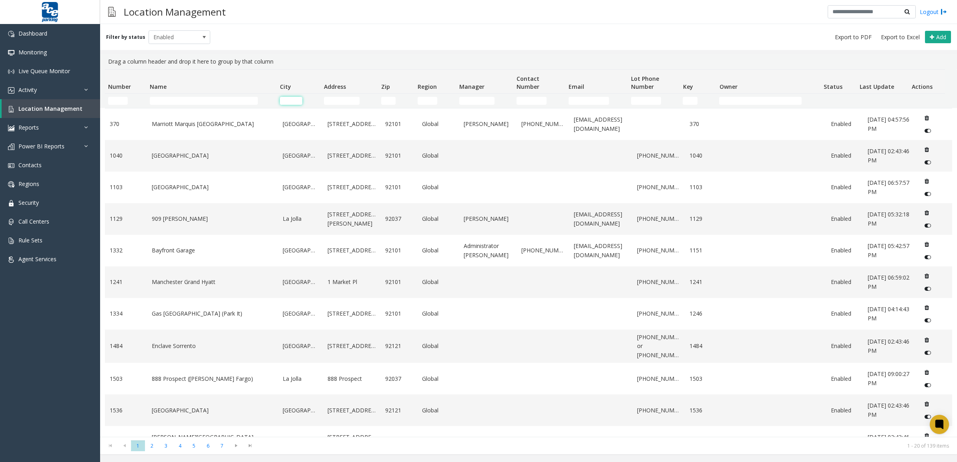
click at [297, 102] on input "City Filter" at bounding box center [291, 101] width 22 height 8
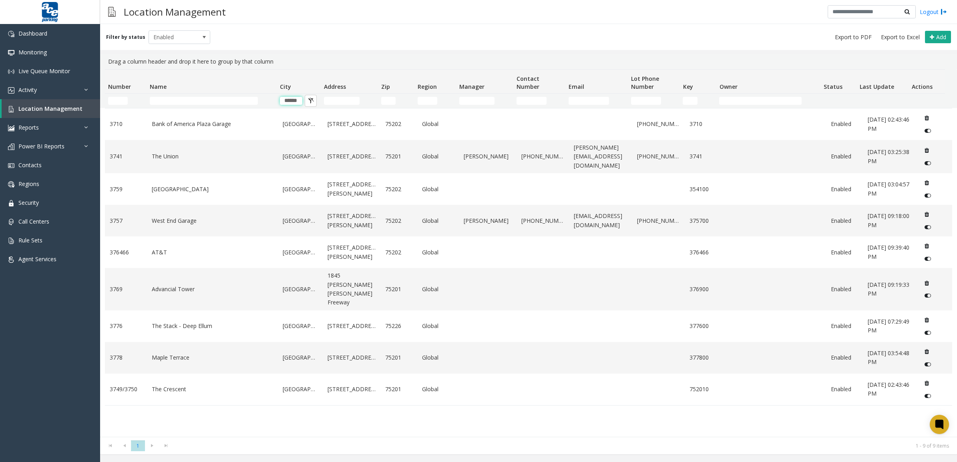
type input "******"
